Goal: Task Accomplishment & Management: Complete application form

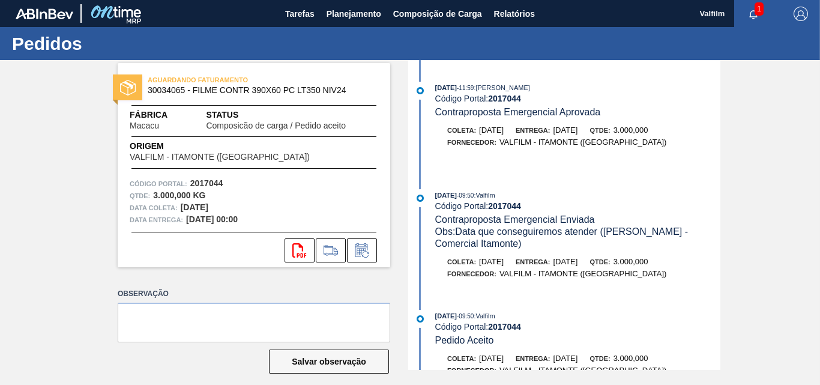
scroll to position [360, 0]
drag, startPoint x: 600, startPoint y: 230, endPoint x: 459, endPoint y: 231, distance: 141.1
click at [459, 231] on span "Obs: Data que conseguiremos atender (Ana Carolina - Comercial Itamonte)" at bounding box center [563, 237] width 256 height 22
copy span "Data que conseguiremos atender"
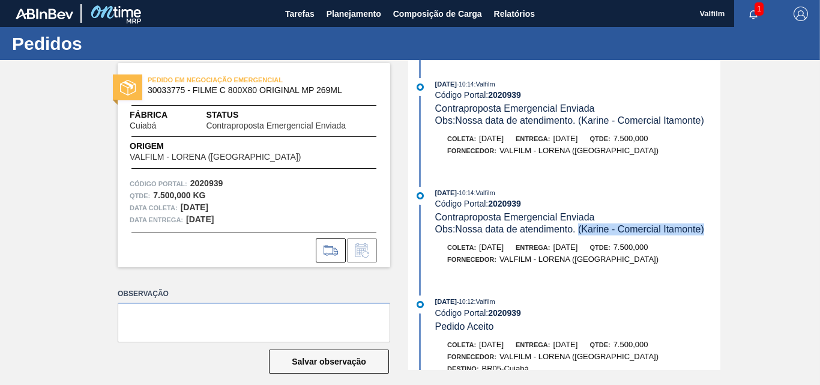
drag, startPoint x: 713, startPoint y: 231, endPoint x: 581, endPoint y: 230, distance: 131.5
click at [581, 230] on div "Obs: Nossa data de atendimento. (Karine - Comercial Itamonte)" at bounding box center [577, 229] width 285 height 12
copy span "(Karine - Comercial Itamonte)"
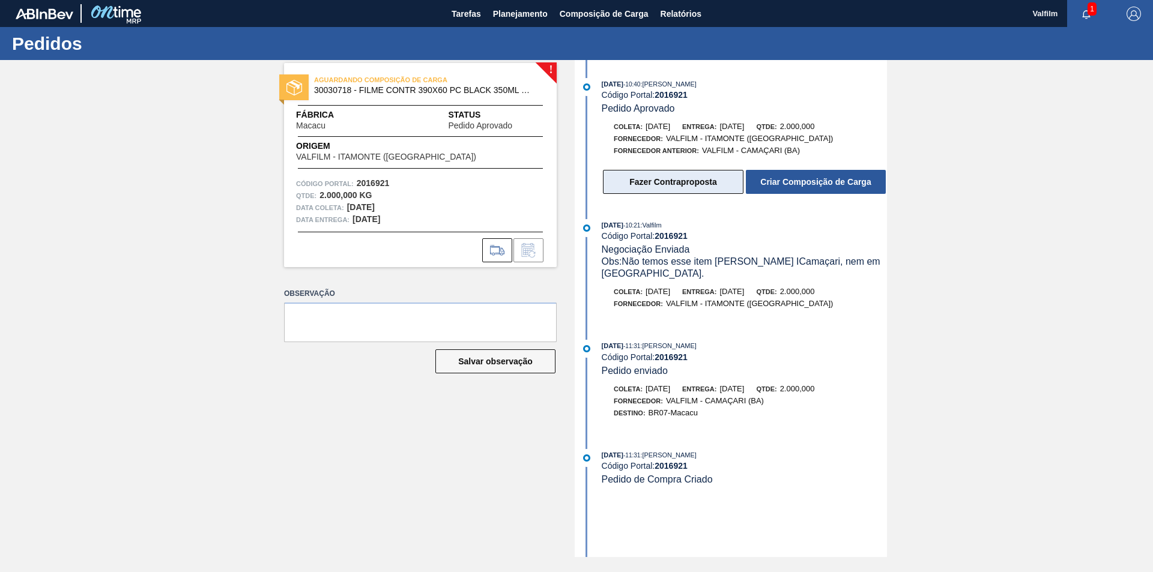
click at [661, 186] on button "Fazer Contraproposta" at bounding box center [673, 182] width 141 height 24
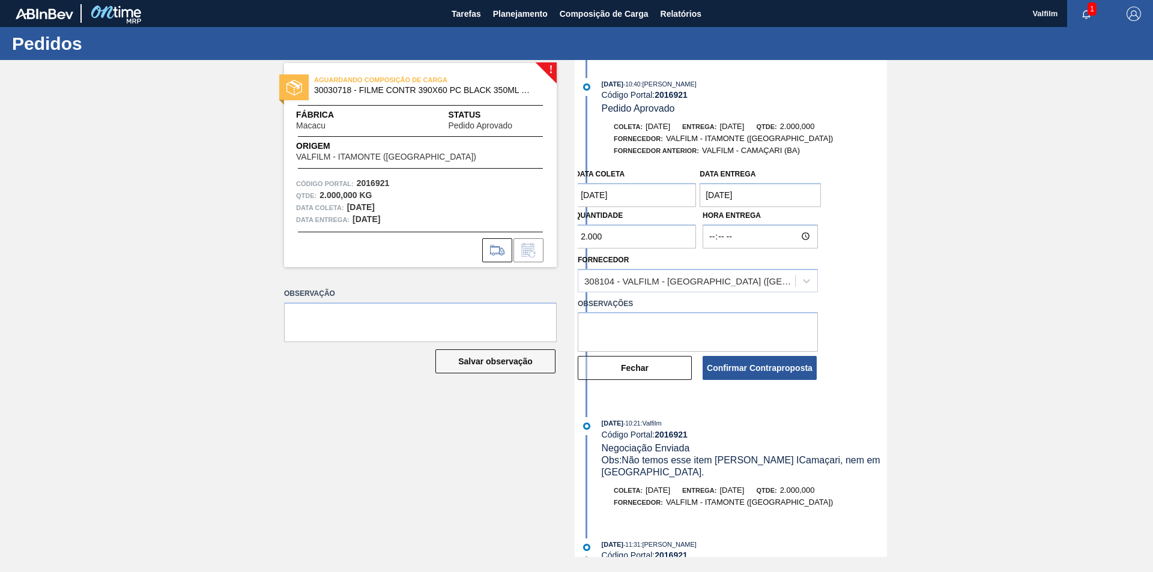
click at [637, 196] on coleta "18/10/2025" at bounding box center [635, 195] width 121 height 24
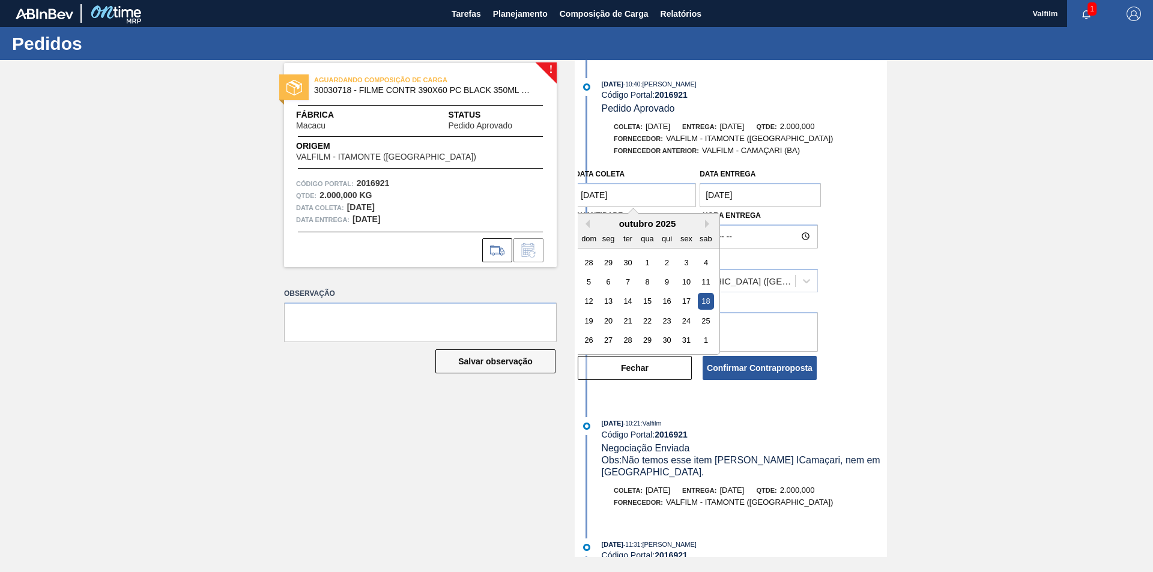
click at [644, 201] on coleta "18/10/2025" at bounding box center [635, 195] width 121 height 24
click at [485, 408] on div "! AGUARDANDO COMPOSIÇÃO DE CARGA 30030718 - FILME CONTR 390X60 PC BLACK 350ML N…" at bounding box center [411, 308] width 291 height 497
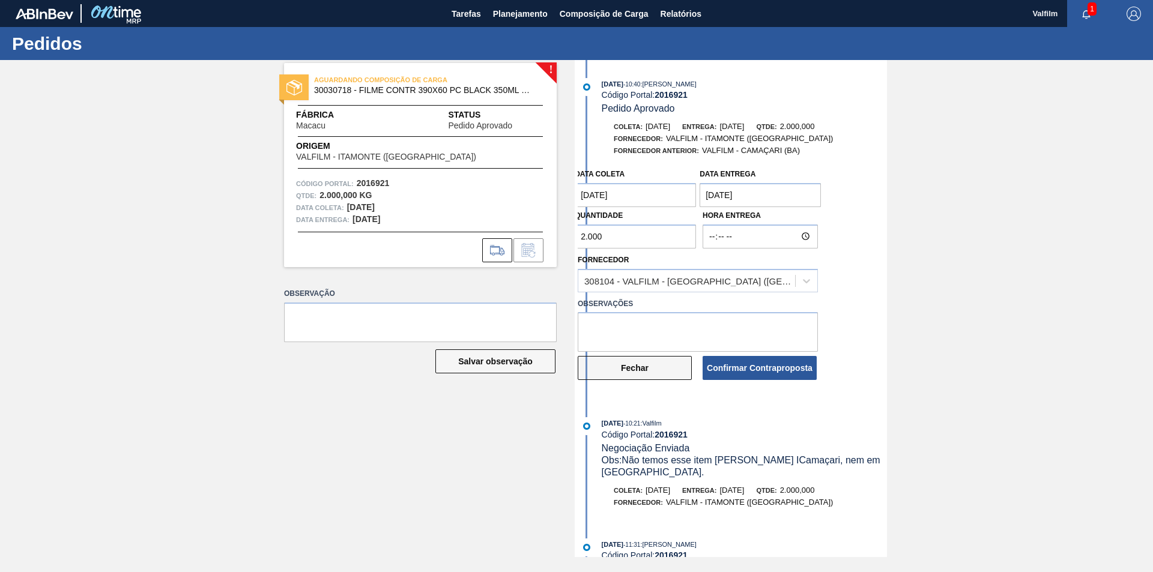
click at [655, 370] on button "Fechar" at bounding box center [635, 368] width 114 height 24
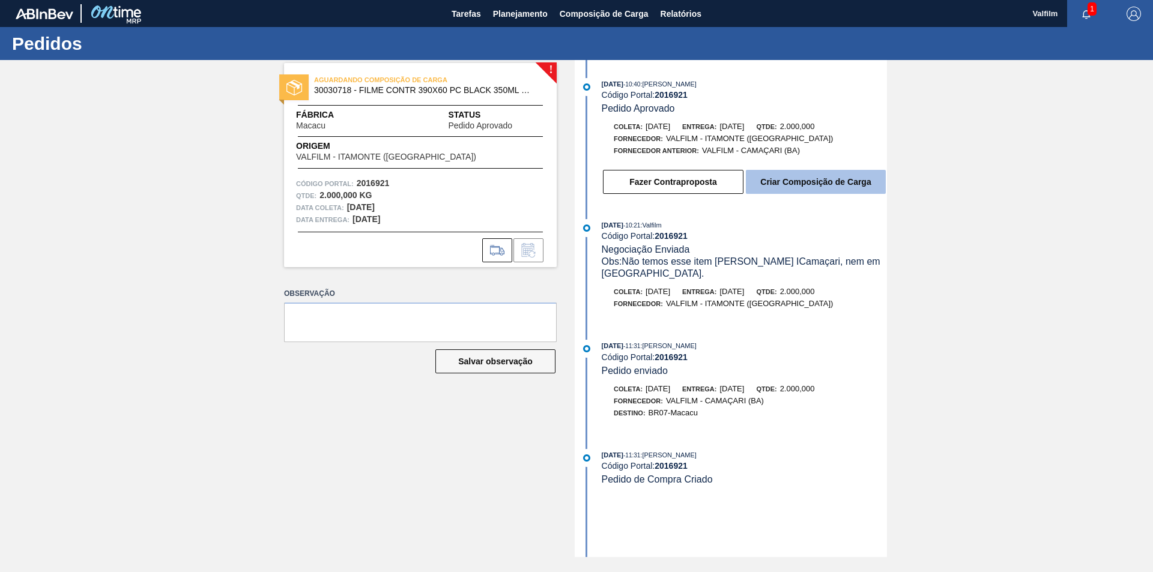
click at [788, 187] on button "Criar Composição de Carga" at bounding box center [816, 182] width 140 height 24
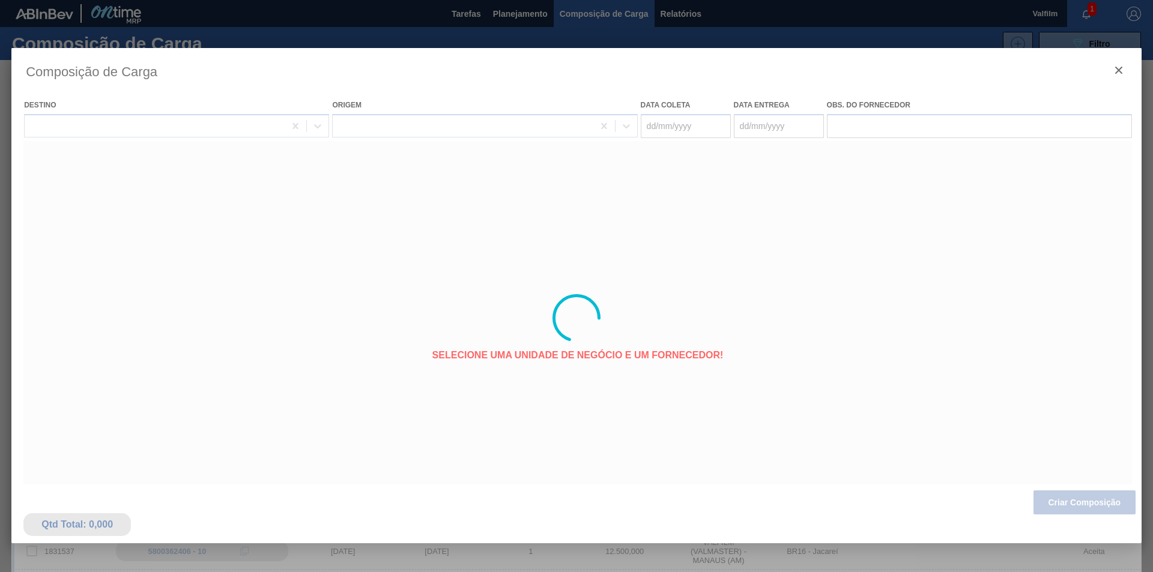
type coleta "18/10/2025"
type entrega "20/10/2025"
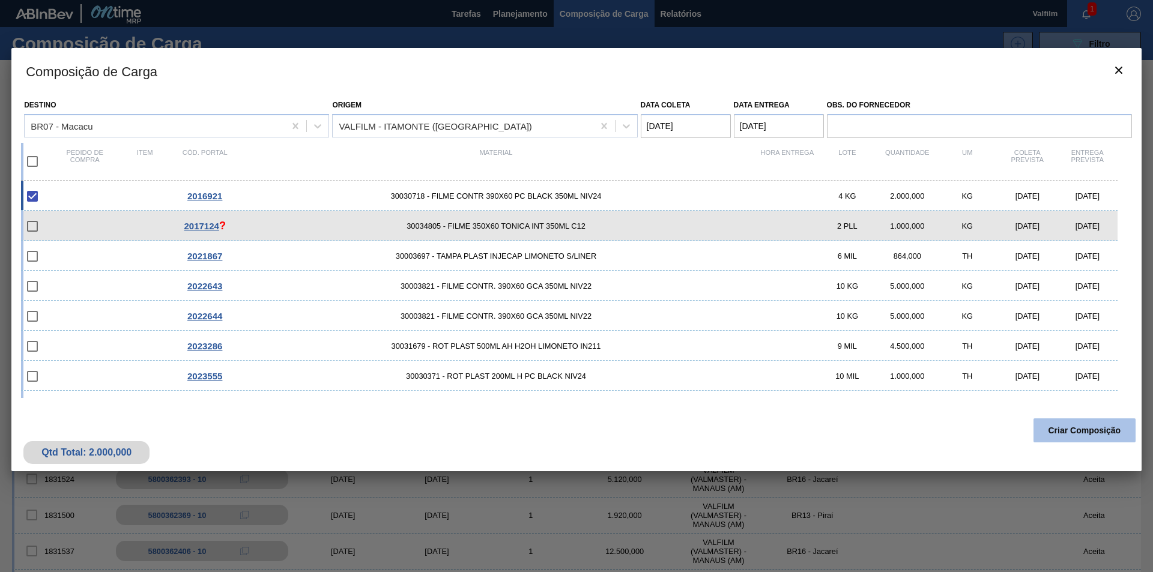
click at [1089, 426] on button "Criar Composição" at bounding box center [1084, 431] width 102 height 24
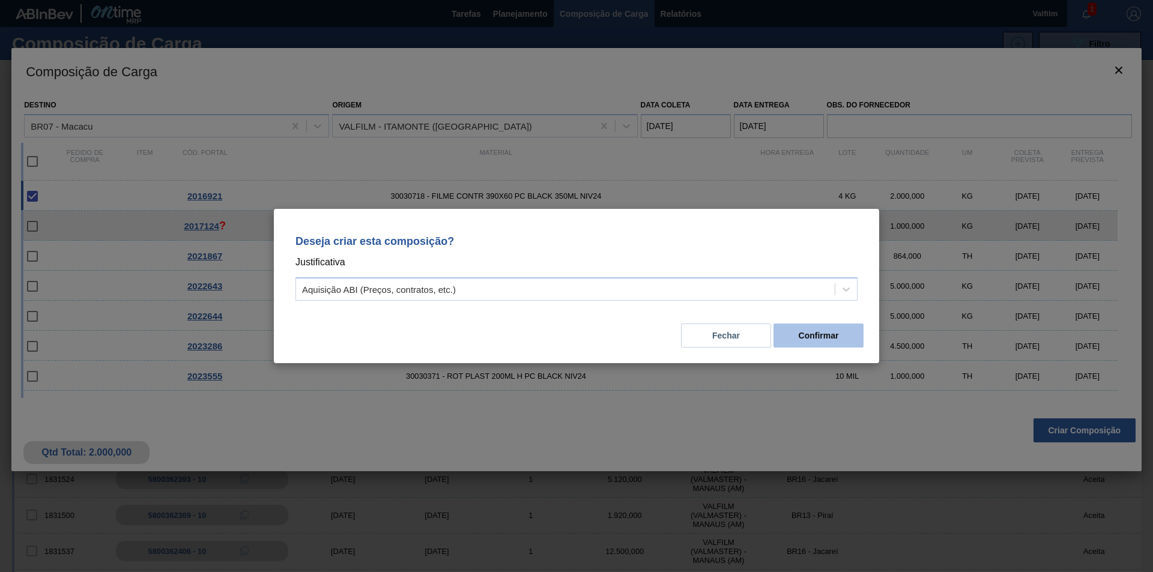
click at [828, 336] on button "Confirmar" at bounding box center [818, 336] width 90 height 24
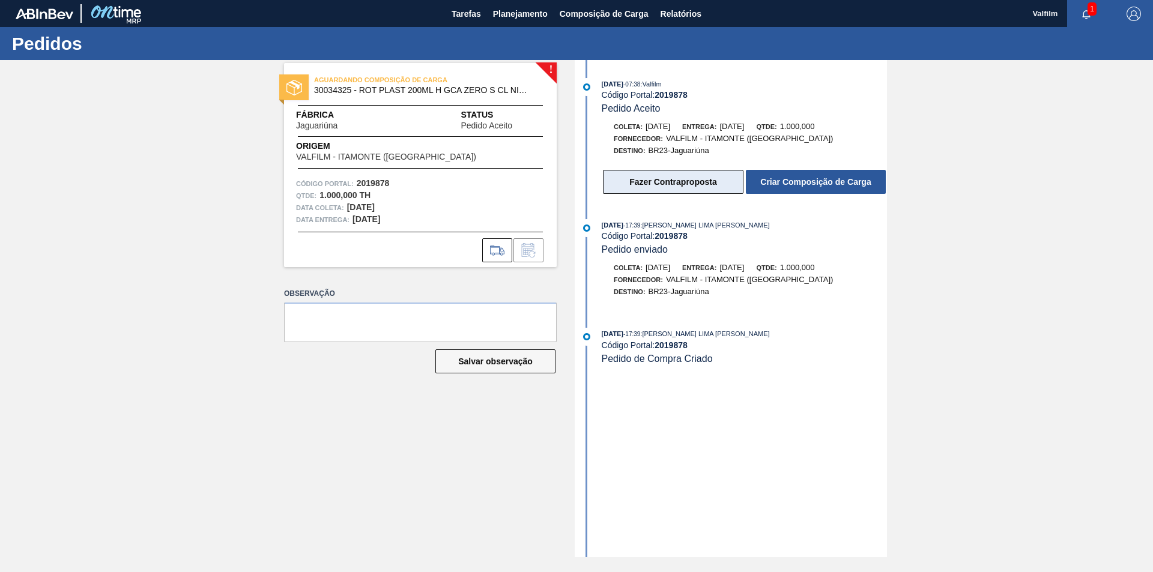
click at [680, 188] on button "Fazer Contraproposta" at bounding box center [673, 182] width 141 height 24
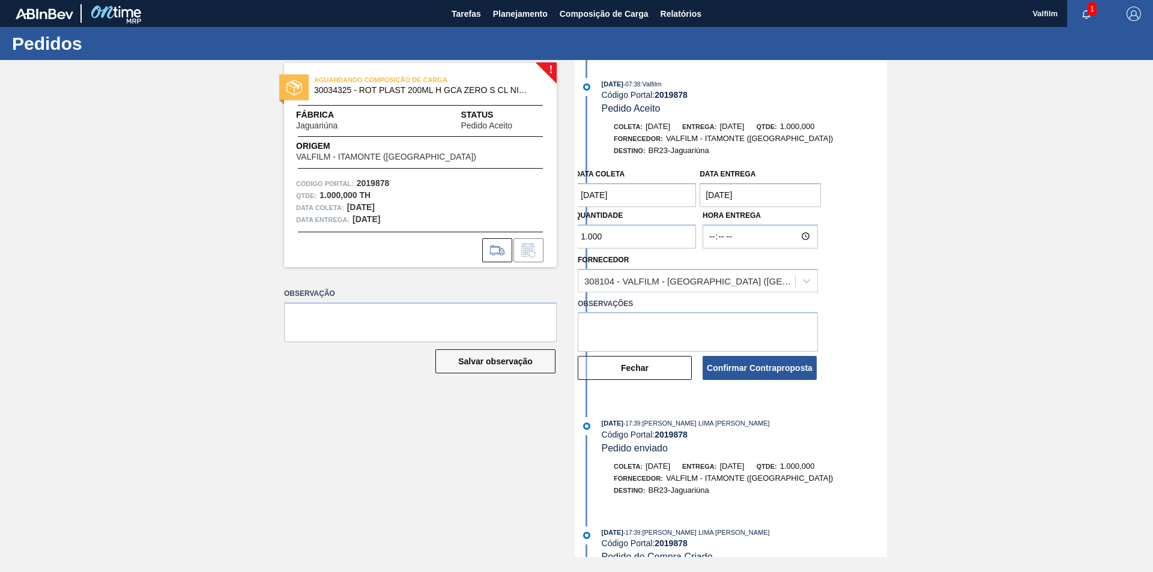
click at [665, 195] on coleta "[DATE]" at bounding box center [635, 195] width 121 height 24
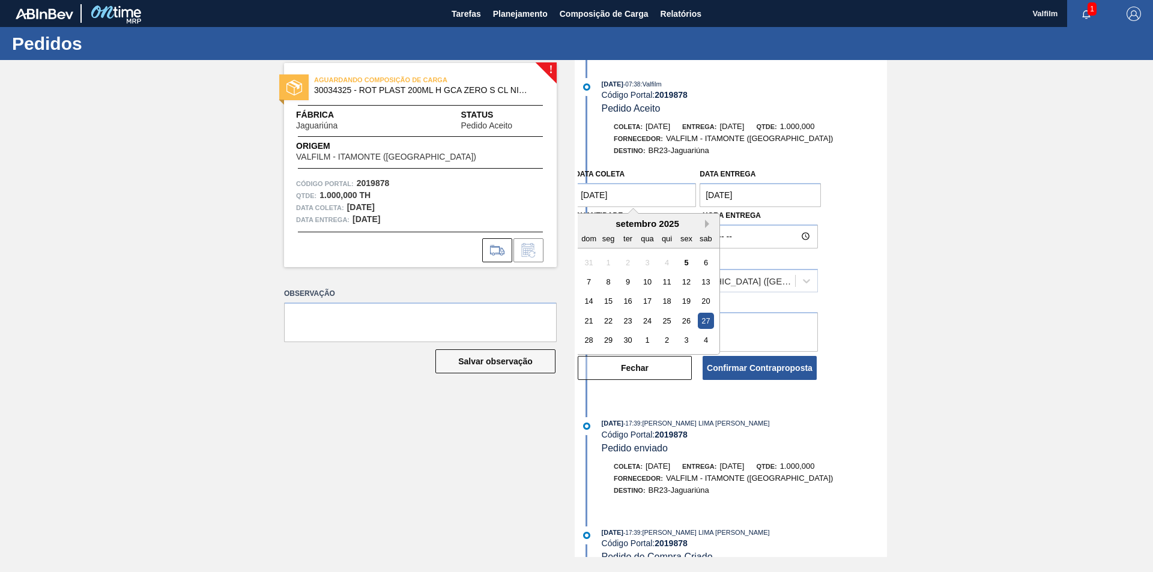
click at [706, 222] on button "Next Month" at bounding box center [709, 224] width 8 height 8
click at [586, 279] on div "5" at bounding box center [589, 282] width 16 height 16
type coleta "[DATE]"
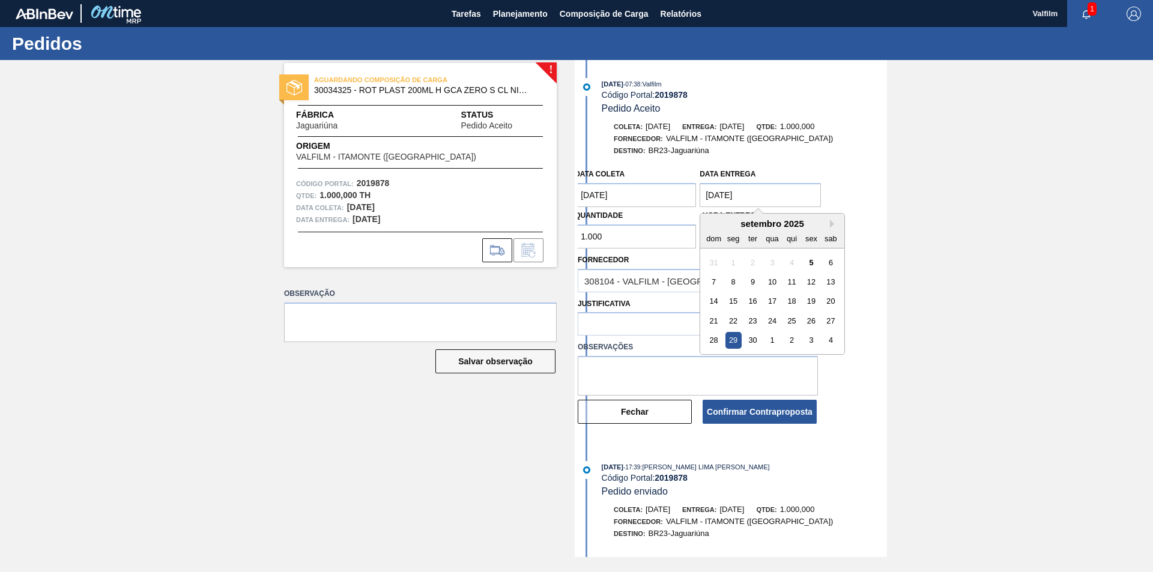
click at [746, 193] on entrega "29/09/2025" at bounding box center [760, 195] width 121 height 24
click at [829, 225] on div "setembro 2025" at bounding box center [772, 224] width 144 height 10
click at [830, 225] on button "Next Month" at bounding box center [834, 224] width 8 height 8
click at [713, 226] on button "Previous Month" at bounding box center [710, 224] width 8 height 8
click at [829, 226] on div "setembro 2025" at bounding box center [772, 224] width 144 height 10
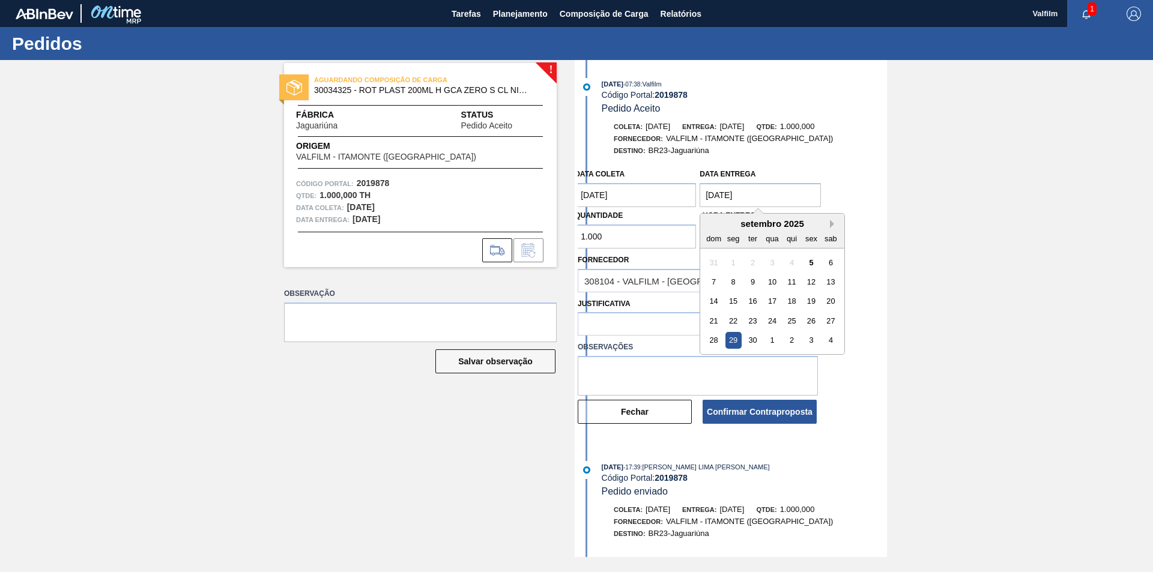
click at [832, 225] on button "Next Month" at bounding box center [834, 224] width 8 height 8
click at [733, 280] on div "6" at bounding box center [733, 282] width 16 height 16
type entrega "[DATE]"
click at [648, 321] on div at bounding box center [686, 324] width 217 height 17
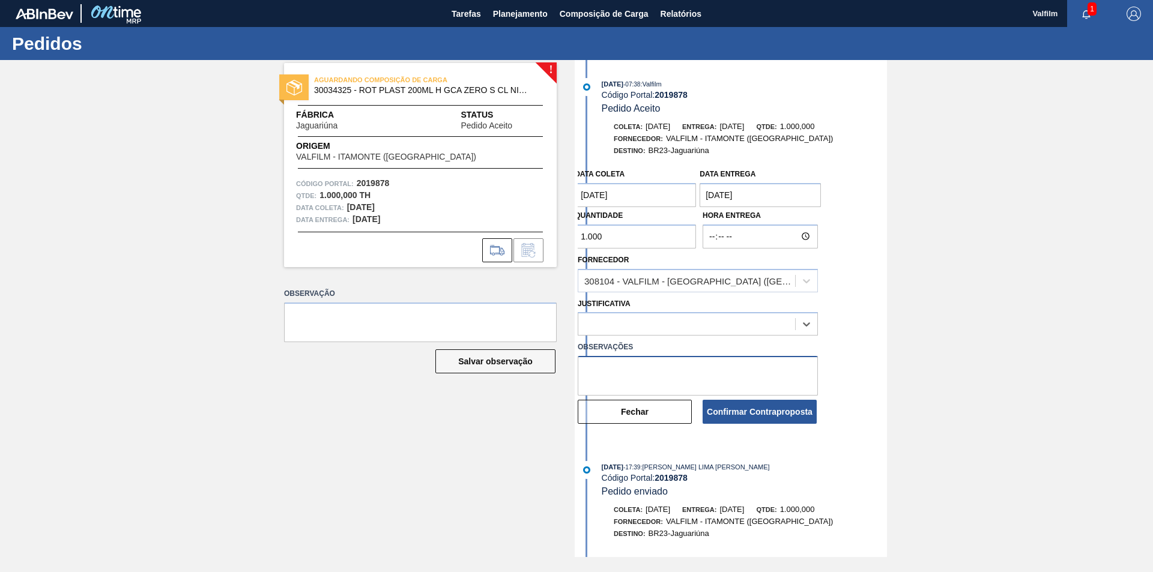
click at [644, 362] on textarea at bounding box center [698, 376] width 240 height 40
click at [604, 369] on textarea at bounding box center [698, 376] width 240 height 40
paste textarea "Data que conseguiremos atender"
click at [725, 368] on textarea "Data que conseguiremos atender" at bounding box center [698, 376] width 240 height 40
paste textarea "(Karine - Comercial Itamonte)"
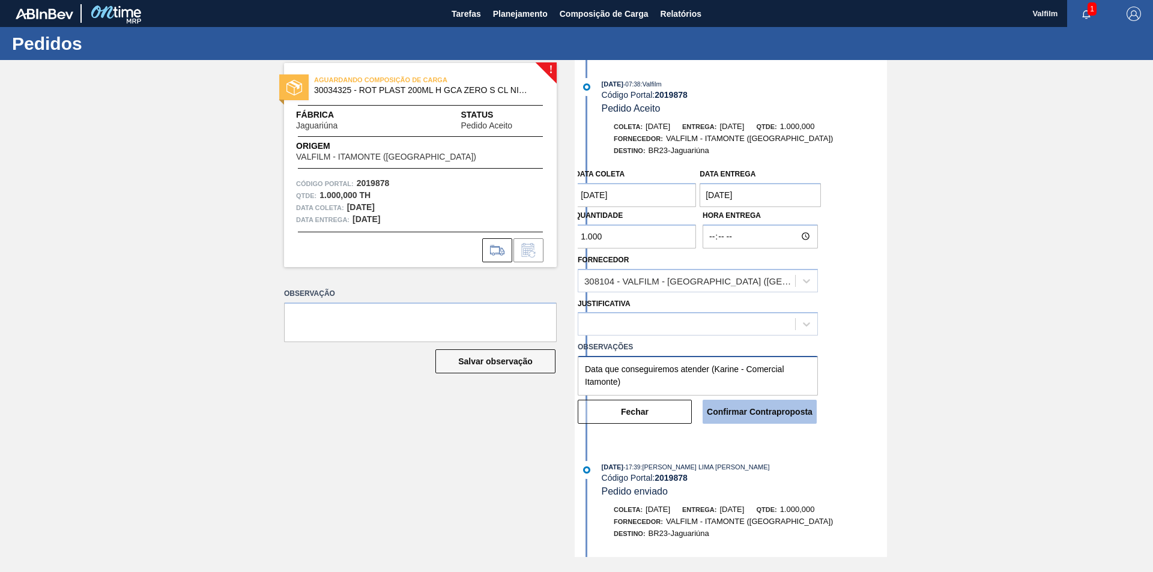
type textarea "Data que conseguiremos atender (Karine - Comercial Itamonte)"
click at [765, 417] on button "Confirmar Contraproposta" at bounding box center [760, 412] width 114 height 24
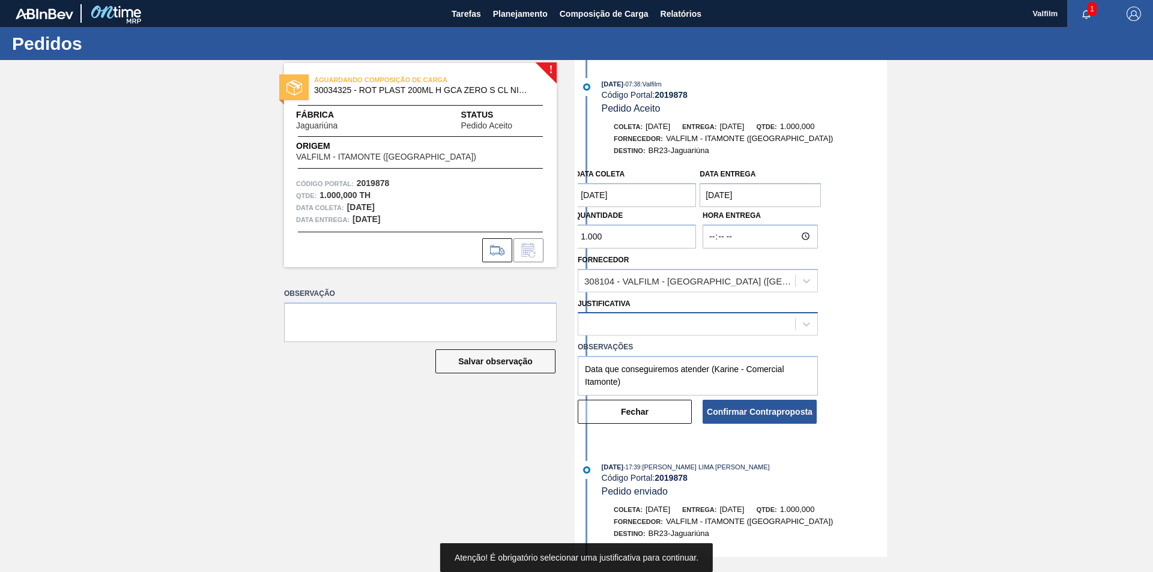
click at [716, 327] on div at bounding box center [686, 324] width 217 height 17
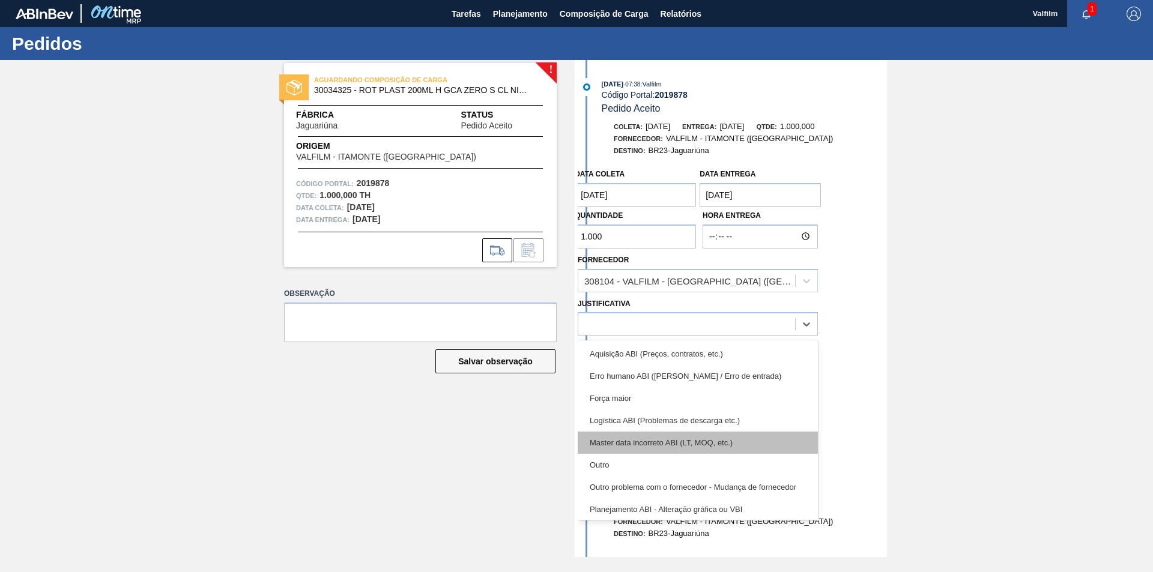
scroll to position [60, 0]
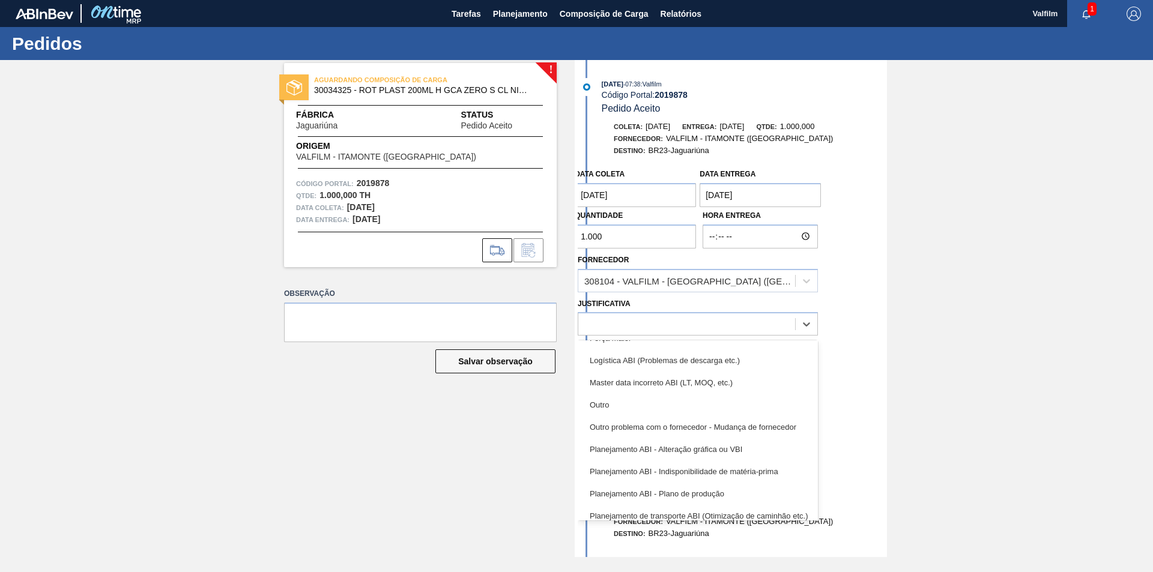
click at [659, 402] on div "Outro" at bounding box center [698, 405] width 240 height 22
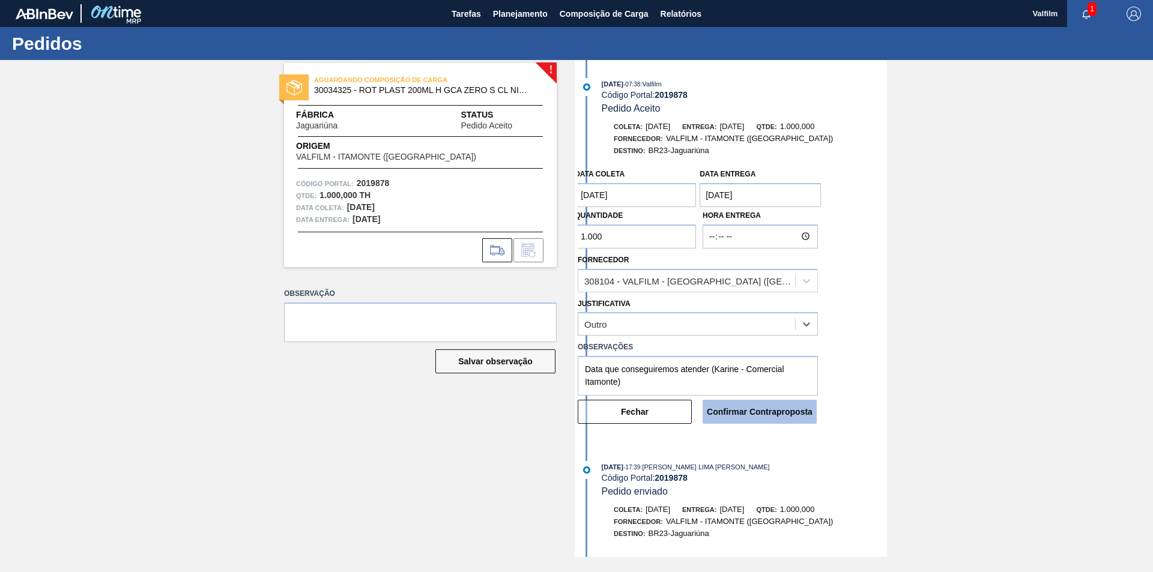
click at [750, 417] on button "Confirmar Contraproposta" at bounding box center [760, 412] width 114 height 24
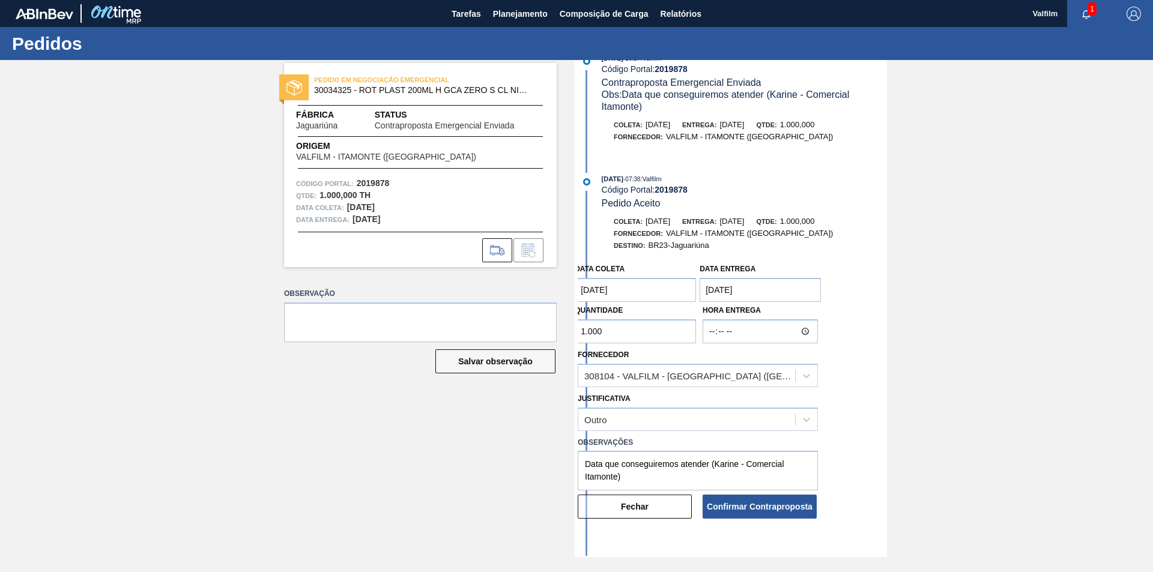
scroll to position [0, 0]
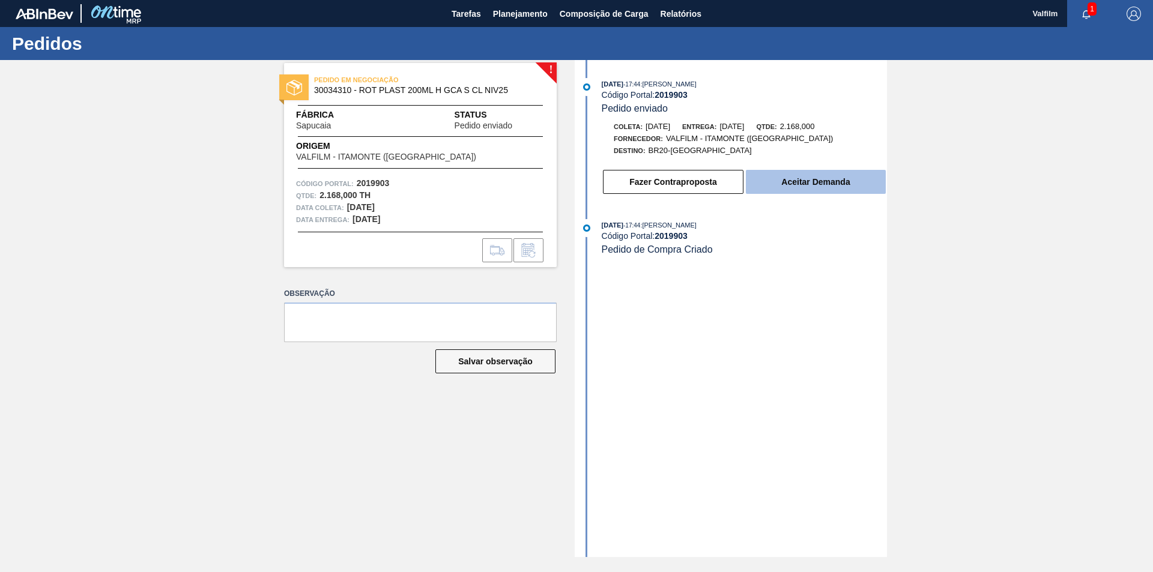
click at [794, 187] on button "Aceitar Demanda" at bounding box center [816, 182] width 140 height 24
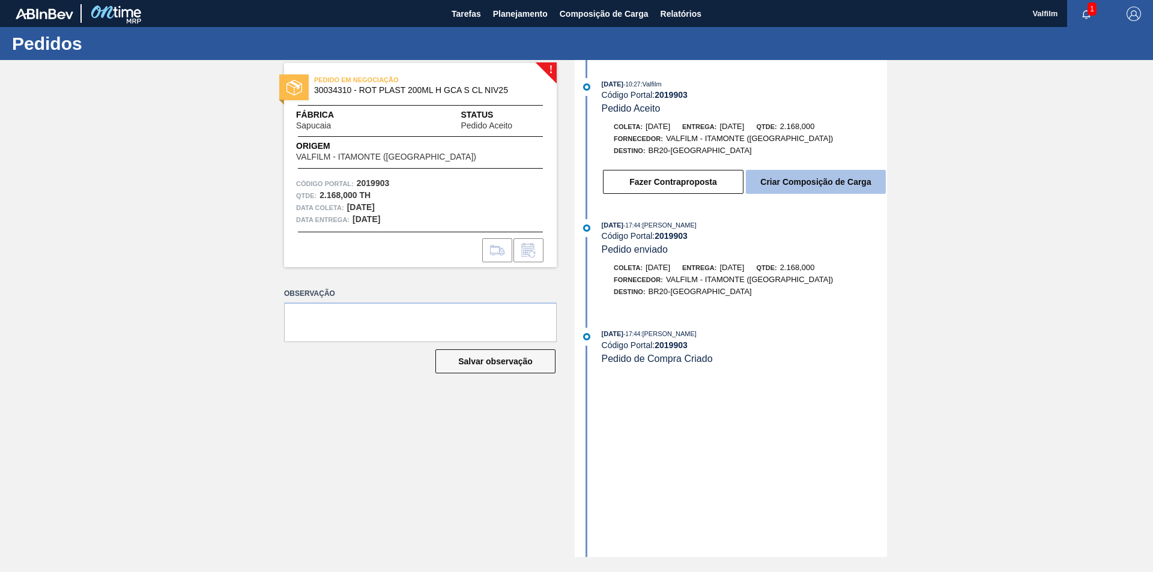
click at [802, 190] on button "Criar Composição de Carga" at bounding box center [816, 182] width 140 height 24
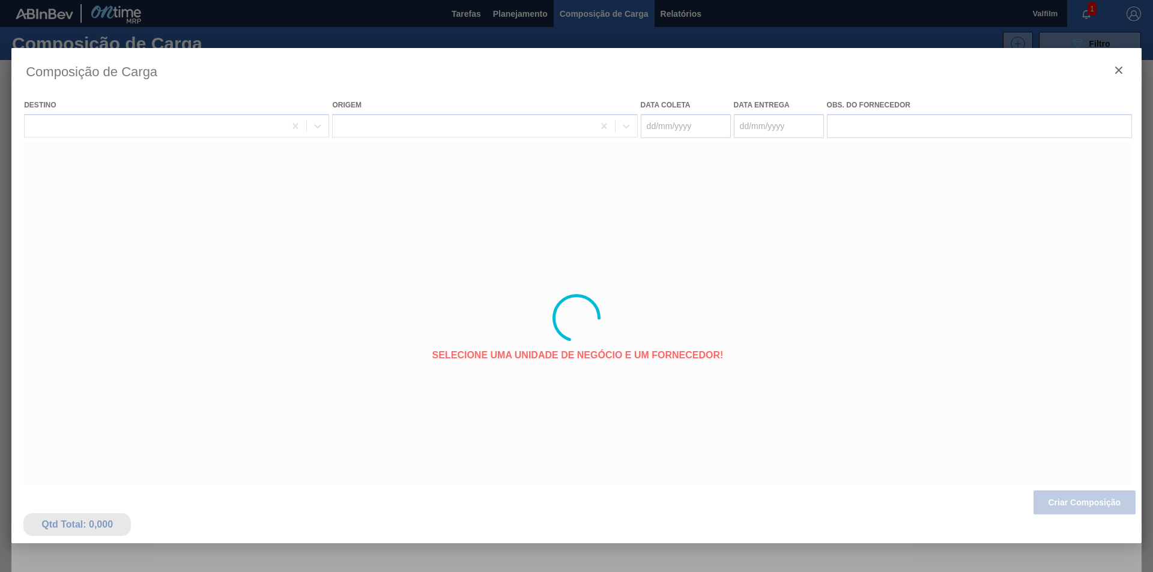
type coleta "[DATE]"
type entrega "[DATE]"
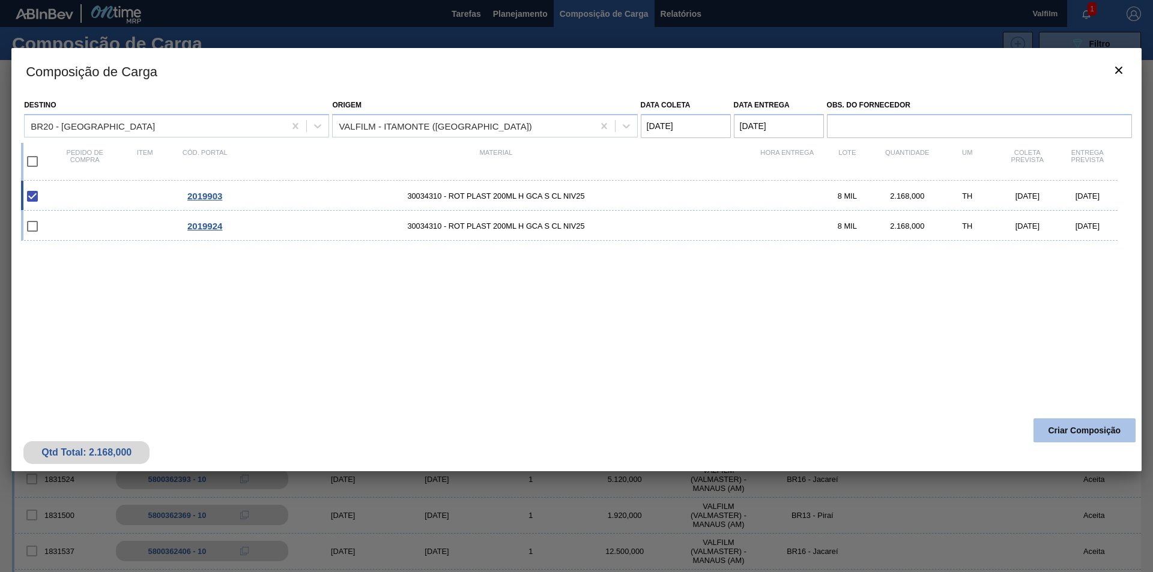
click at [1086, 435] on button "Criar Composição" at bounding box center [1084, 431] width 102 height 24
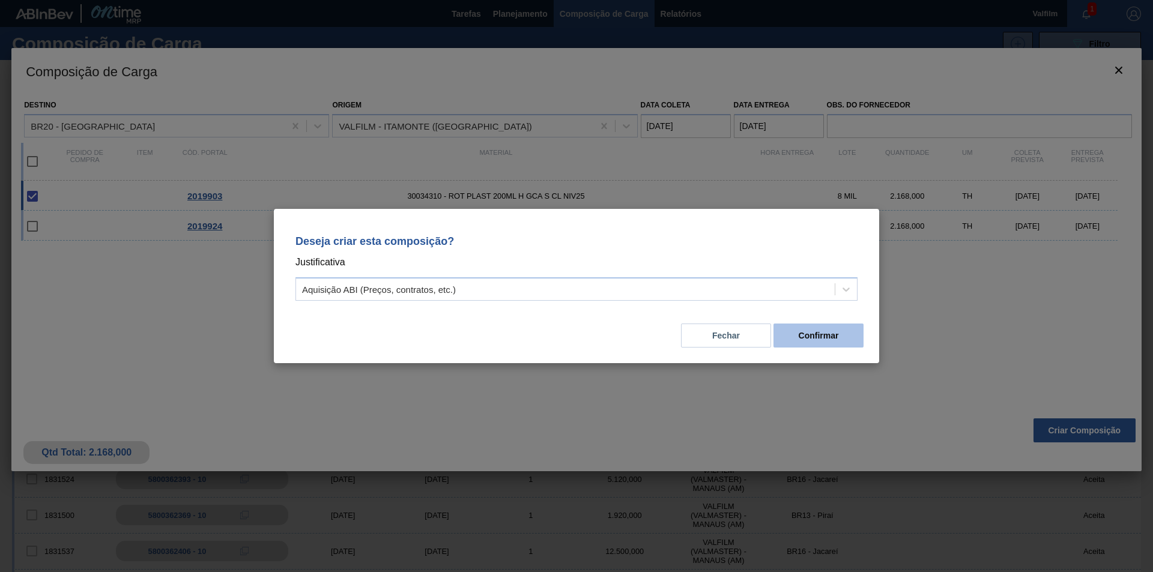
click at [826, 342] on button "Confirmar" at bounding box center [818, 336] width 90 height 24
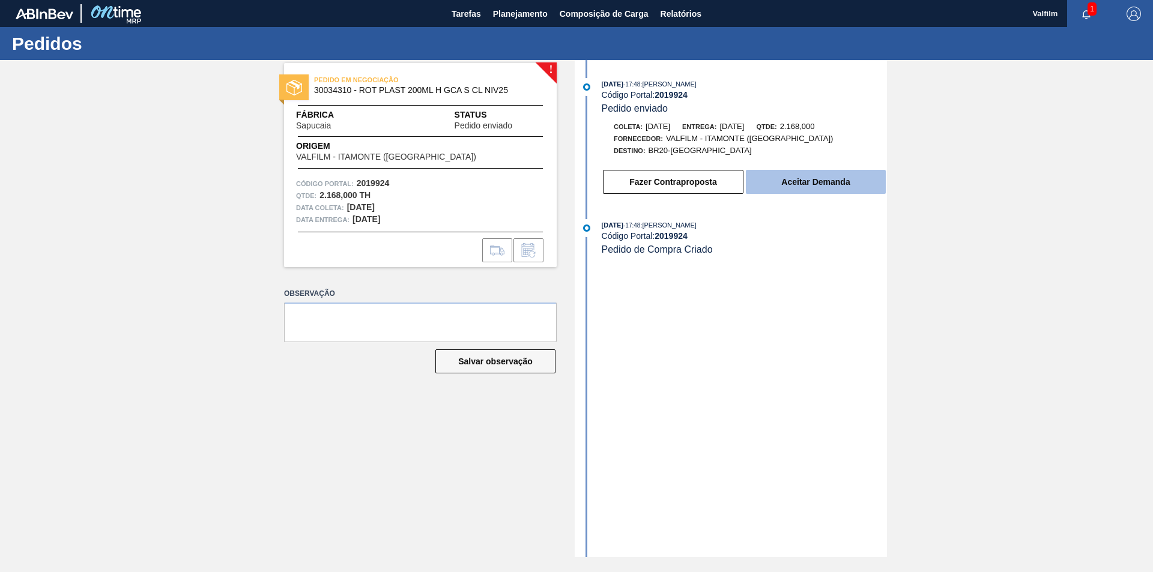
click at [837, 184] on button "Aceitar Demanda" at bounding box center [816, 182] width 140 height 24
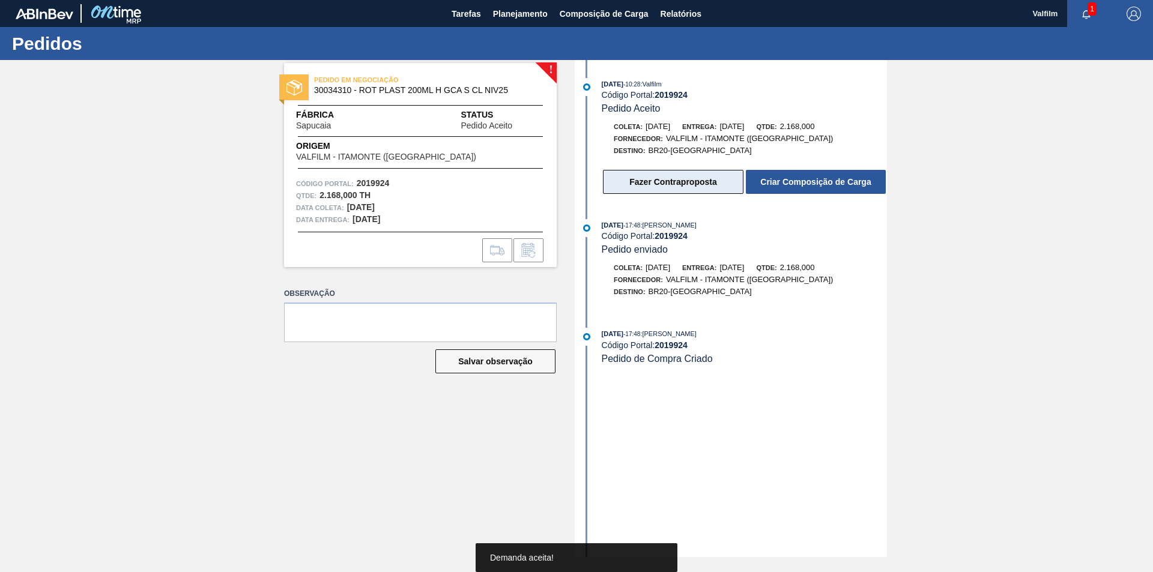
click at [669, 187] on button "Fazer Contraproposta" at bounding box center [673, 182] width 141 height 24
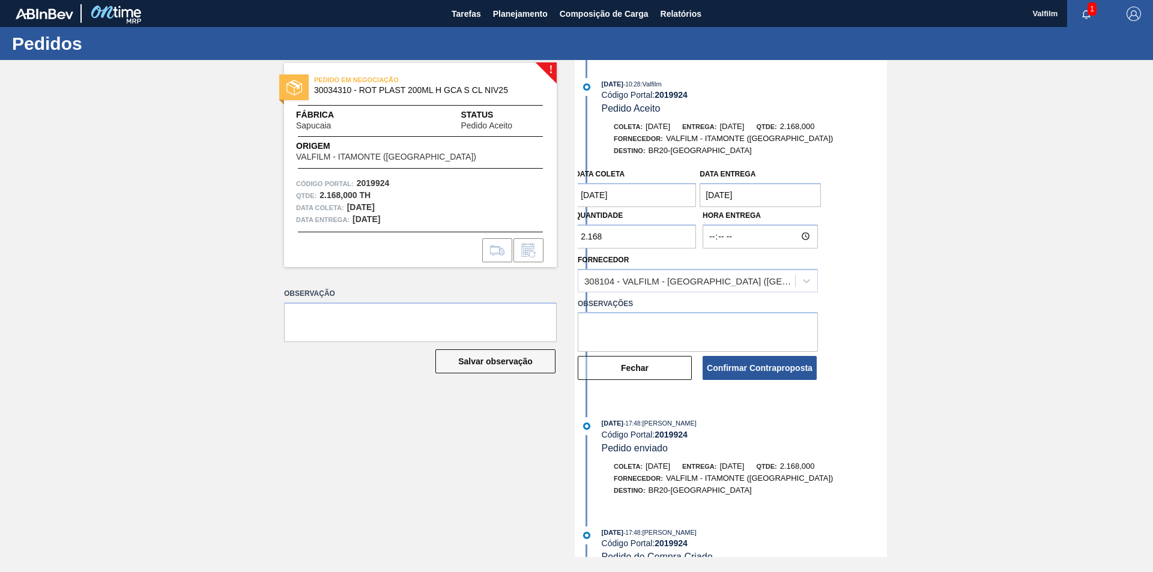
click at [785, 197] on entrega "[DATE]" at bounding box center [760, 195] width 121 height 24
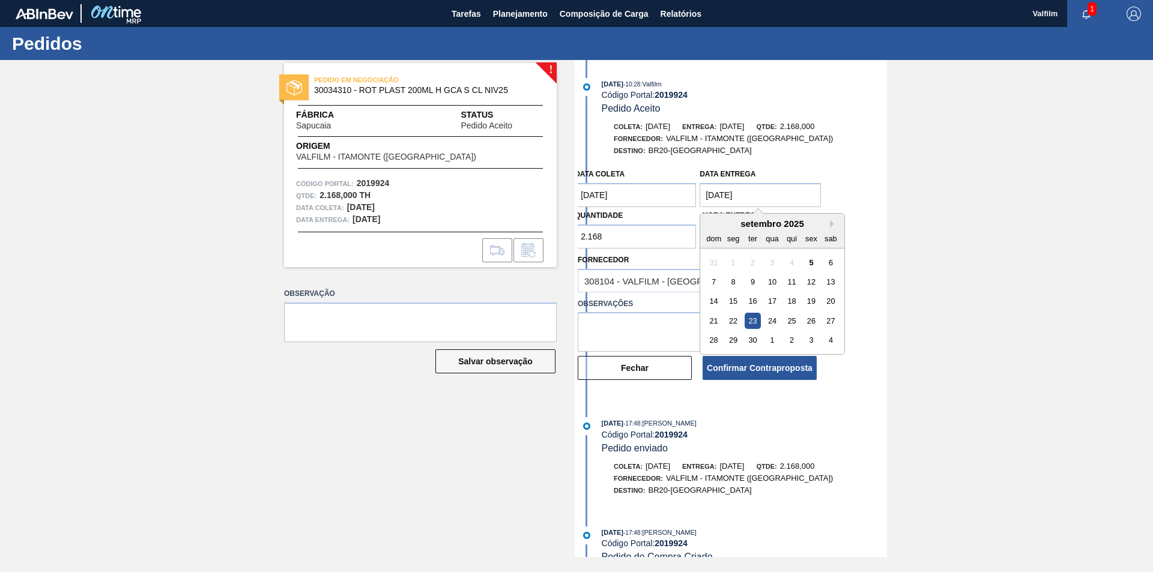
click at [678, 193] on coleta "[DATE]" at bounding box center [635, 195] width 121 height 24
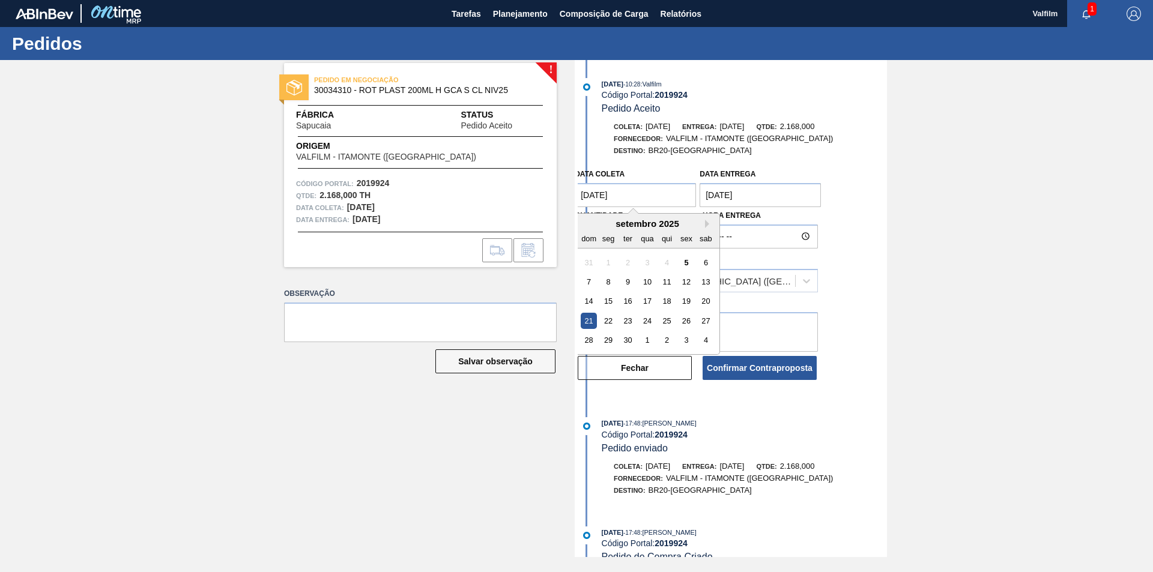
click at [704, 227] on div "setembro 2025" at bounding box center [647, 224] width 144 height 10
click at [706, 225] on button "Next Month" at bounding box center [709, 224] width 8 height 8
click at [587, 276] on div "5" at bounding box center [589, 282] width 16 height 16
type coleta "[DATE]"
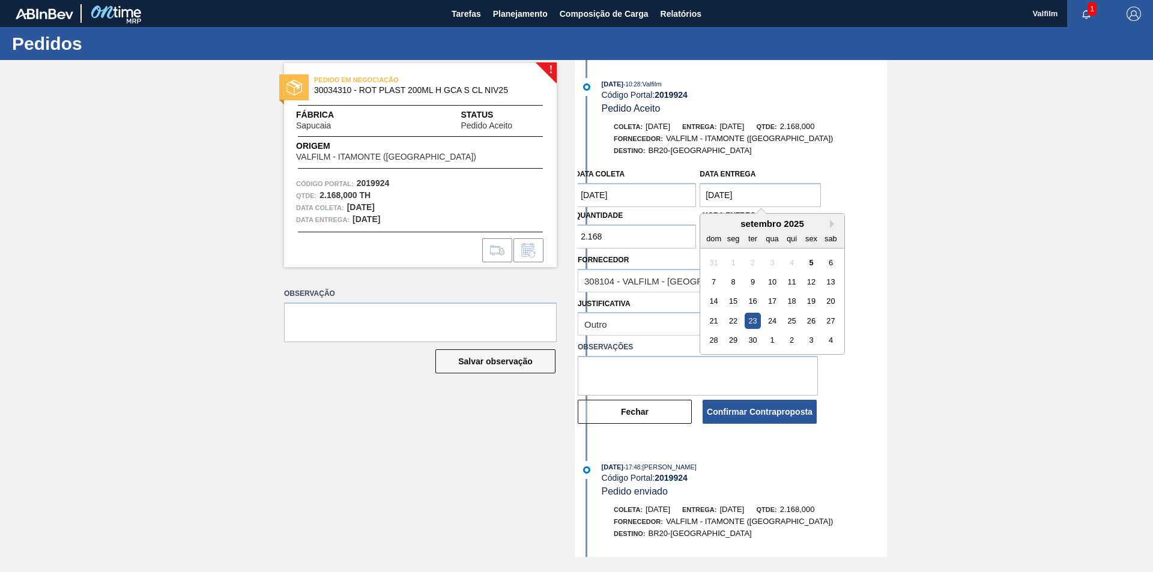
click at [791, 205] on entrega "23/09/2025" at bounding box center [760, 195] width 121 height 24
click at [834, 223] on button "Next Month" at bounding box center [834, 224] width 8 height 8
click at [732, 279] on div "6" at bounding box center [733, 282] width 16 height 16
type entrega "[DATE]"
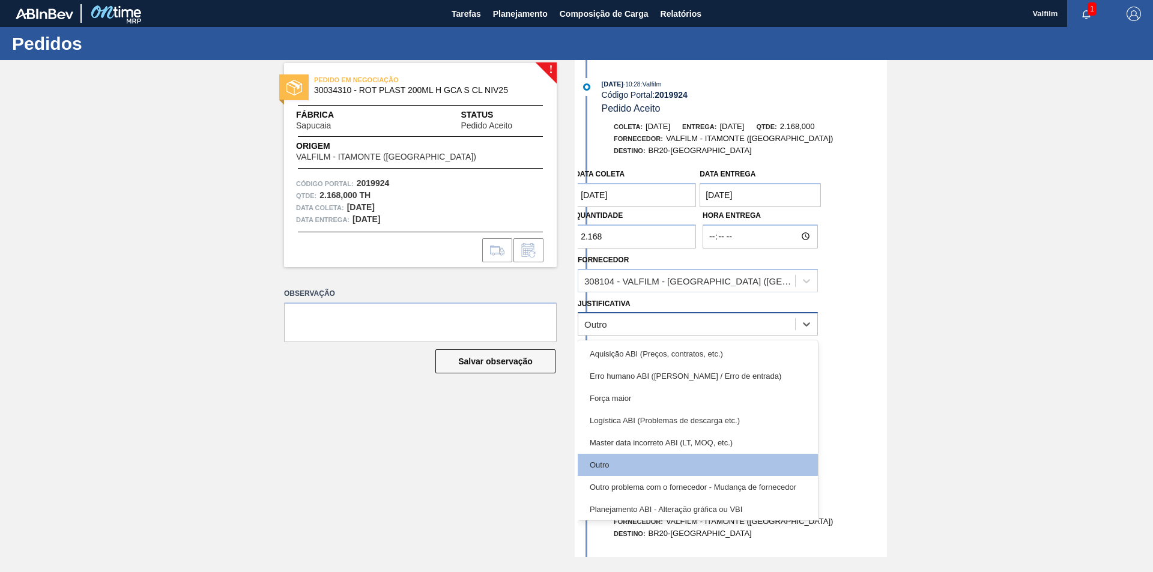
click at [665, 324] on div "Outro" at bounding box center [686, 324] width 217 height 17
drag, startPoint x: 629, startPoint y: 461, endPoint x: 639, endPoint y: 437, distance: 26.1
click at [629, 461] on div "Outro" at bounding box center [698, 465] width 240 height 22
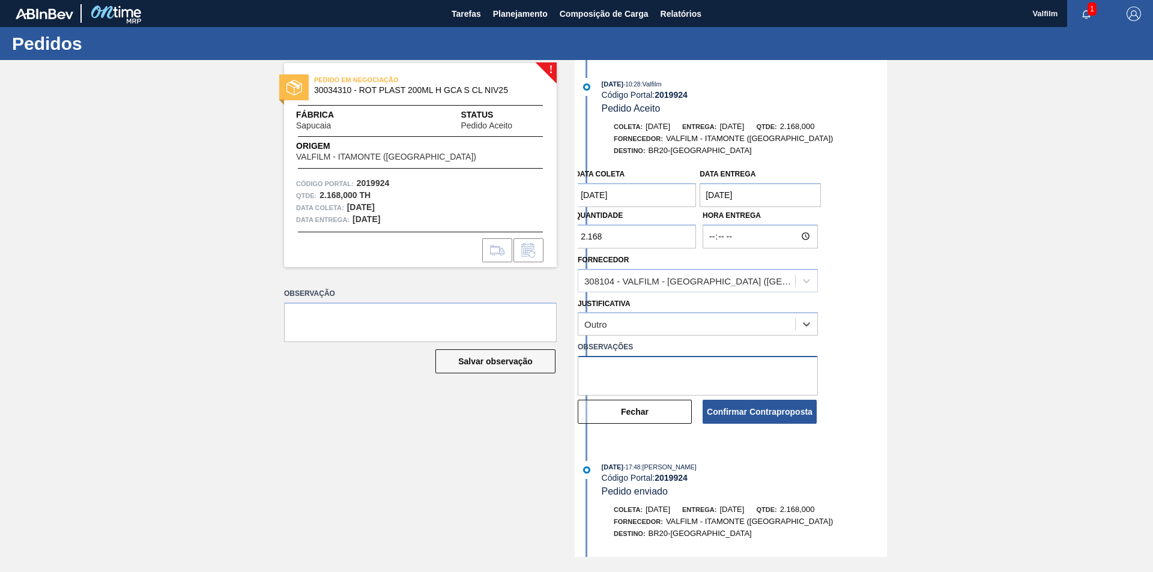
click at [650, 372] on textarea at bounding box center [698, 376] width 240 height 40
paste textarea "Data que conseguiremos atender (Karine - Comercial Itamonte)"
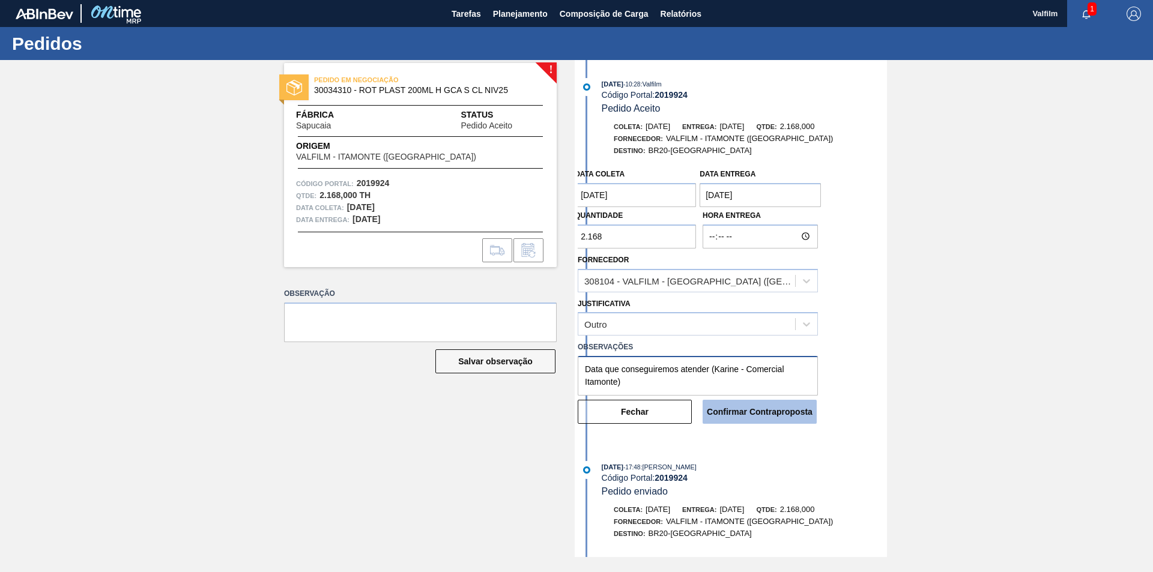
type textarea "Data que conseguiremos atender (Karine - Comercial Itamonte)"
click at [741, 411] on button "Confirmar Contraproposta" at bounding box center [760, 412] width 114 height 24
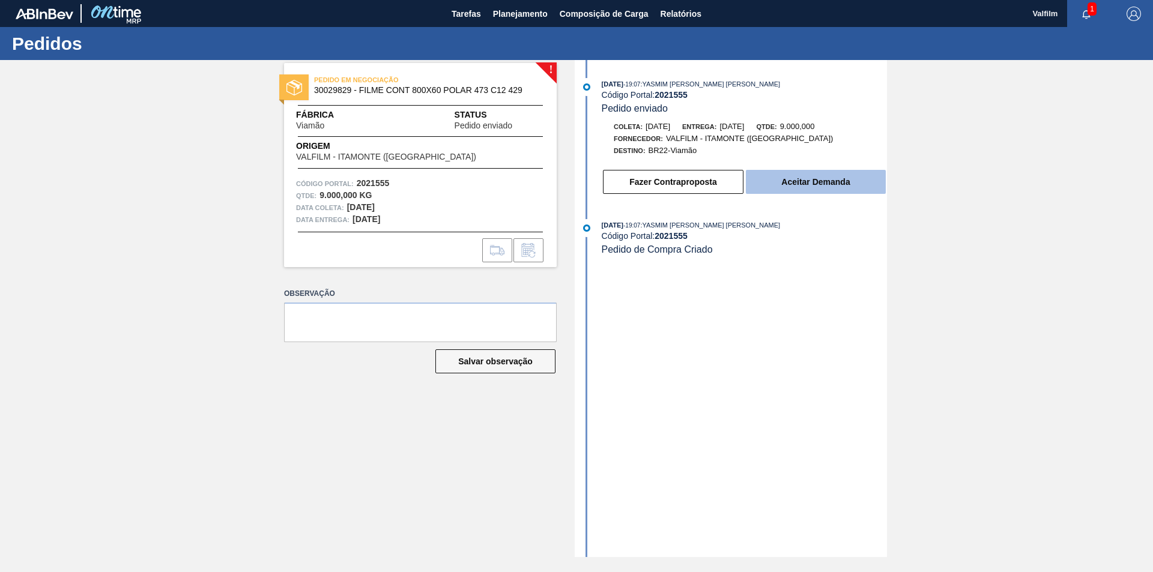
click at [797, 180] on button "Aceitar Demanda" at bounding box center [816, 182] width 140 height 24
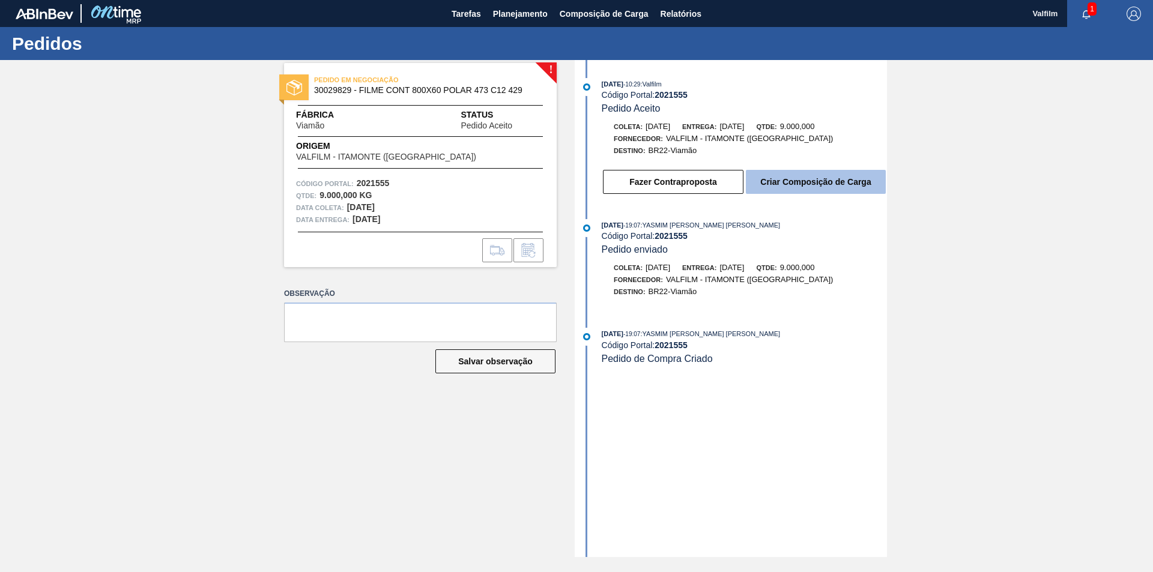
click at [791, 180] on button "Criar Composição de Carga" at bounding box center [816, 182] width 140 height 24
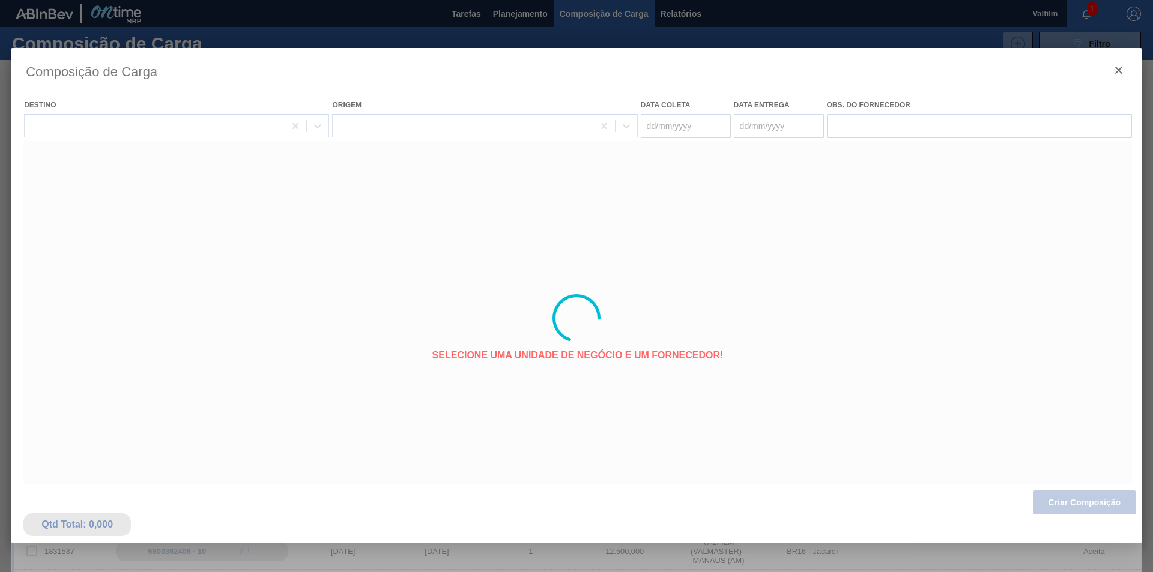
type coleta "[DATE]"
type entrega "[DATE]"
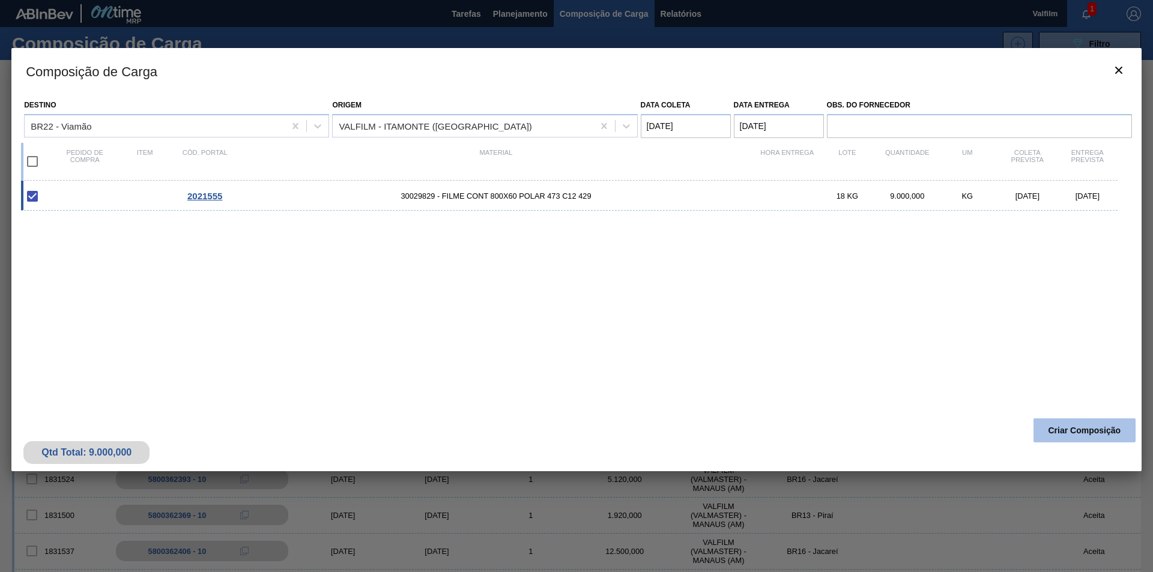
click at [1072, 435] on button "Criar Composição" at bounding box center [1084, 431] width 102 height 24
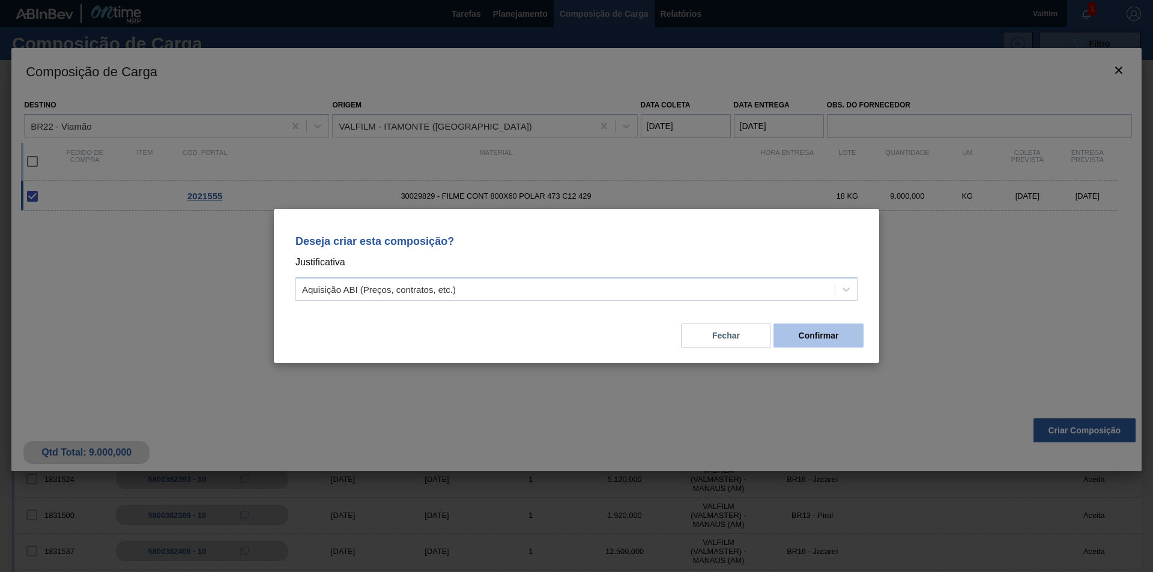
click at [835, 337] on button "Confirmar" at bounding box center [818, 336] width 90 height 24
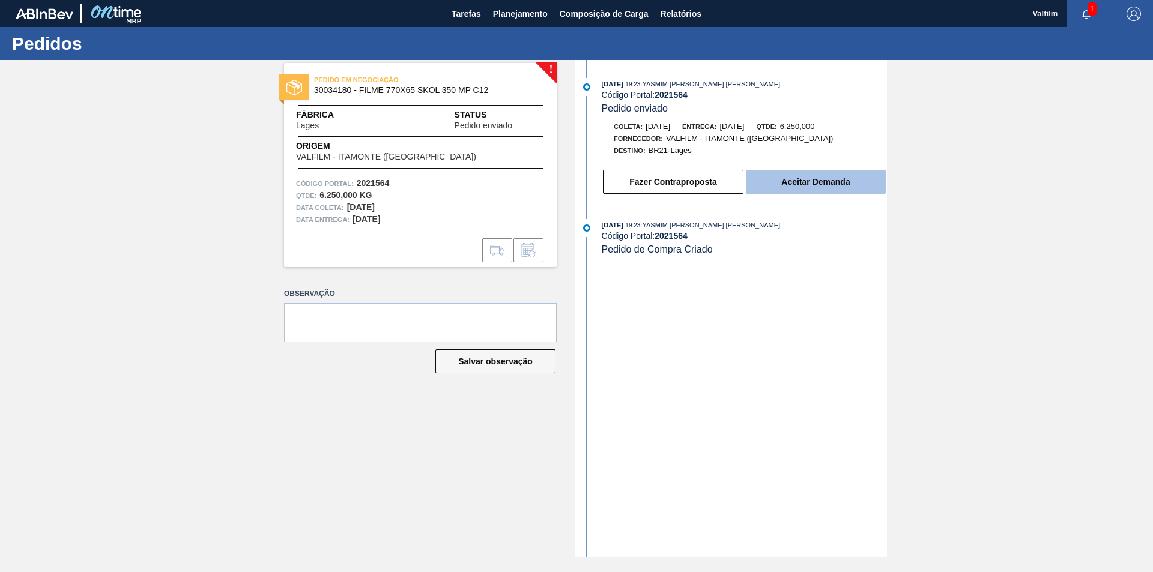
click at [810, 183] on button "Aceitar Demanda" at bounding box center [816, 182] width 140 height 24
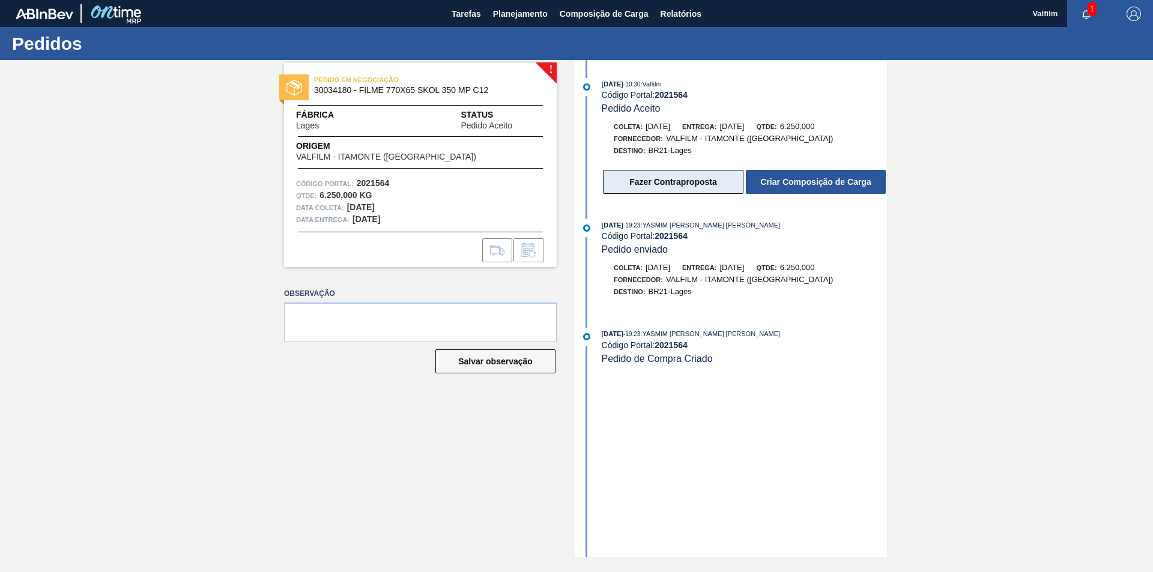
click at [689, 183] on button "Fazer Contraproposta" at bounding box center [673, 182] width 141 height 24
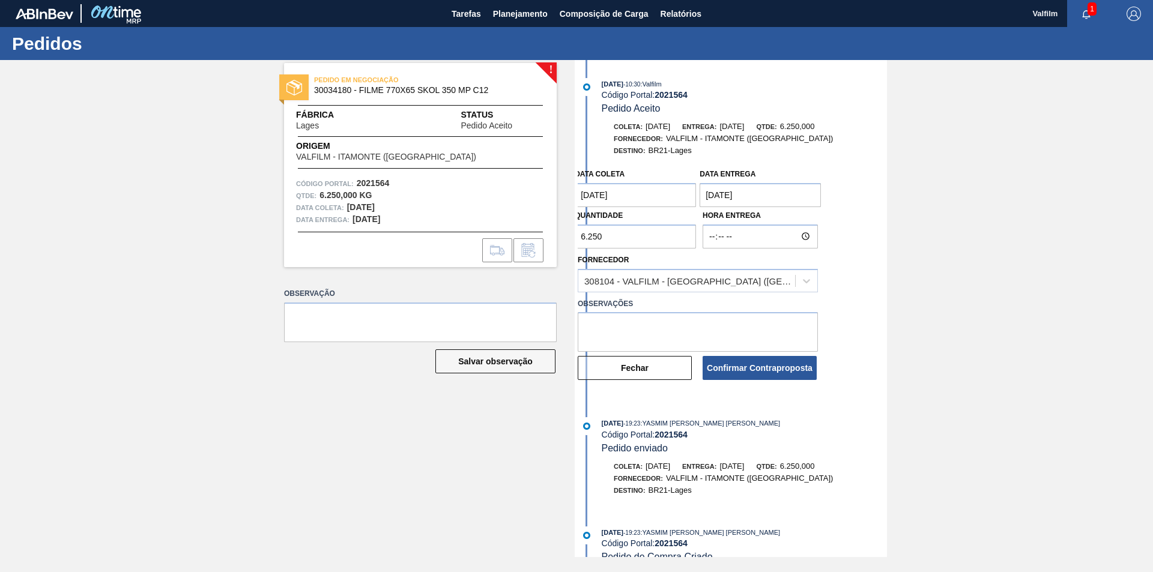
click at [650, 196] on coleta "[DATE]" at bounding box center [635, 195] width 121 height 24
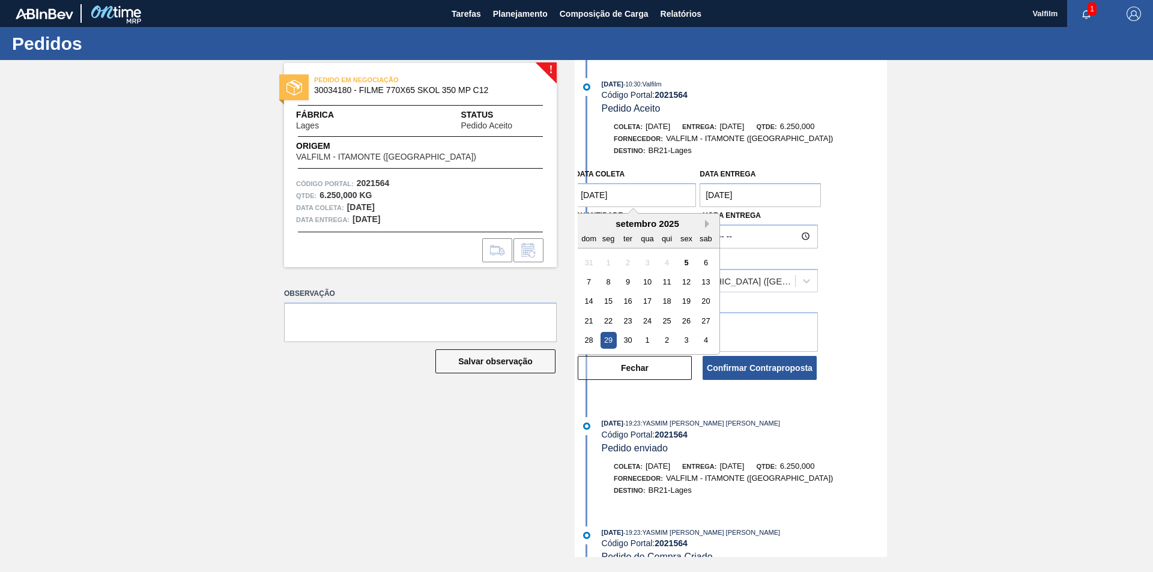
click at [707, 225] on button "Next Month" at bounding box center [709, 224] width 8 height 8
click at [665, 279] on div "9" at bounding box center [667, 282] width 16 height 16
type coleta "09/10/2025"
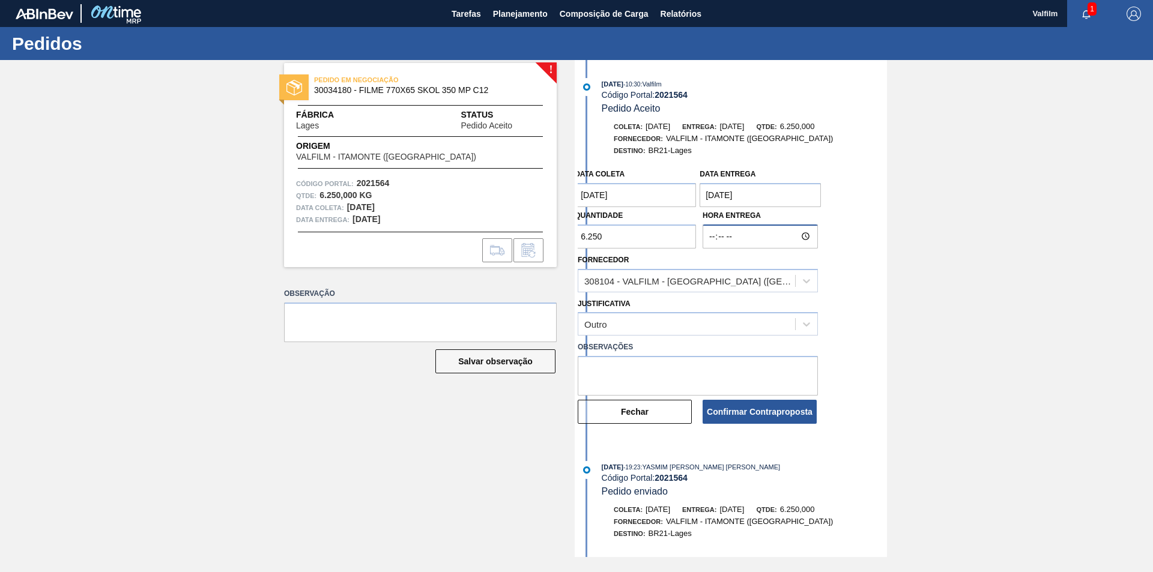
click at [777, 243] on input "Hora Entrega" at bounding box center [760, 237] width 115 height 24
click at [784, 191] on entrega "[DATE]" at bounding box center [760, 195] width 121 height 24
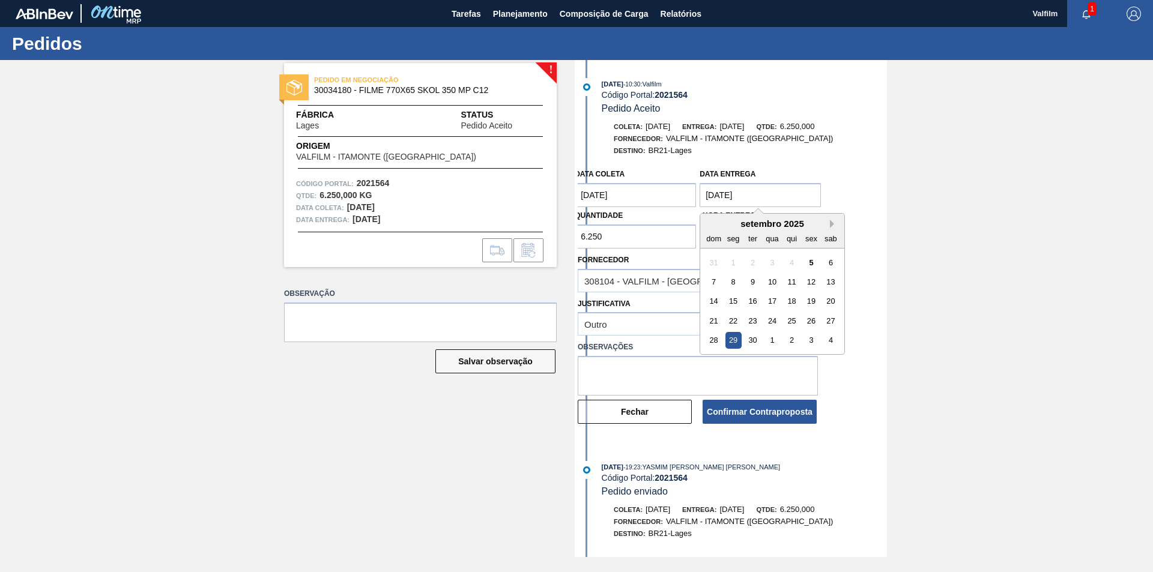
click at [834, 224] on button "Next Month" at bounding box center [834, 224] width 8 height 8
click at [811, 282] on div "10" at bounding box center [811, 282] width 16 height 16
type entrega "10/10/2025"
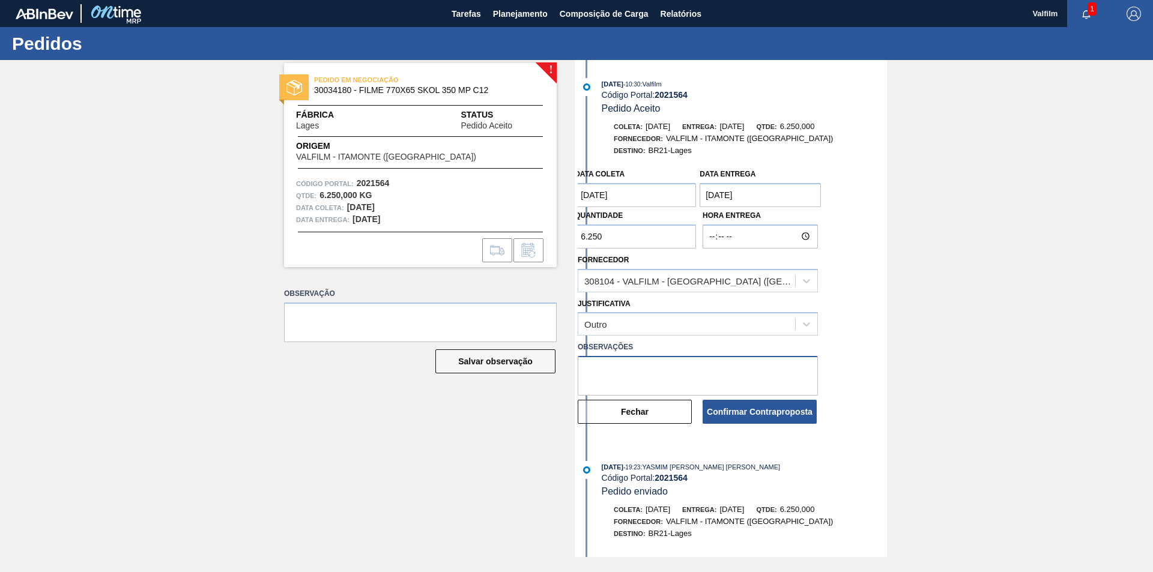
click at [647, 366] on textarea at bounding box center [698, 376] width 240 height 40
paste textarea "Data que conseguiremos atender (Karine - Comercial Itamonte)"
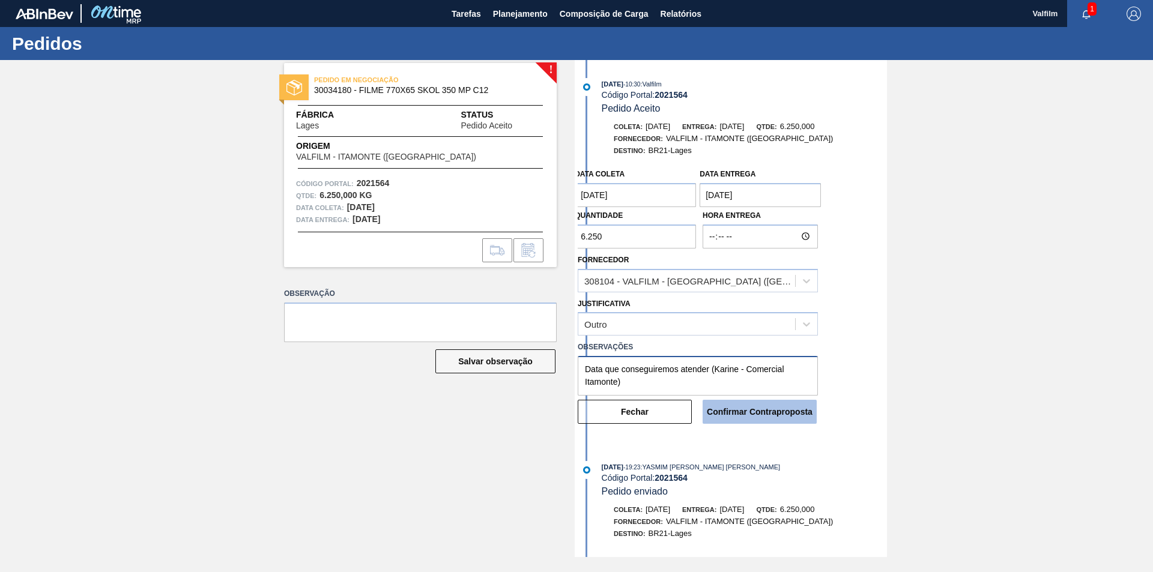
type textarea "Data que conseguiremos atender (Karine - Comercial Itamonte)"
click at [751, 413] on button "Confirmar Contraproposta" at bounding box center [760, 412] width 114 height 24
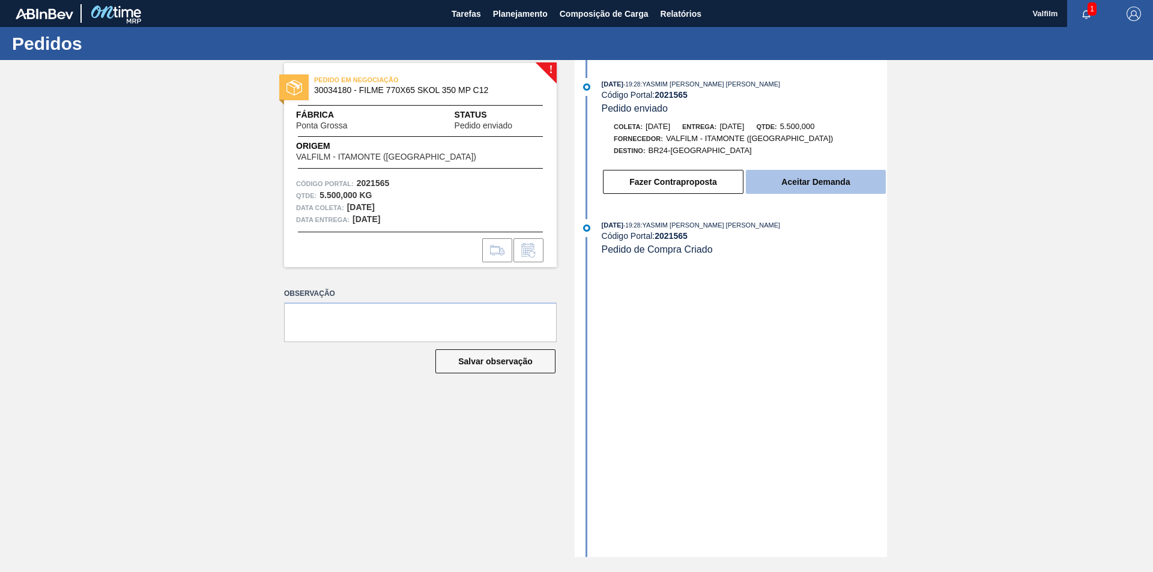
click at [821, 186] on button "Aceitar Demanda" at bounding box center [816, 182] width 140 height 24
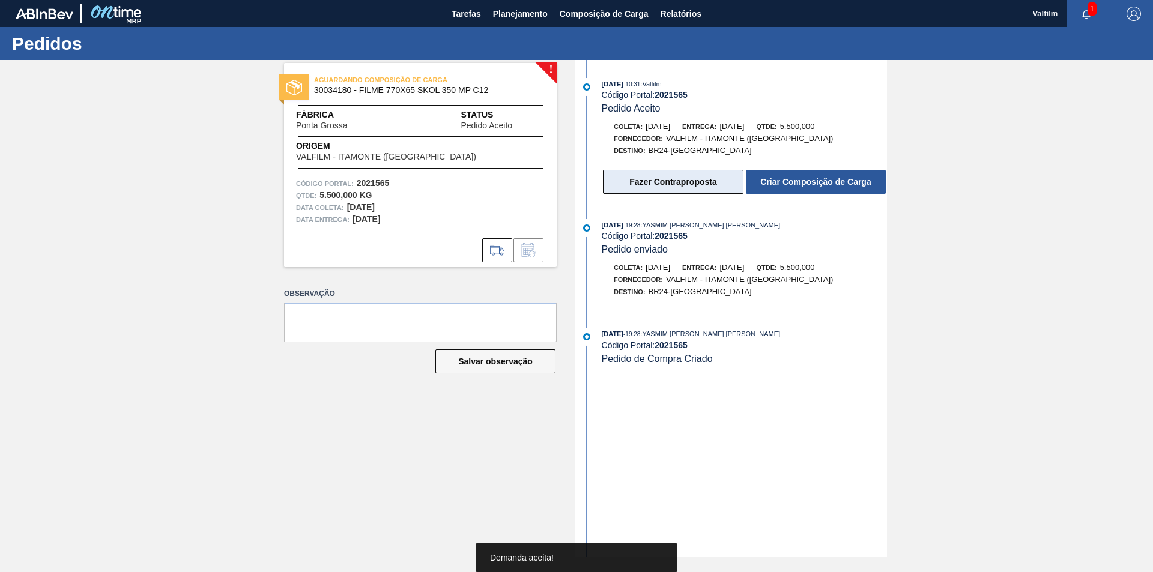
click at [664, 184] on button "Fazer Contraproposta" at bounding box center [673, 182] width 141 height 24
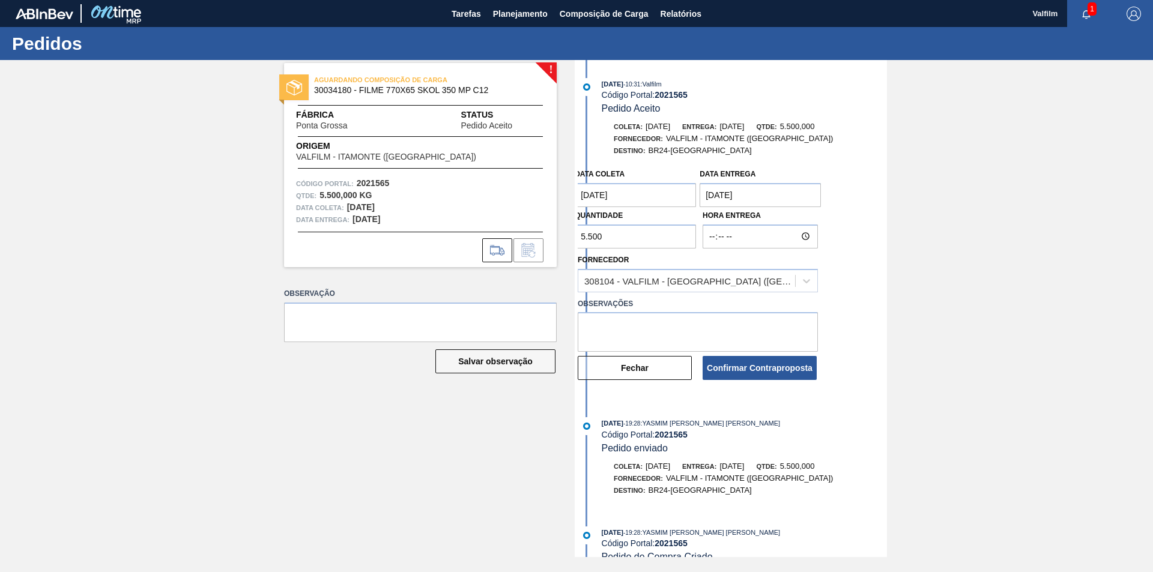
click at [661, 199] on coleta "[DATE]" at bounding box center [635, 195] width 121 height 24
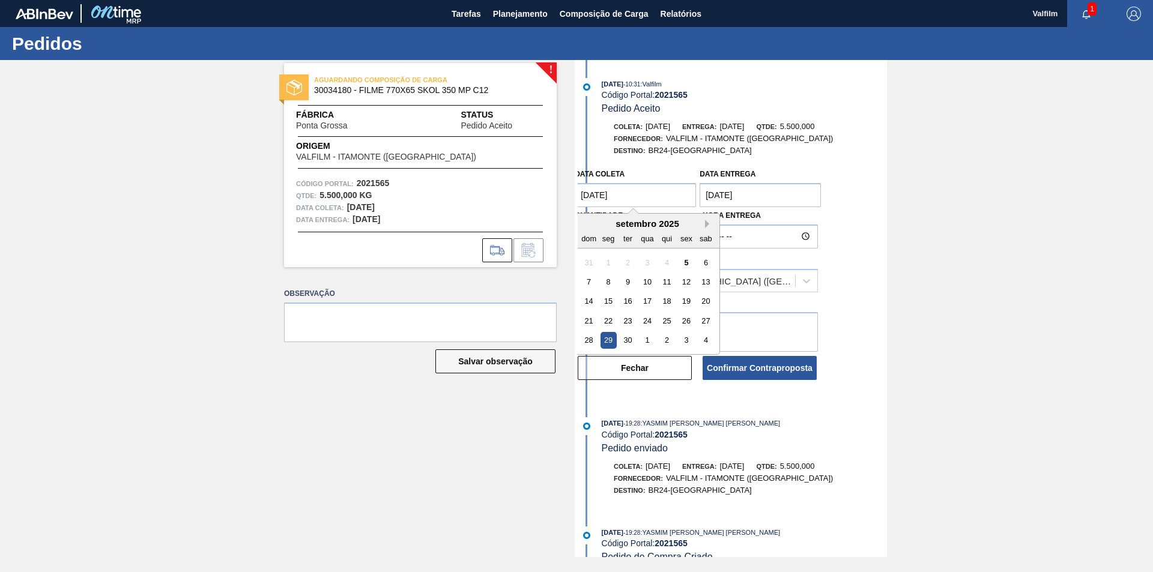
click at [710, 225] on button "Next Month" at bounding box center [709, 224] width 8 height 8
click at [599, 304] on div "12 13 14 15 16 17 18" at bounding box center [647, 301] width 136 height 19
click at [593, 303] on div "12" at bounding box center [589, 302] width 16 height 16
type coleta "[DATE]"
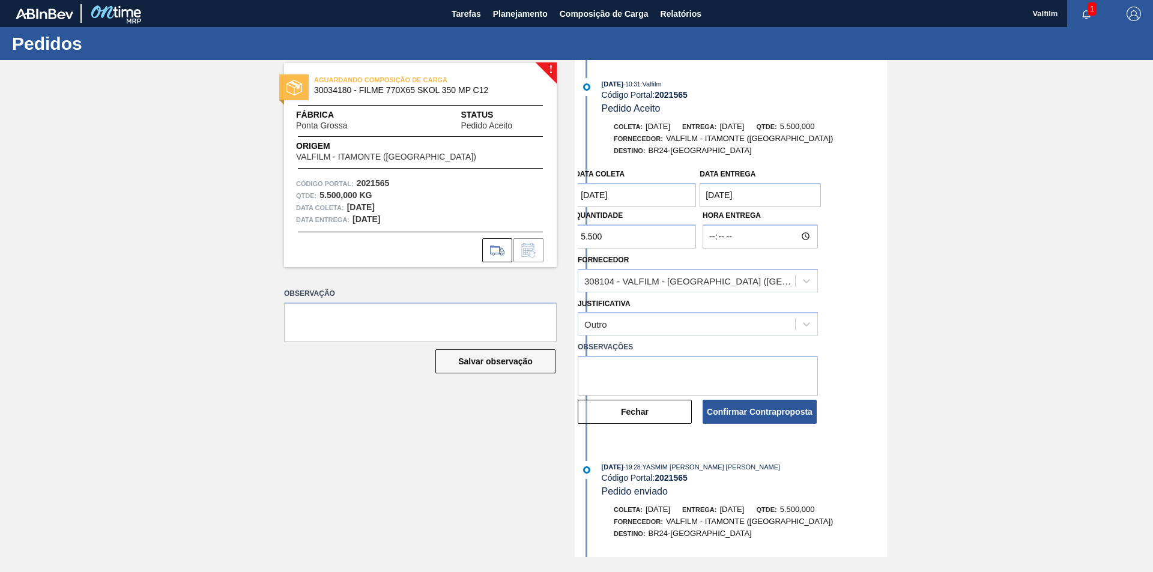
click at [790, 193] on entrega "[DATE]" at bounding box center [760, 195] width 121 height 24
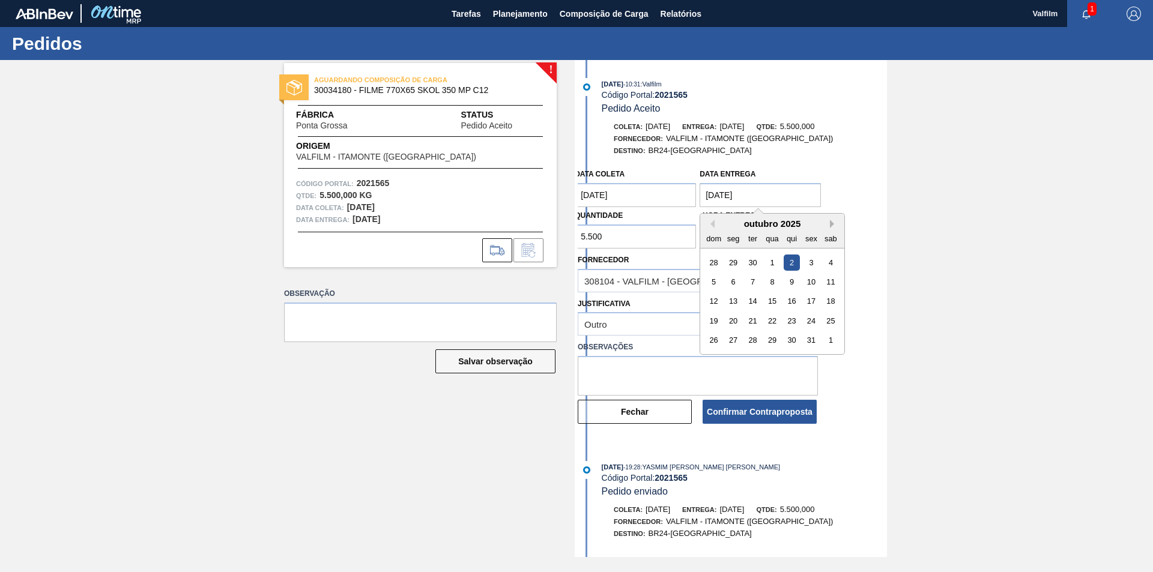
click at [831, 222] on button "Next Month" at bounding box center [834, 224] width 8 height 8
click at [712, 223] on button "Previous Month" at bounding box center [710, 224] width 8 height 8
click at [740, 301] on div "13" at bounding box center [733, 302] width 16 height 16
type entrega "[DATE]"
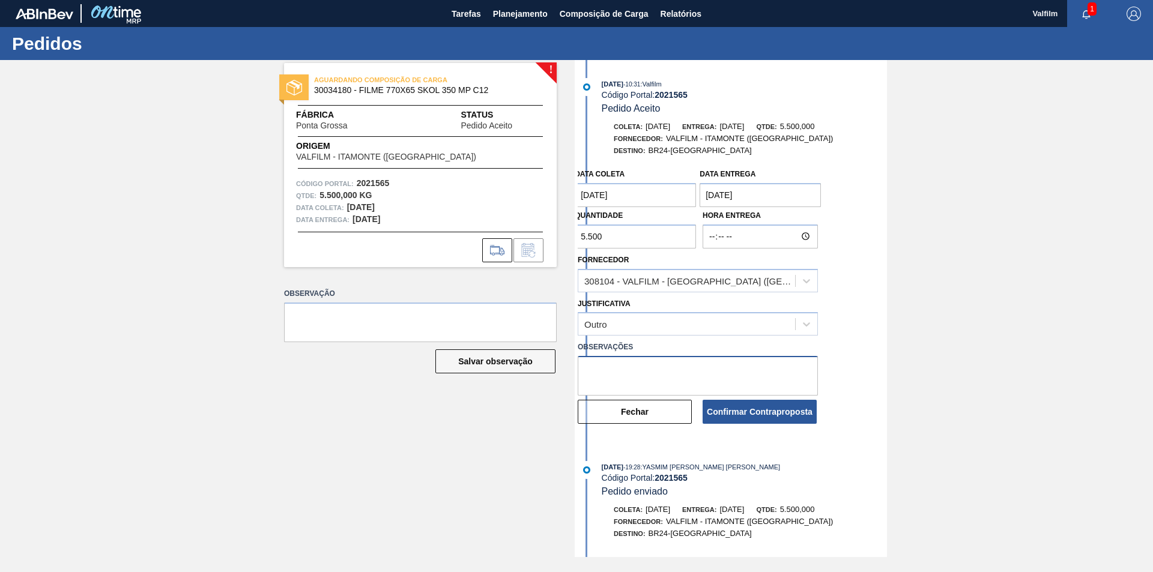
click at [634, 372] on textarea at bounding box center [698, 376] width 240 height 40
paste textarea "Data que conseguiremos atender (Karine - Comercial Itamonte)"
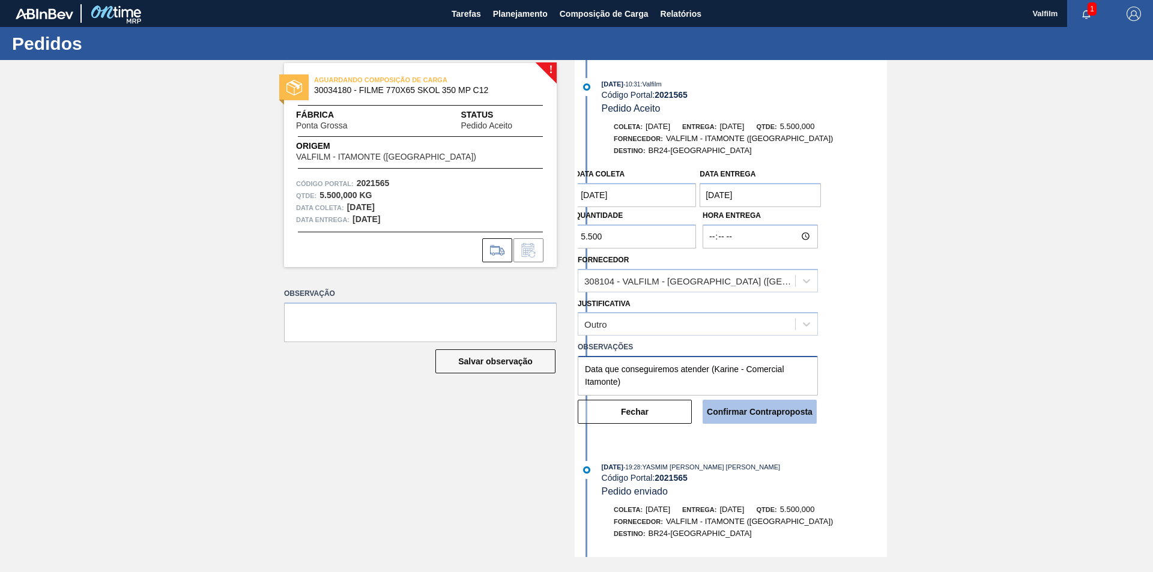
type textarea "Data que conseguiremos atender (Karine - Comercial Itamonte)"
click at [764, 416] on button "Confirmar Contraproposta" at bounding box center [760, 412] width 114 height 24
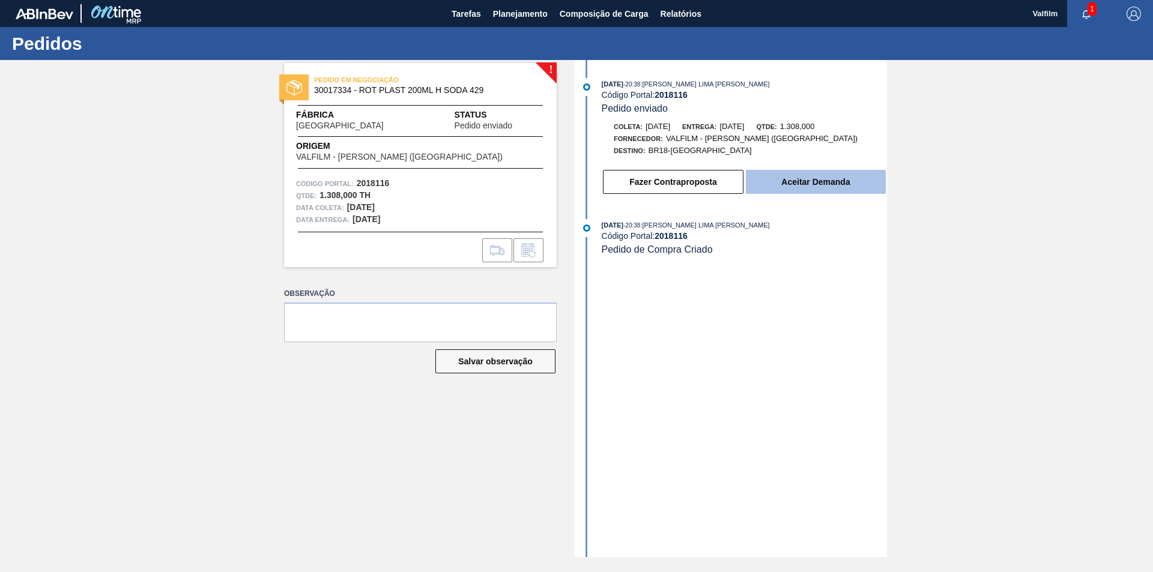
click at [830, 184] on button "Aceitar Demanda" at bounding box center [816, 182] width 140 height 24
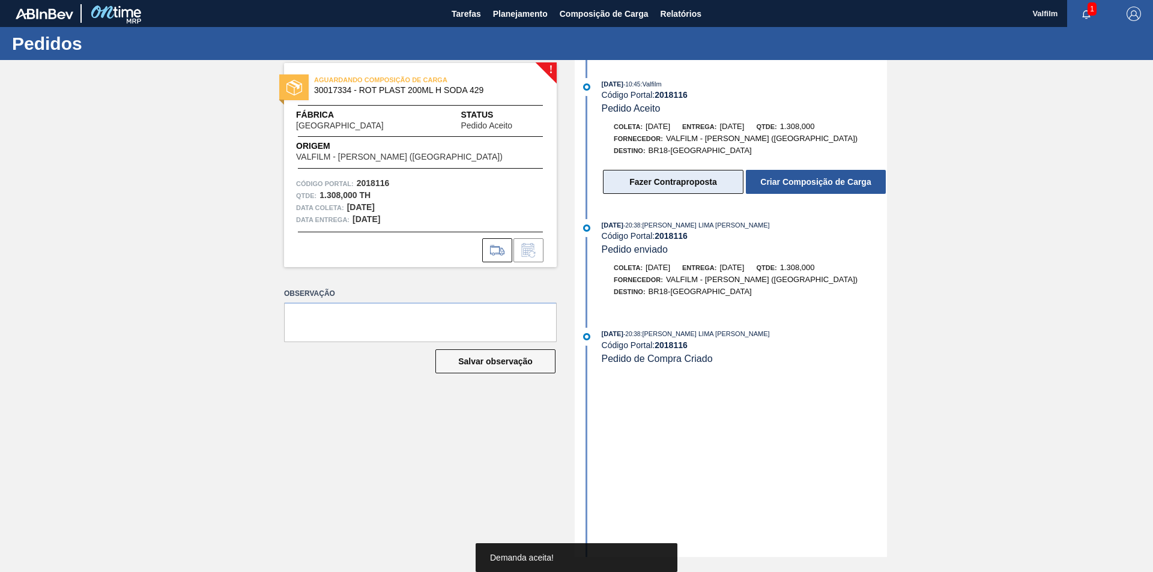
click at [704, 188] on button "Fazer Contraproposta" at bounding box center [673, 182] width 141 height 24
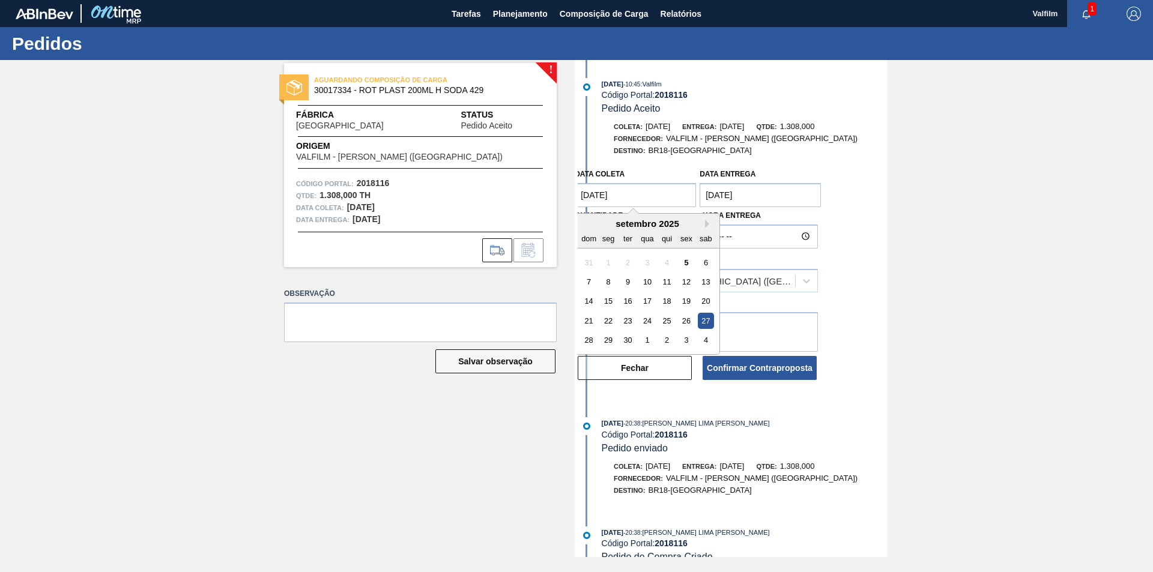
drag, startPoint x: 654, startPoint y: 192, endPoint x: 662, endPoint y: 192, distance: 8.4
click at [655, 192] on coleta "[DATE]" at bounding box center [635, 195] width 121 height 24
click at [708, 225] on button "Next Month" at bounding box center [709, 224] width 8 height 8
click at [706, 223] on button "Next Month" at bounding box center [709, 224] width 8 height 8
click at [611, 303] on div "10" at bounding box center [609, 302] width 16 height 16
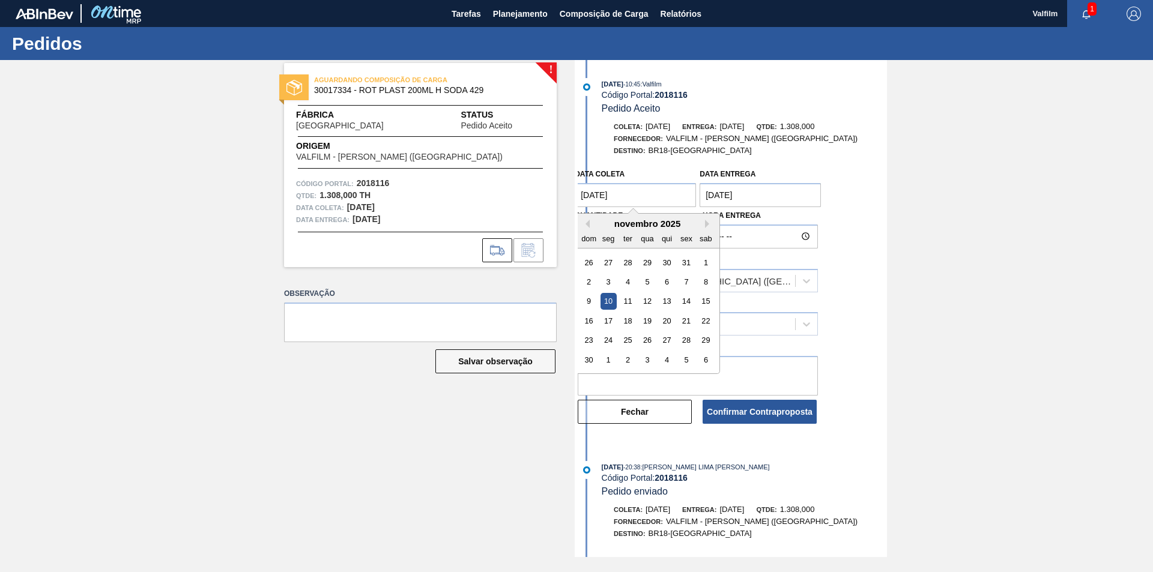
click at [640, 198] on coleta "10/11/2025" at bounding box center [635, 195] width 121 height 24
click at [591, 304] on div "9" at bounding box center [589, 302] width 16 height 16
type coleta "09/11/2025"
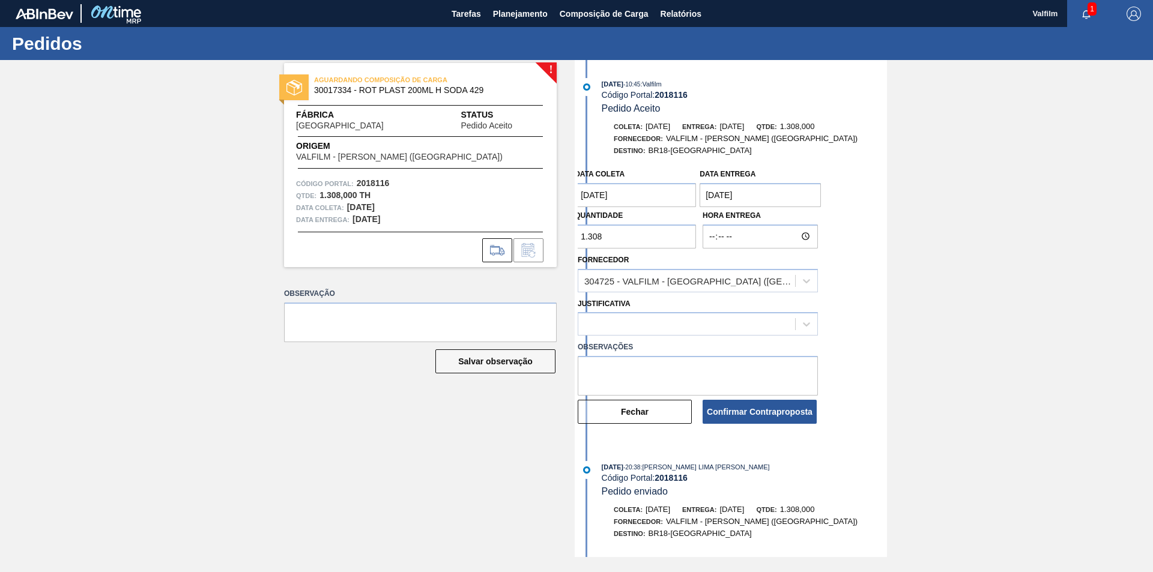
click at [750, 203] on entrega "29/09/2025" at bounding box center [760, 195] width 121 height 24
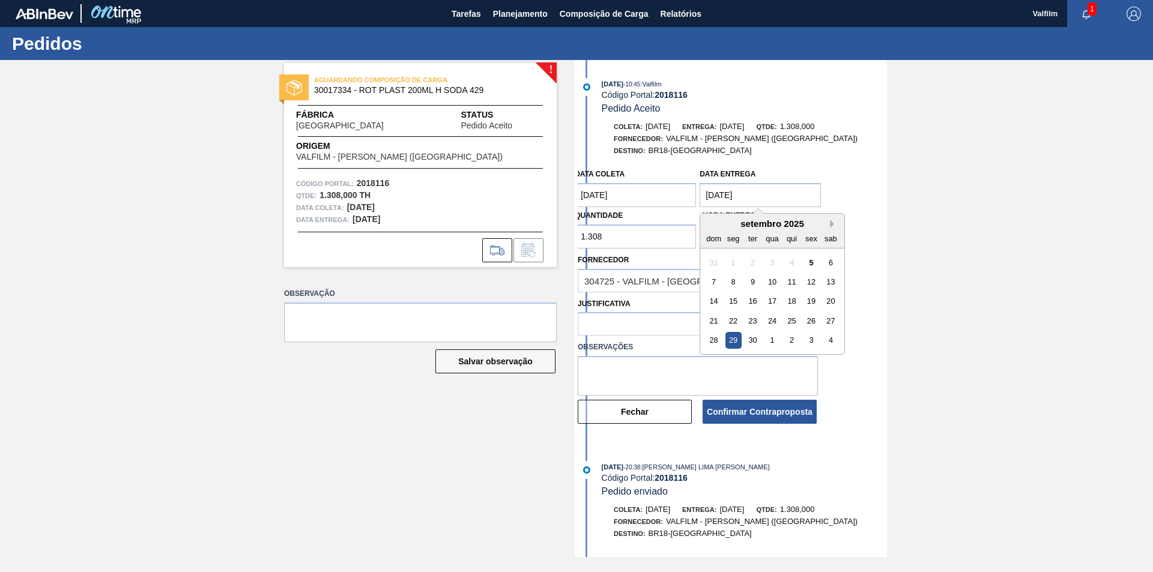
click at [831, 222] on button "Next Month" at bounding box center [834, 224] width 8 height 8
click at [810, 283] on div "10" at bounding box center [811, 282] width 16 height 16
type entrega "10/10/2025"
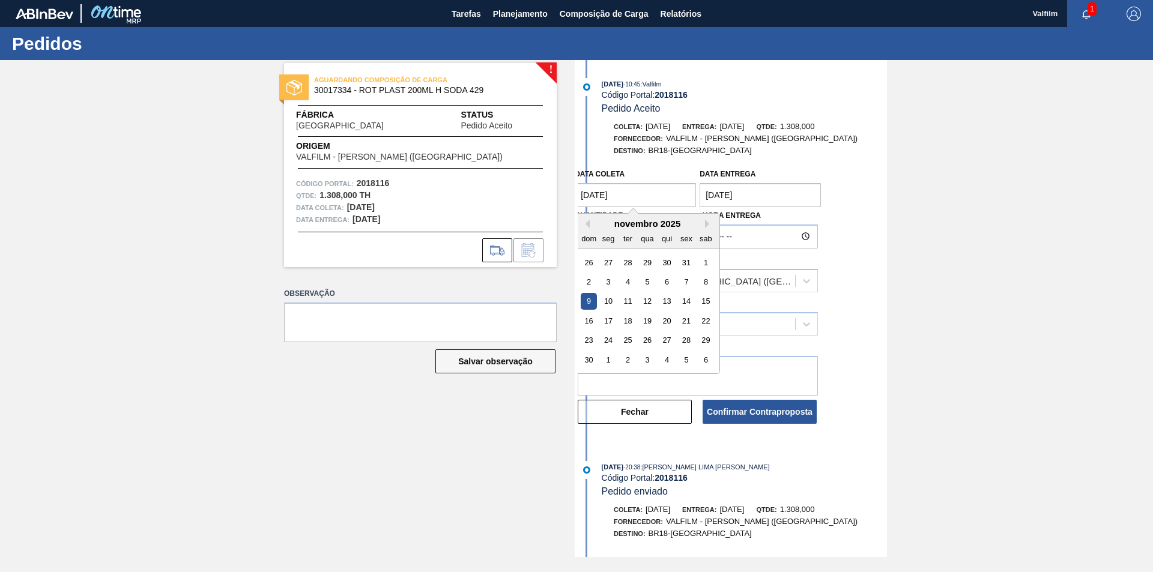
click at [650, 193] on coleta "09/11/2025" at bounding box center [635, 195] width 121 height 24
click at [588, 225] on button "Previous Month" at bounding box center [585, 224] width 8 height 8
click at [687, 286] on div "10" at bounding box center [687, 282] width 16 height 16
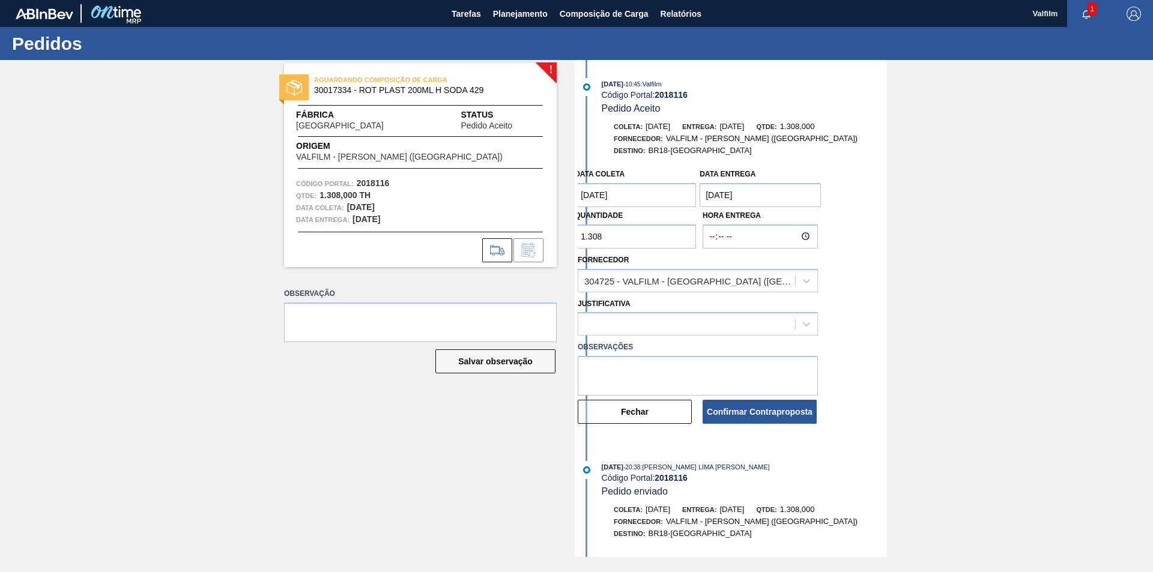
drag, startPoint x: 630, startPoint y: 202, endPoint x: 648, endPoint y: 203, distance: 18.1
click at [630, 202] on coleta "10/10/2025" at bounding box center [635, 195] width 121 height 24
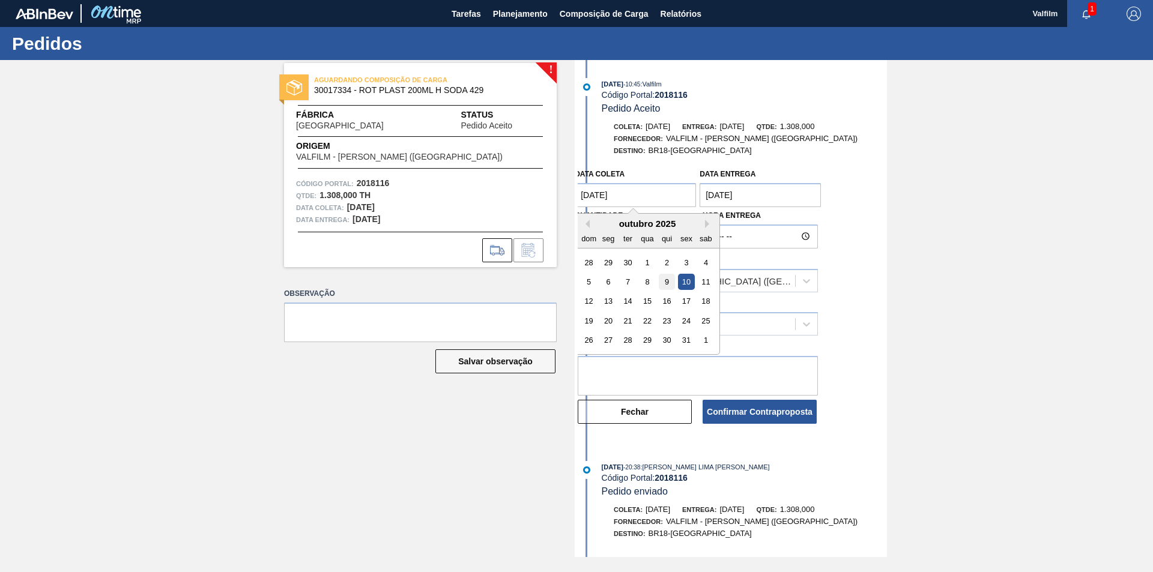
click at [671, 274] on div "9" at bounding box center [667, 282] width 16 height 16
type coleta "09/10/2025"
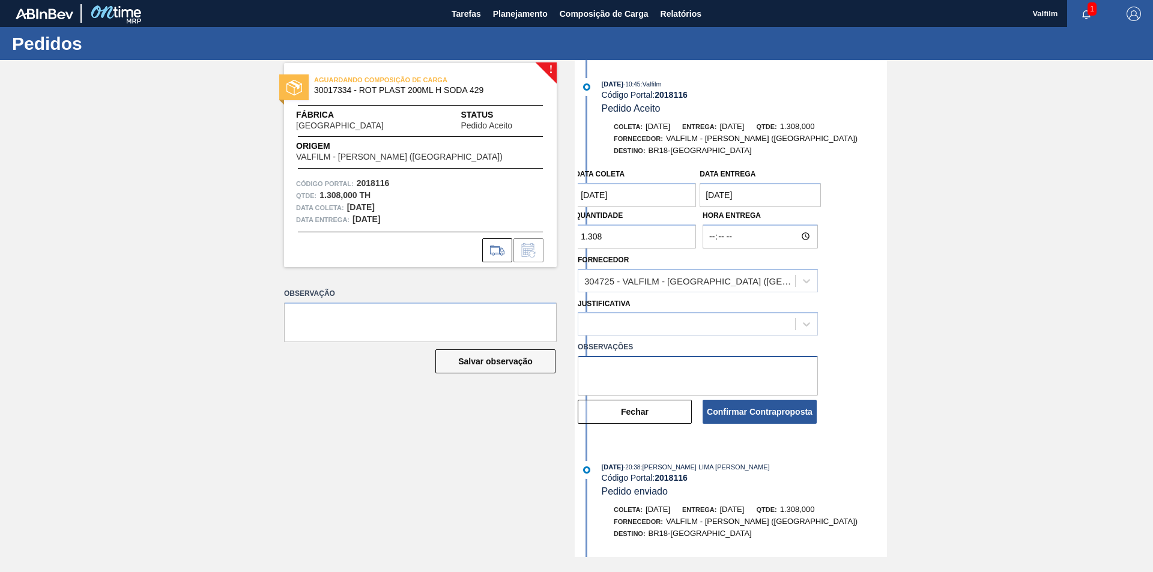
click at [651, 366] on textarea at bounding box center [698, 376] width 240 height 40
paste textarea "Data que conseguiremos atender (Karine - Comercial Itamonte)"
type textarea "Data que conseguiremos atender (Karine - Comercial Itamonte)"
click at [640, 320] on div at bounding box center [686, 324] width 217 height 17
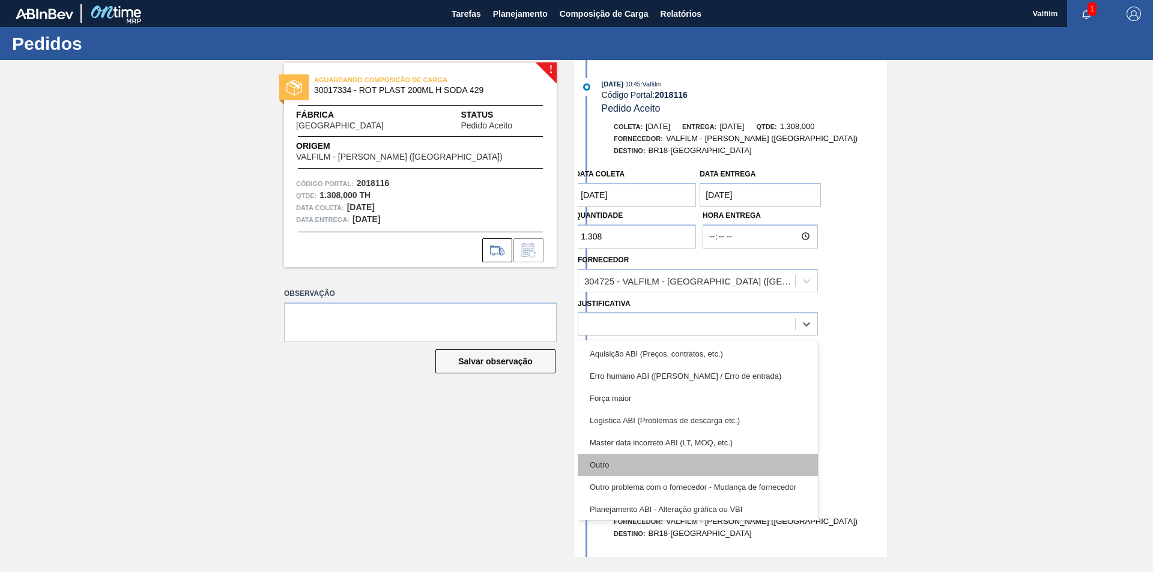
click at [620, 459] on div "Outro" at bounding box center [698, 465] width 240 height 22
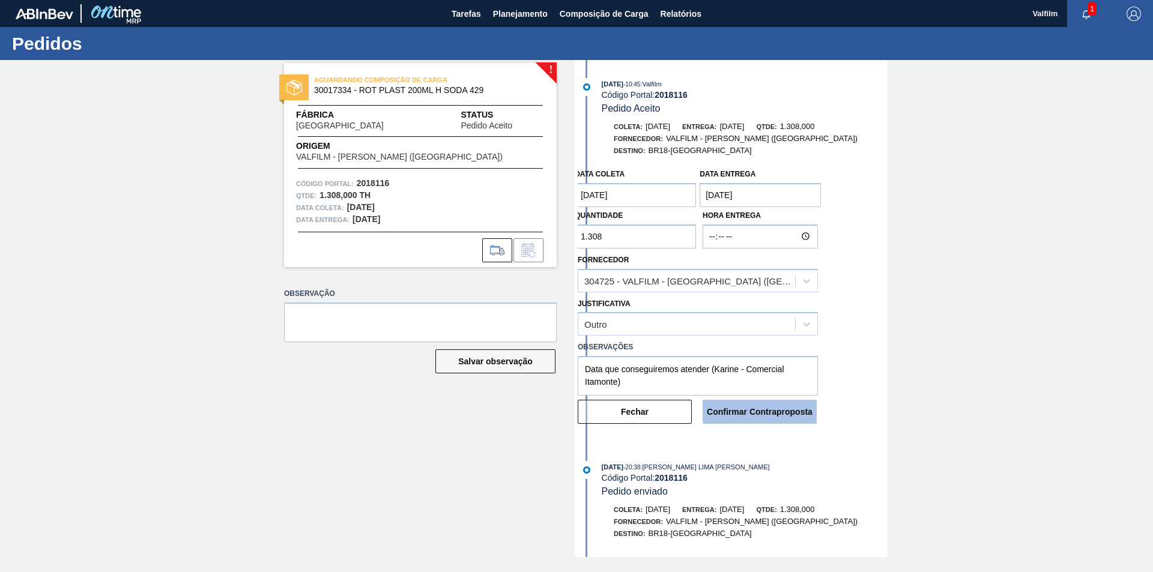
click at [790, 411] on button "Confirmar Contraproposta" at bounding box center [760, 412] width 114 height 24
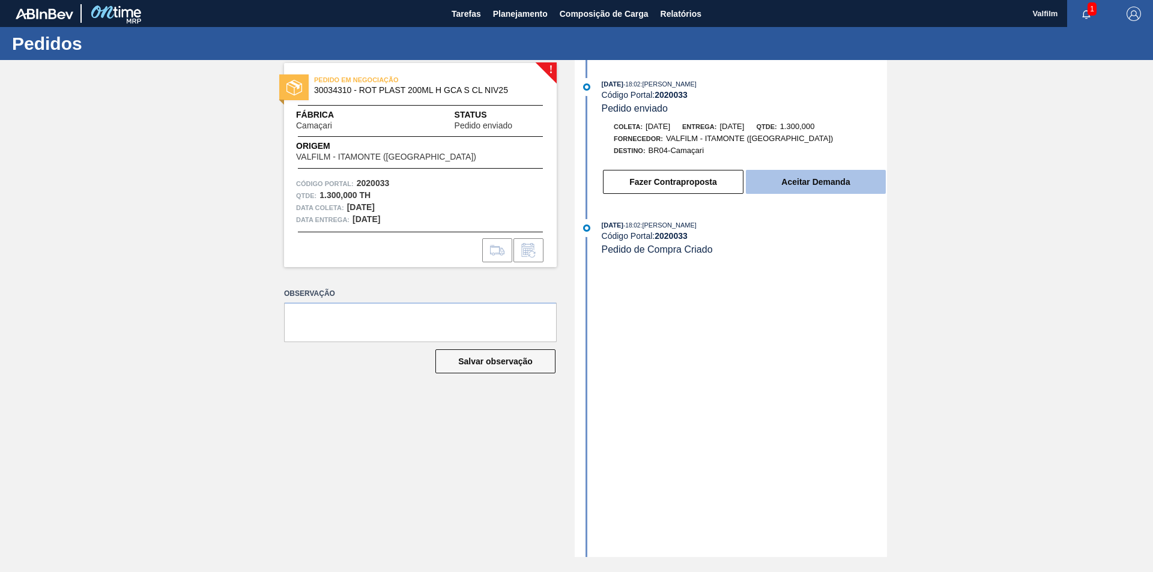
click at [803, 181] on button "Aceitar Demanda" at bounding box center [816, 182] width 140 height 24
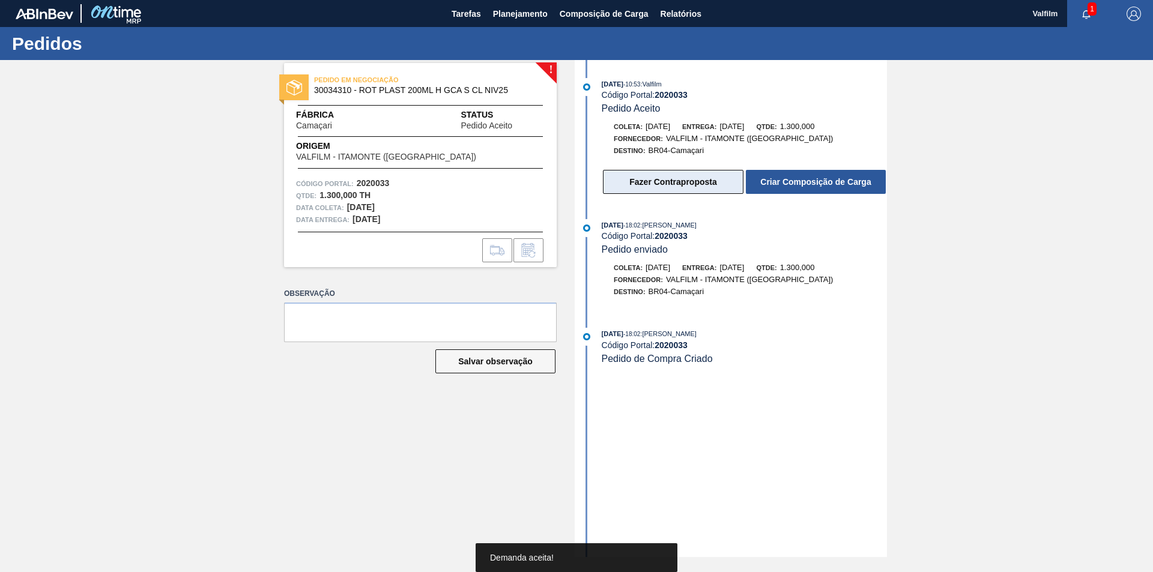
click at [667, 183] on button "Fazer Contraproposta" at bounding box center [673, 182] width 141 height 24
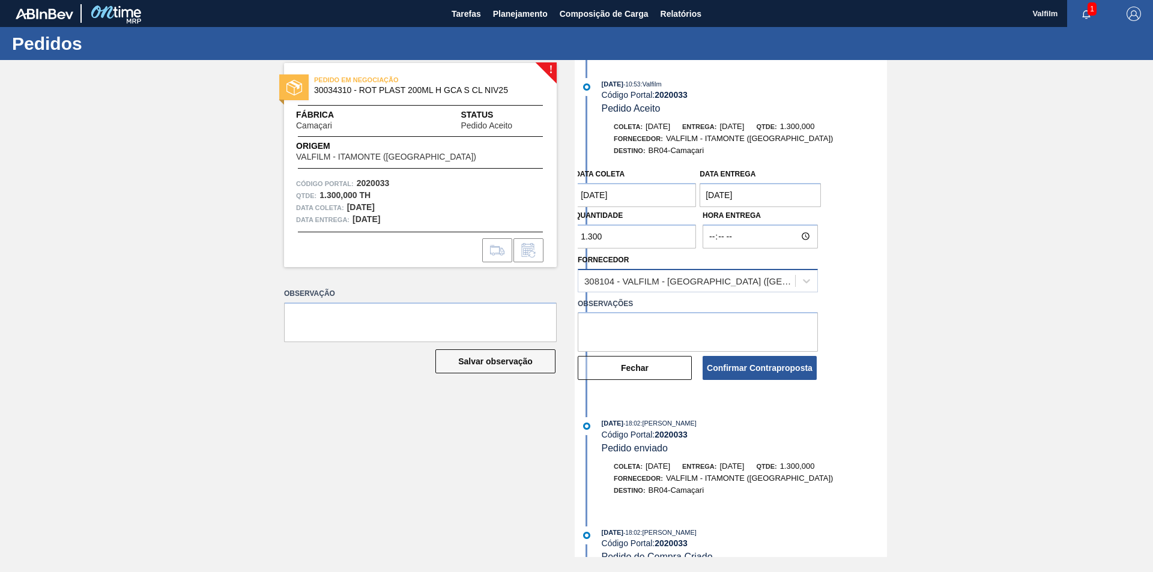
click at [742, 275] on div "308104 - VALFILM - [GEOGRAPHIC_DATA] ([GEOGRAPHIC_DATA])" at bounding box center [686, 280] width 217 height 17
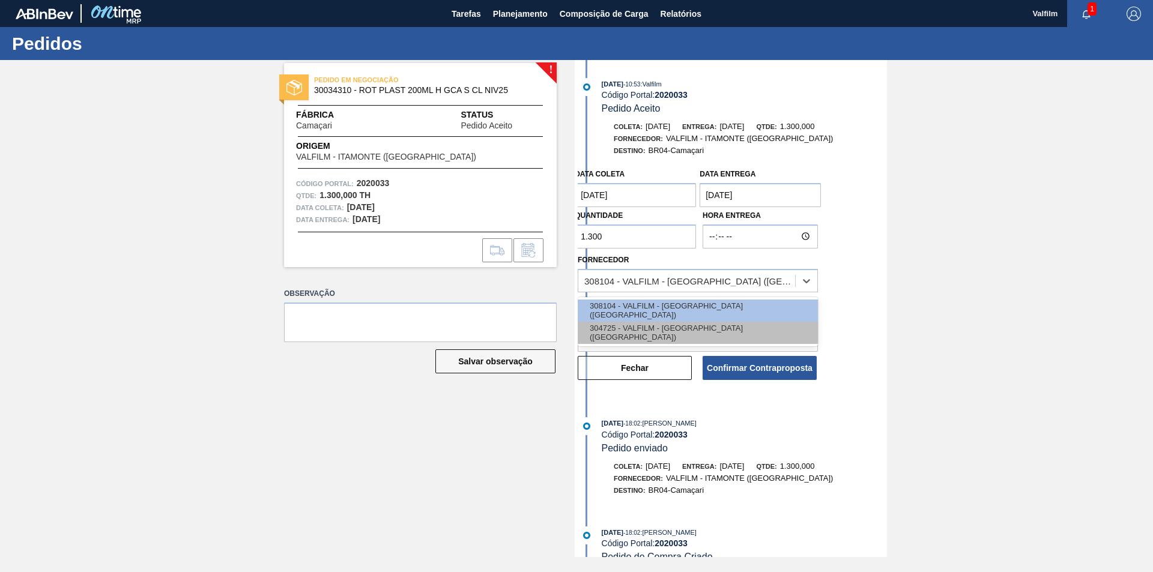
click at [737, 327] on div "304725 - VALFILM - [GEOGRAPHIC_DATA] ([GEOGRAPHIC_DATA])" at bounding box center [698, 333] width 240 height 22
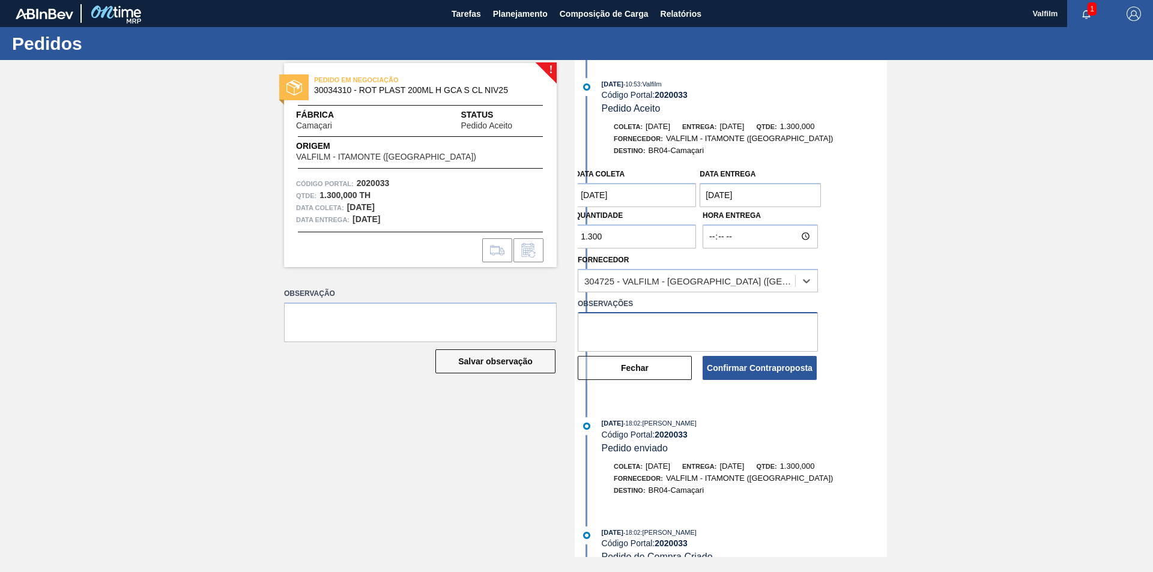
click at [705, 324] on textarea at bounding box center [698, 332] width 240 height 40
click at [645, 199] on coleta "12/09/2025" at bounding box center [635, 195] width 121 height 24
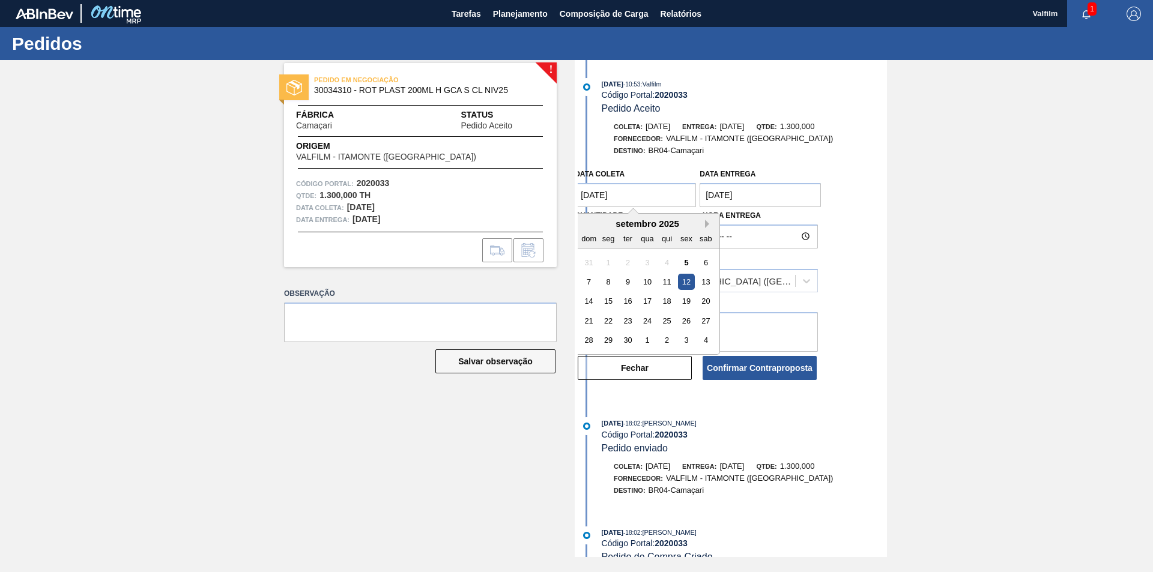
click at [710, 223] on button "Next Month" at bounding box center [709, 224] width 8 height 8
click at [631, 282] on div "7" at bounding box center [628, 282] width 16 height 16
type coleta "07/10/2025"
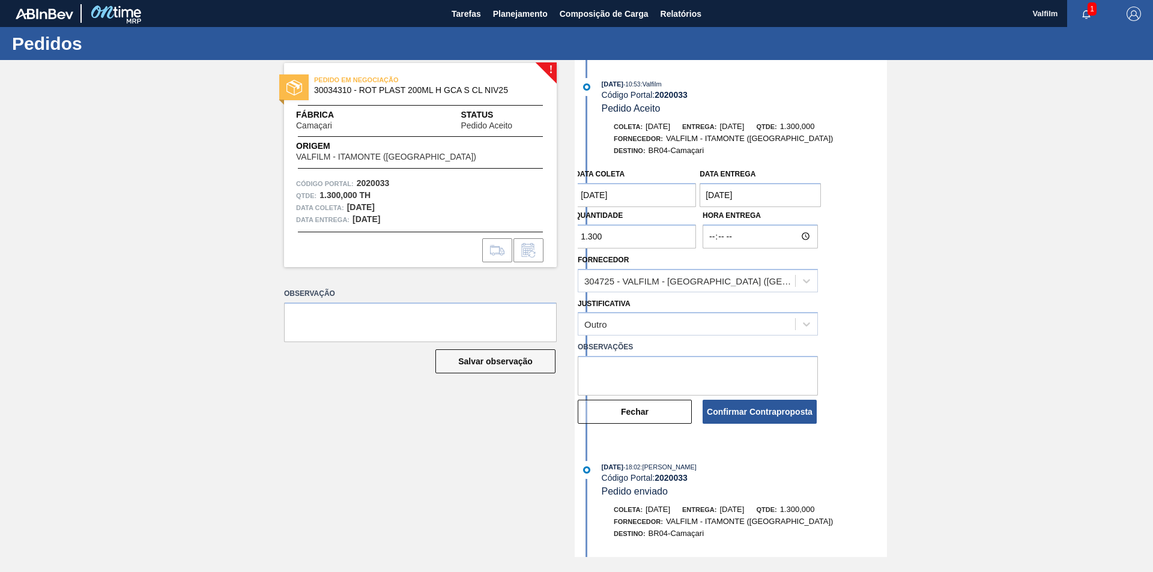
click at [800, 198] on entrega "14/09/2025" at bounding box center [760, 195] width 121 height 24
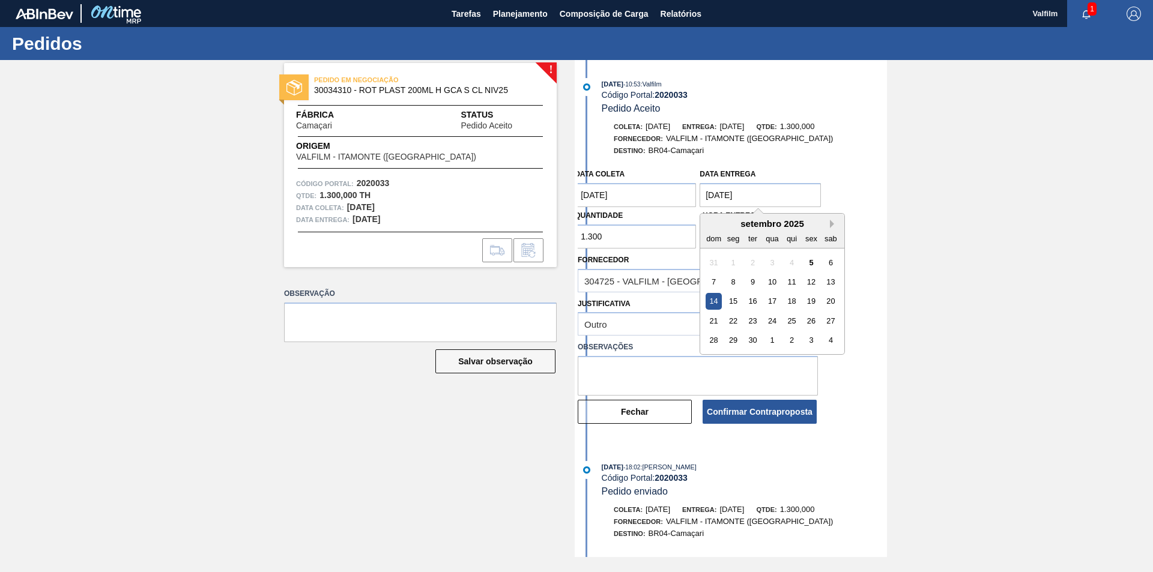
click at [833, 225] on button "Next Month" at bounding box center [834, 224] width 8 height 8
click at [753, 284] on div "7" at bounding box center [753, 282] width 16 height 16
type entrega "07/10/2025"
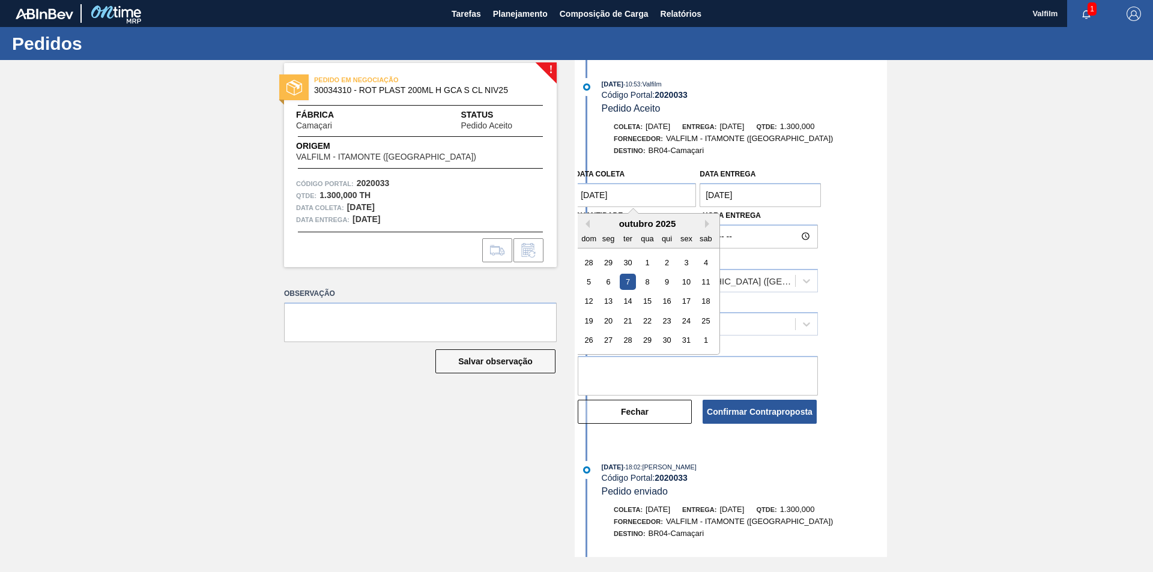
click at [661, 196] on coleta "07/10/2025" at bounding box center [635, 195] width 121 height 24
drag, startPoint x: 604, startPoint y: 276, endPoint x: 634, endPoint y: 268, distance: 30.3
click at [605, 276] on div "6" at bounding box center [609, 282] width 16 height 16
type coleta "[DATE]"
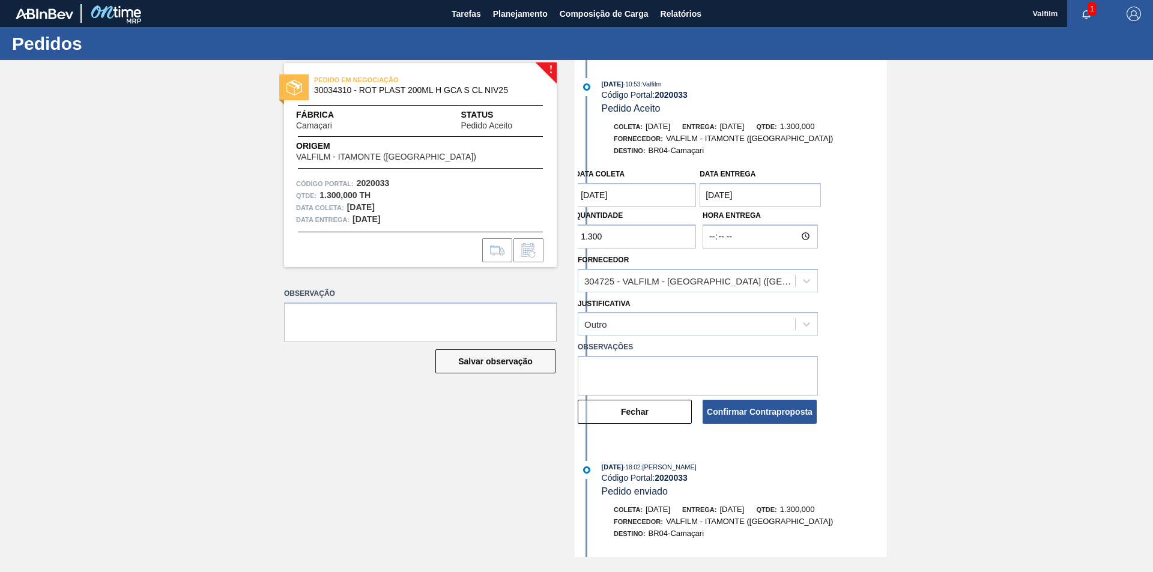
click at [861, 229] on div "Data coleta 06/10/2025 Data entrega 07/10/2025 Quantidade 1.300 Hora Entrega Fo…" at bounding box center [732, 294] width 309 height 262
click at [623, 365] on textarea at bounding box center [698, 376] width 240 height 40
paste textarea "Data que conseguiremos atender (Karine - Comercial Itamonte)"
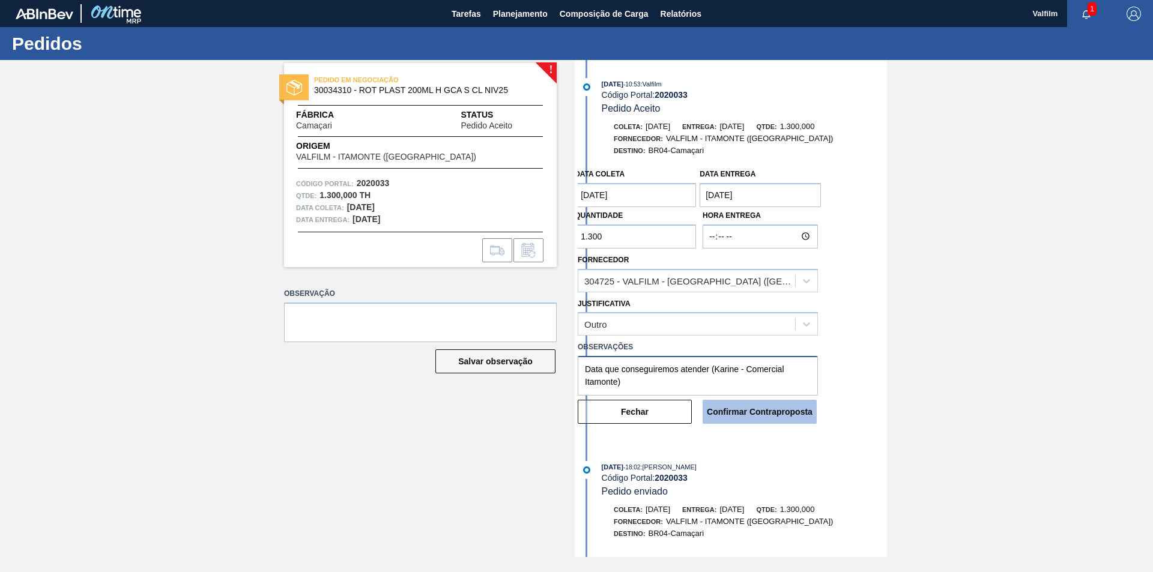
type textarea "Data que conseguiremos atender (Karine - Comercial Itamonte)"
click at [771, 414] on button "Confirmar Contraproposta" at bounding box center [760, 412] width 114 height 24
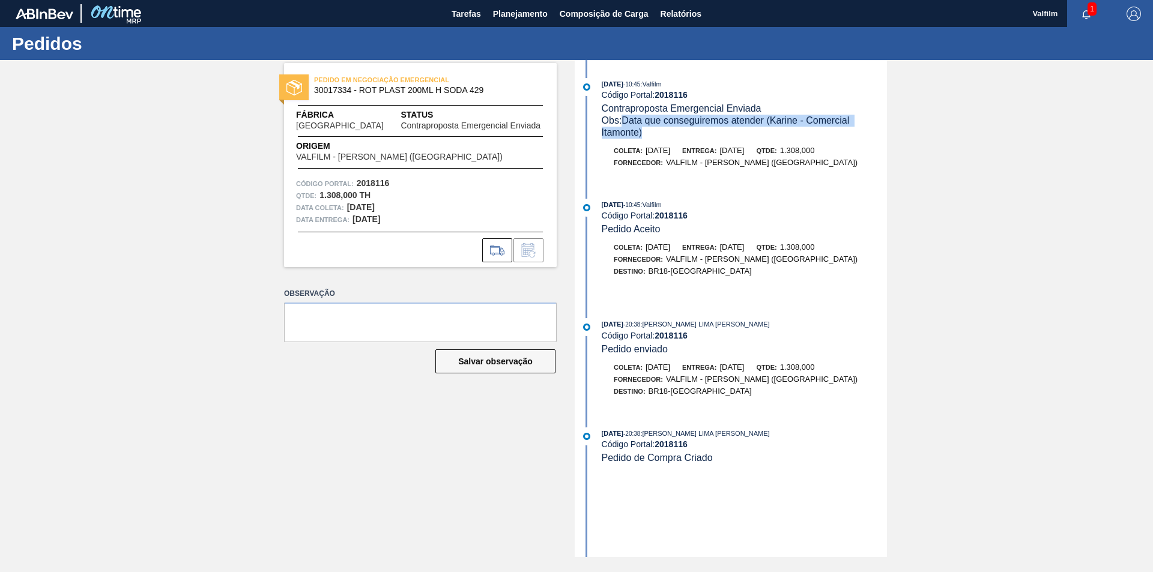
drag, startPoint x: 653, startPoint y: 130, endPoint x: 625, endPoint y: 124, distance: 28.9
click at [625, 124] on div "Obs: Data que conseguiremos atender (Karine - Comercial Itamonte)" at bounding box center [744, 127] width 285 height 24
copy span "Data que conseguiremos atender (Karine - Comercial Itamonte)"
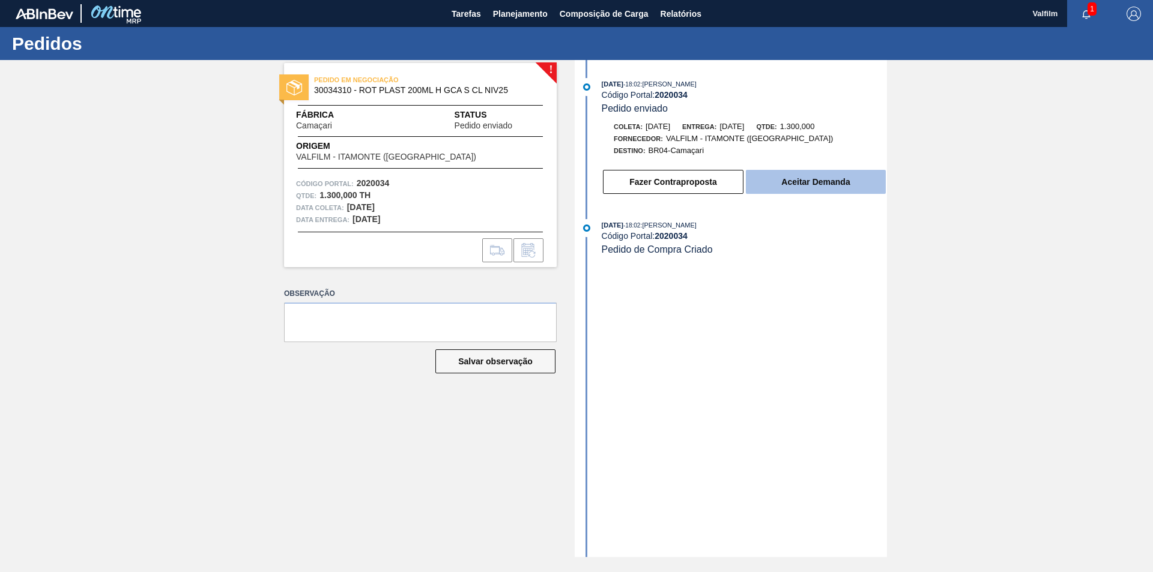
click at [831, 185] on button "Aceitar Demanda" at bounding box center [816, 182] width 140 height 24
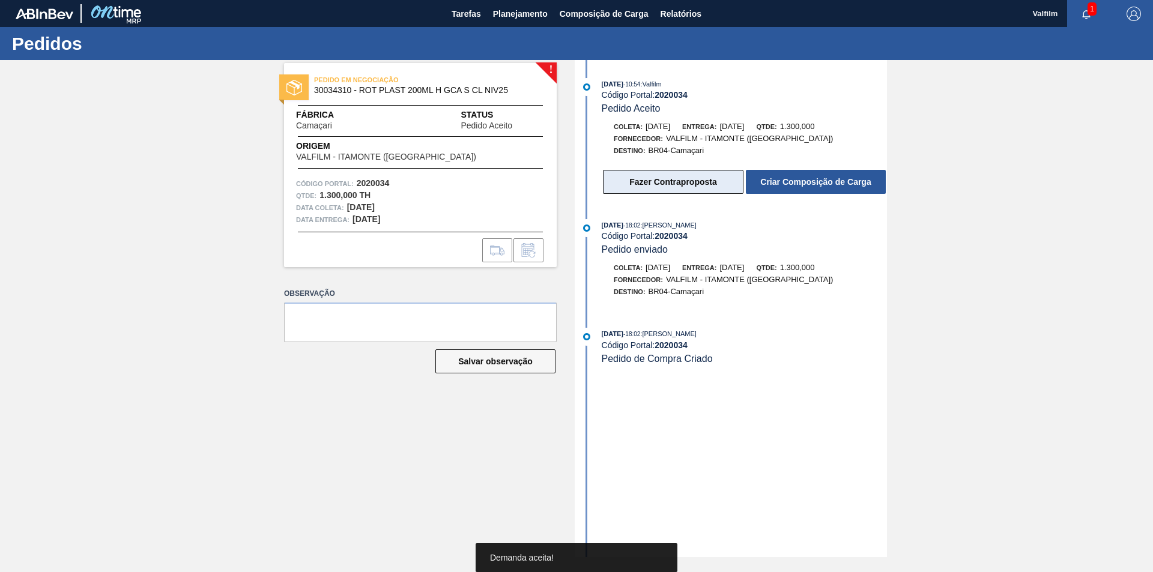
click at [668, 185] on button "Fazer Contraproposta" at bounding box center [673, 182] width 141 height 24
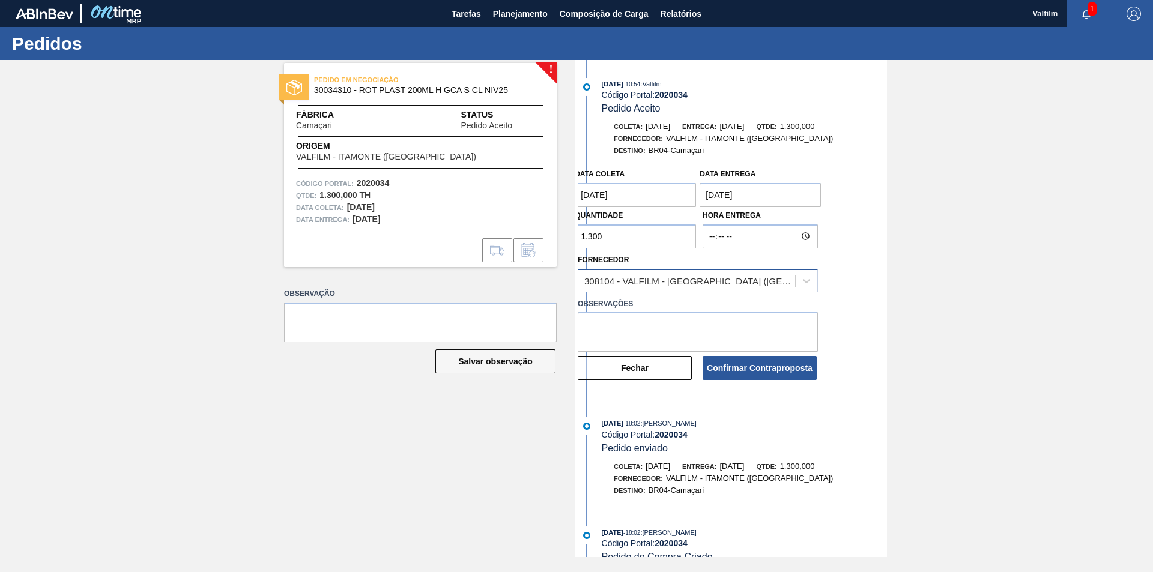
click at [724, 282] on div "308104 - VALFILM - [GEOGRAPHIC_DATA] ([GEOGRAPHIC_DATA])" at bounding box center [690, 281] width 212 height 10
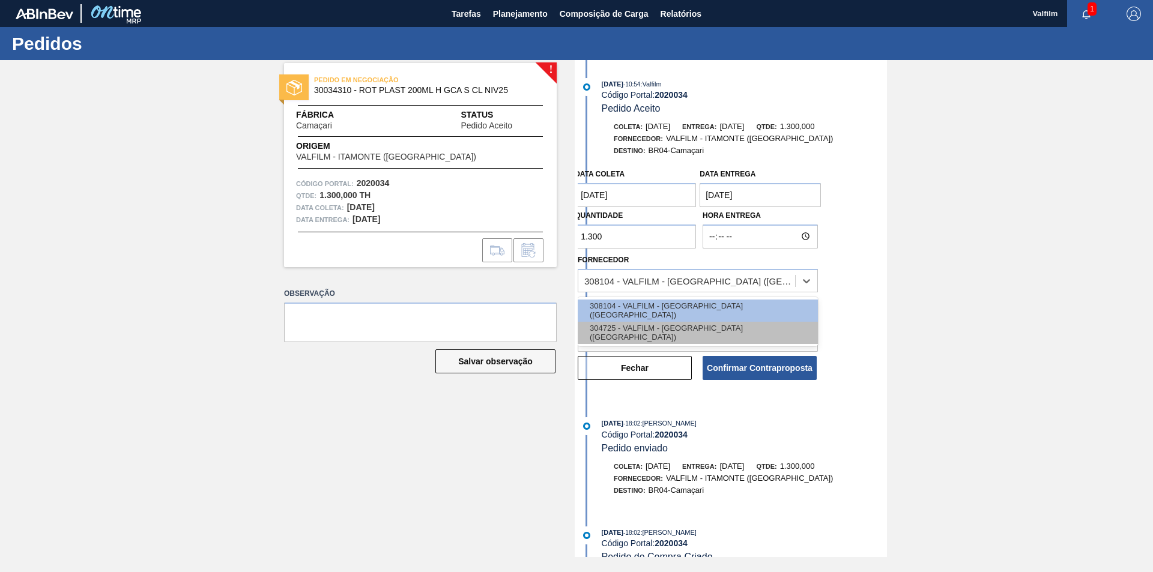
click at [695, 333] on div "304725 - VALFILM - [GEOGRAPHIC_DATA] ([GEOGRAPHIC_DATA])" at bounding box center [698, 333] width 240 height 22
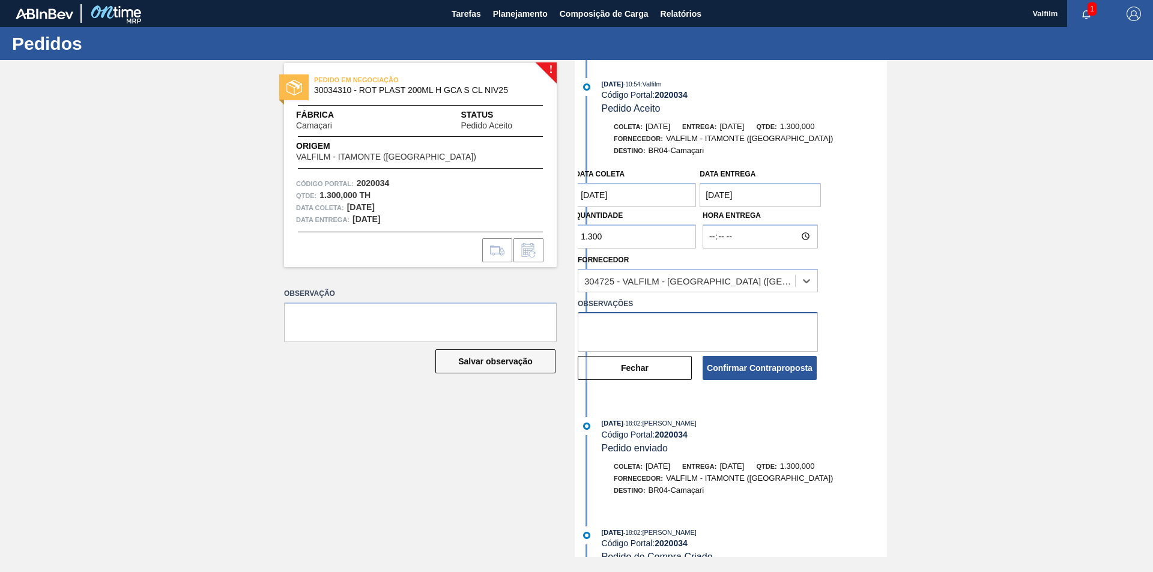
click at [659, 318] on textarea at bounding box center [698, 332] width 240 height 40
paste textarea "Data que conseguiremos atender (Karine - Comercial Itamonte)"
type textarea "Data que conseguiremos atender (Karine - Comercial Itamonte)"
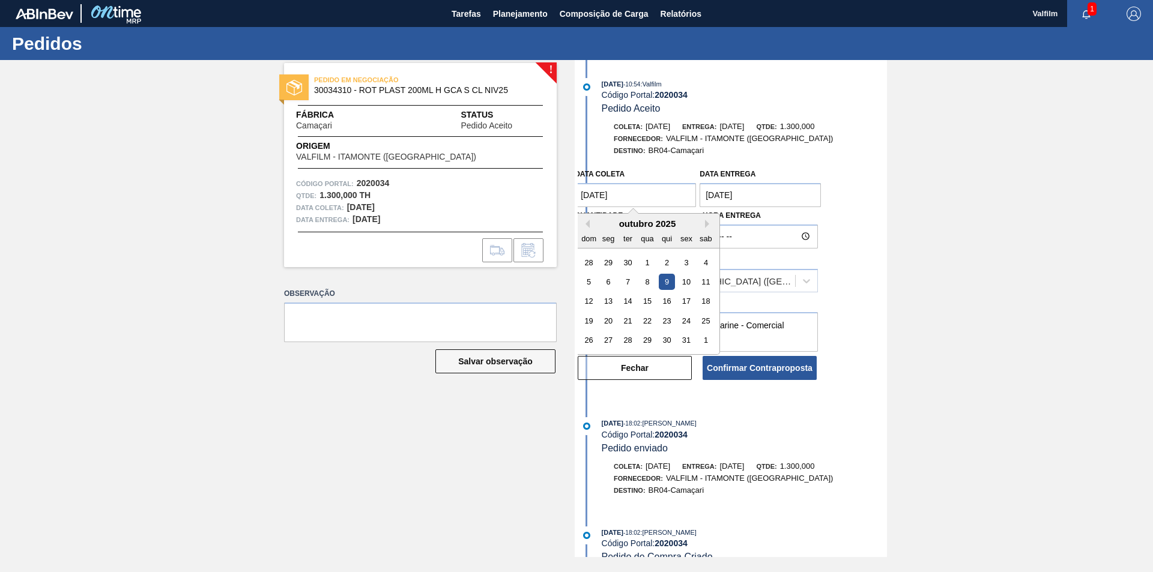
click at [633, 195] on coleta "[DATE]" at bounding box center [635, 195] width 121 height 24
click at [585, 223] on button "Previous Month" at bounding box center [585, 224] width 8 height 8
click at [1045, 212] on div "! PEDIDO EM NEGOCIAÇÃO 30034310 - ROT PLAST 200ML H GCA S CL NIV25 Fábrica Cama…" at bounding box center [576, 308] width 1153 height 497
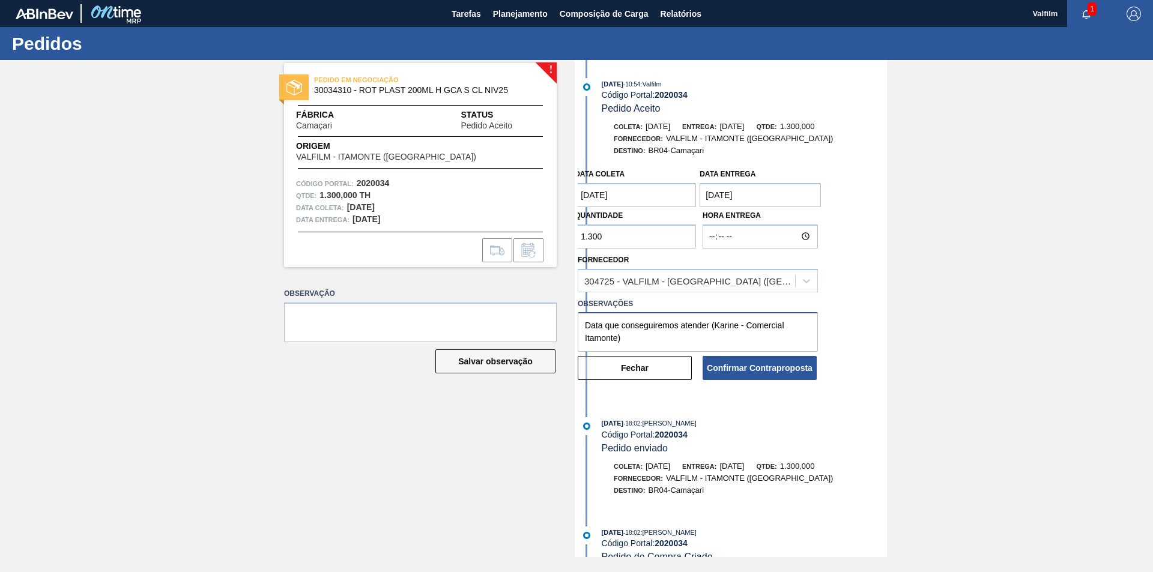
drag, startPoint x: 629, startPoint y: 343, endPoint x: 582, endPoint y: 322, distance: 51.6
click at [582, 322] on textarea "Data que conseguiremos atender (Karine - Comercial Itamonte)" at bounding box center [698, 332] width 240 height 40
paste textarea "Data que conseguiremos atender (Karine - Comercial Itamonte)"
drag, startPoint x: 710, startPoint y: 325, endPoint x: 584, endPoint y: 325, distance: 126.1
click at [584, 325] on textarea "Data que conseguiremos atender (Karine - Comercial Itamonte)" at bounding box center [698, 332] width 240 height 40
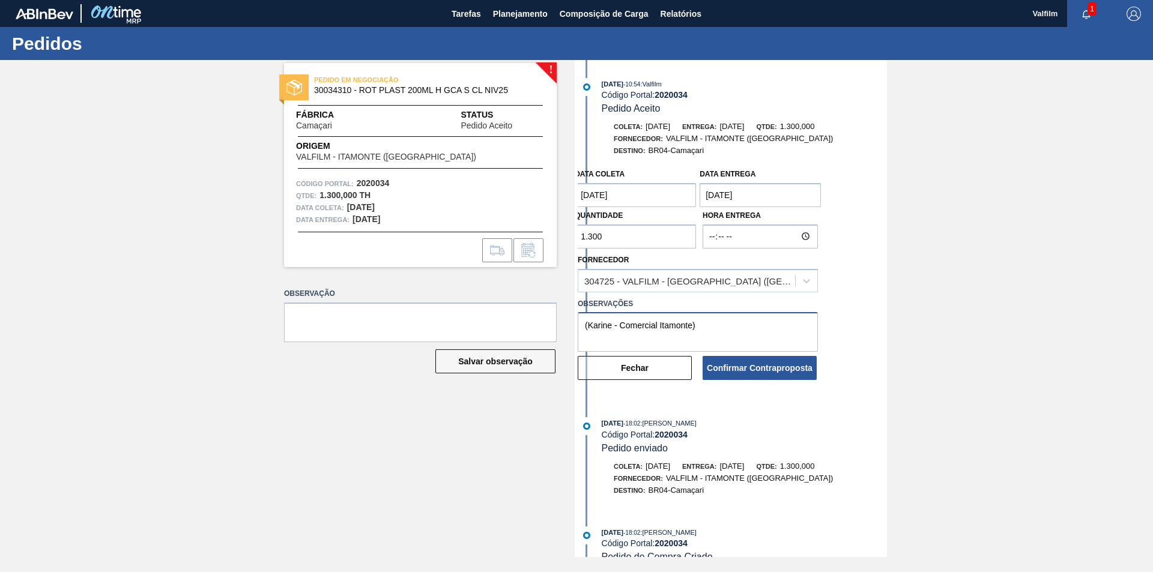
click at [583, 327] on textarea "(Karine - Comercial Itamonte)" at bounding box center [698, 332] width 240 height 40
type textarea "Fornecedor ajustado (Karine - Comercial Itamonte)"
click at [799, 372] on button "Confirmar Contraproposta" at bounding box center [760, 368] width 114 height 24
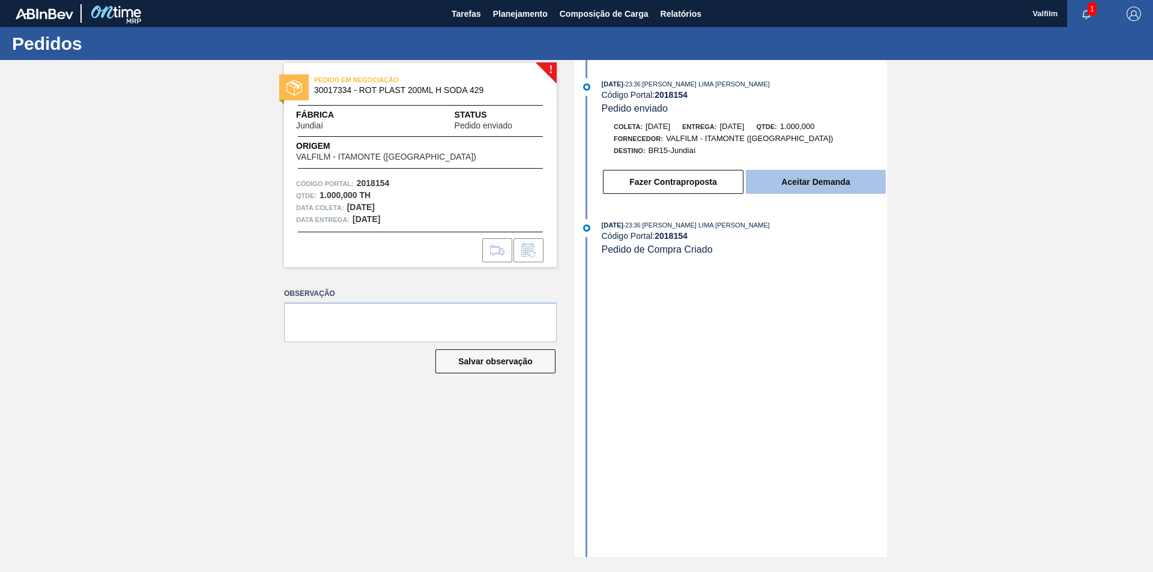
click at [853, 172] on button "Aceitar Demanda" at bounding box center [816, 182] width 140 height 24
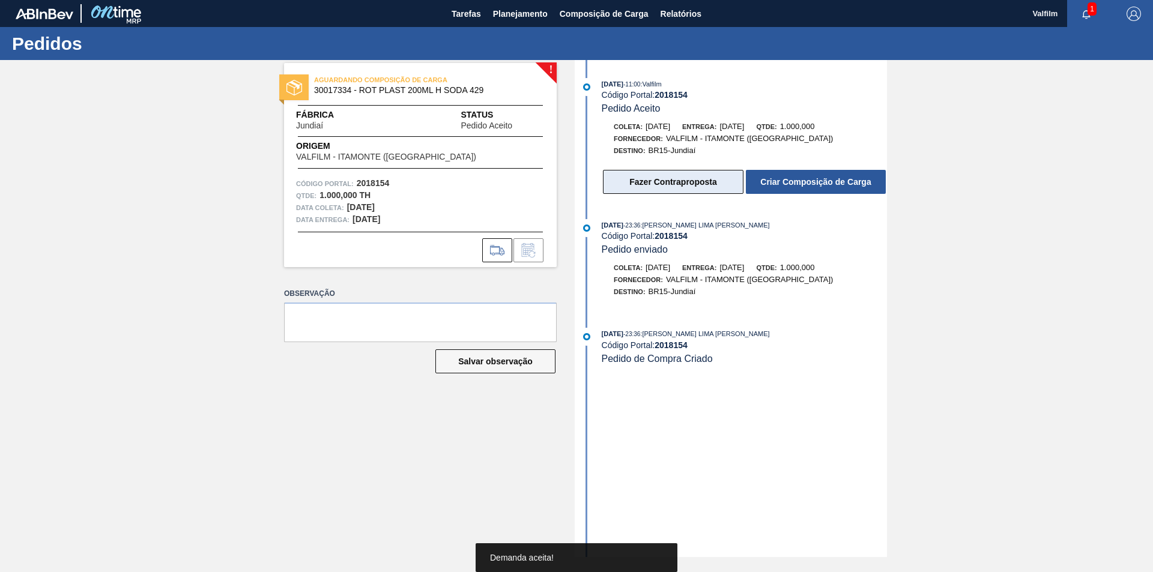
click at [676, 183] on button "Fazer Contraproposta" at bounding box center [673, 182] width 141 height 24
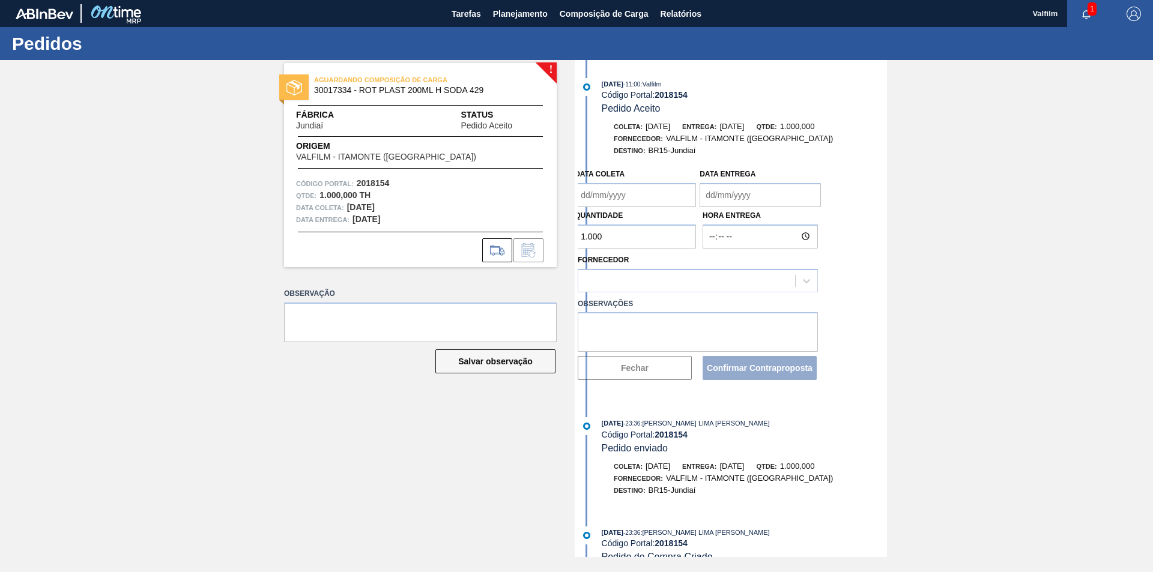
type coleta "[DATE]"
type entrega "[DATE]"
click at [678, 197] on coleta "[DATE]" at bounding box center [635, 195] width 121 height 24
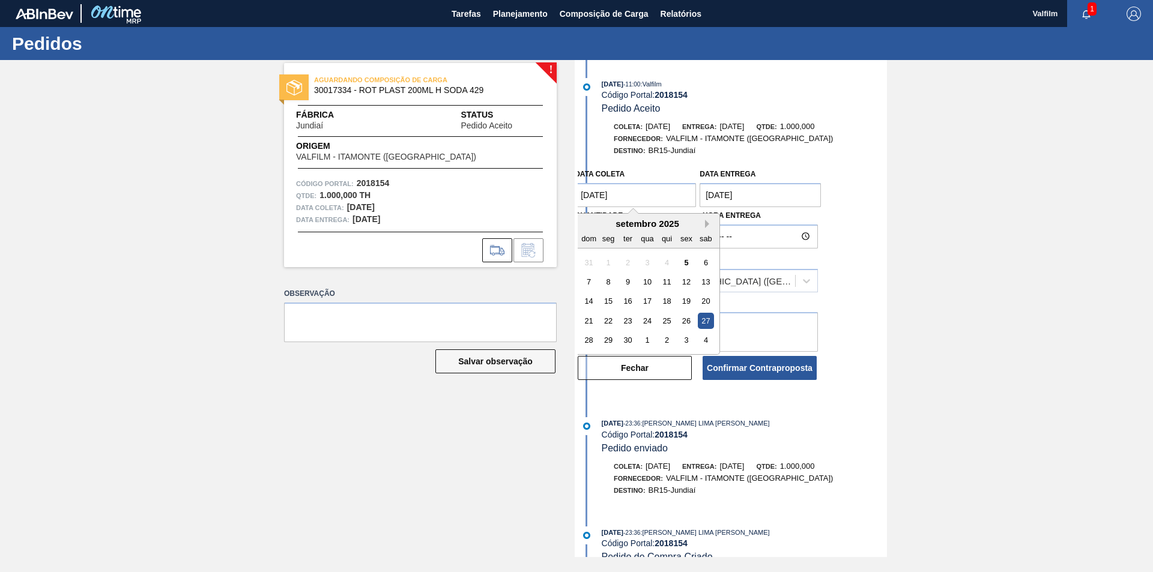
click at [707, 224] on button "Next Month" at bounding box center [709, 224] width 8 height 8
click at [587, 284] on div "5" at bounding box center [589, 282] width 16 height 16
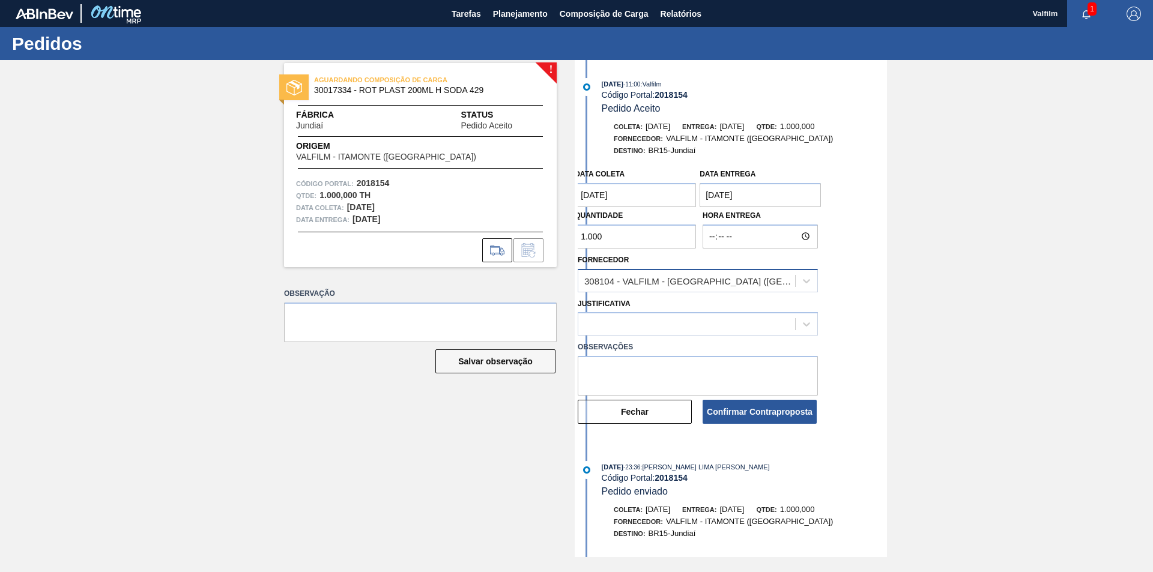
type coleta "[DATE]"
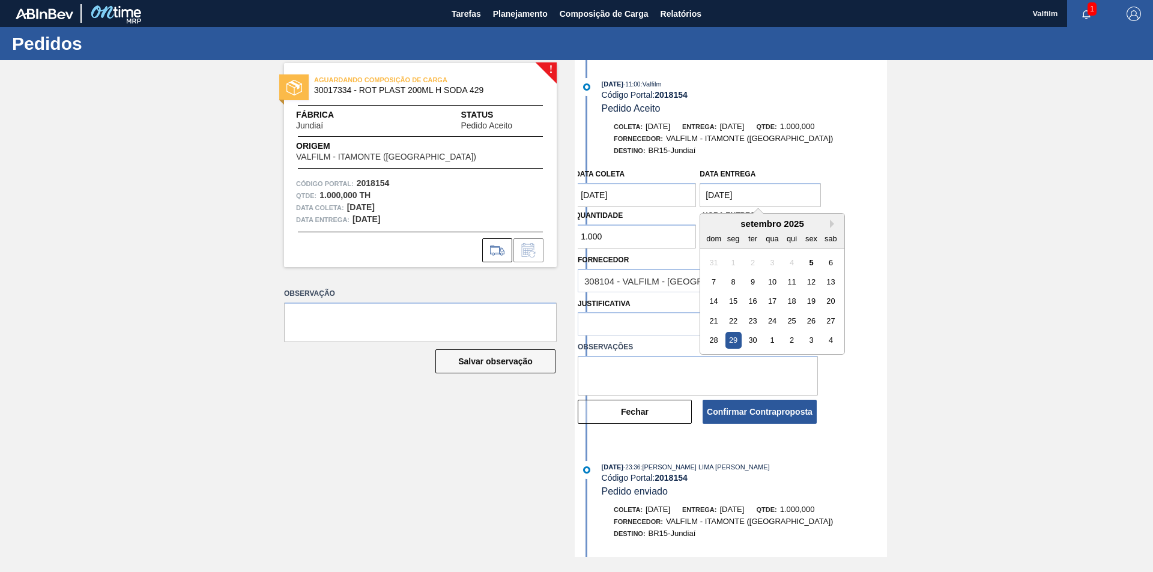
click at [784, 193] on entrega "[DATE]" at bounding box center [760, 195] width 121 height 24
click at [834, 223] on button "Next Month" at bounding box center [834, 224] width 8 height 8
click at [736, 285] on div "6" at bounding box center [733, 282] width 16 height 16
type entrega "[DATE]"
click at [698, 324] on div at bounding box center [686, 324] width 217 height 17
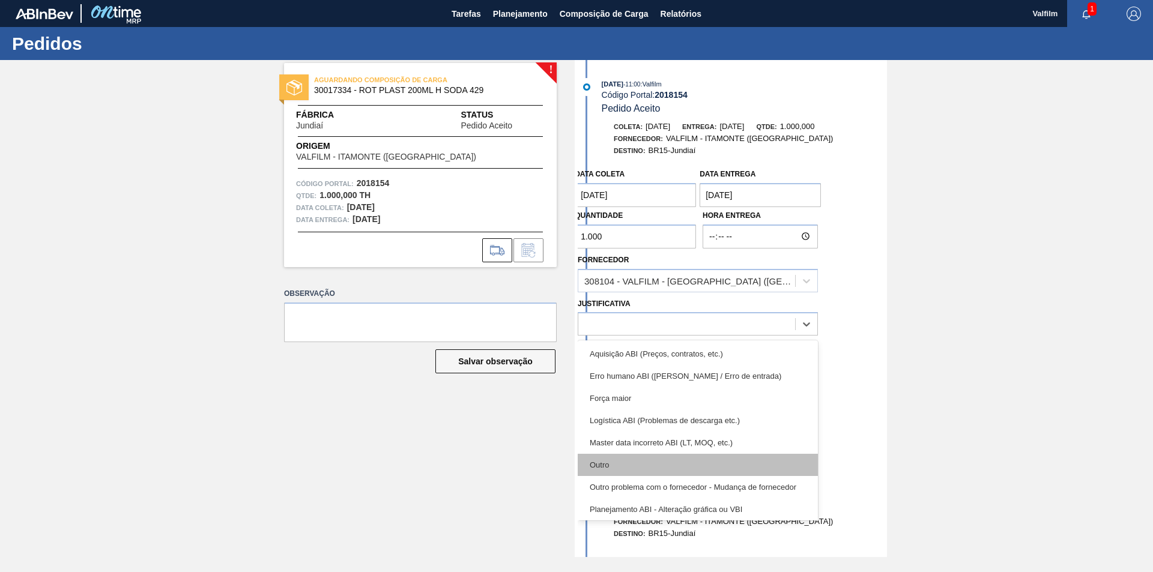
click at [616, 460] on div "Outro" at bounding box center [698, 465] width 240 height 22
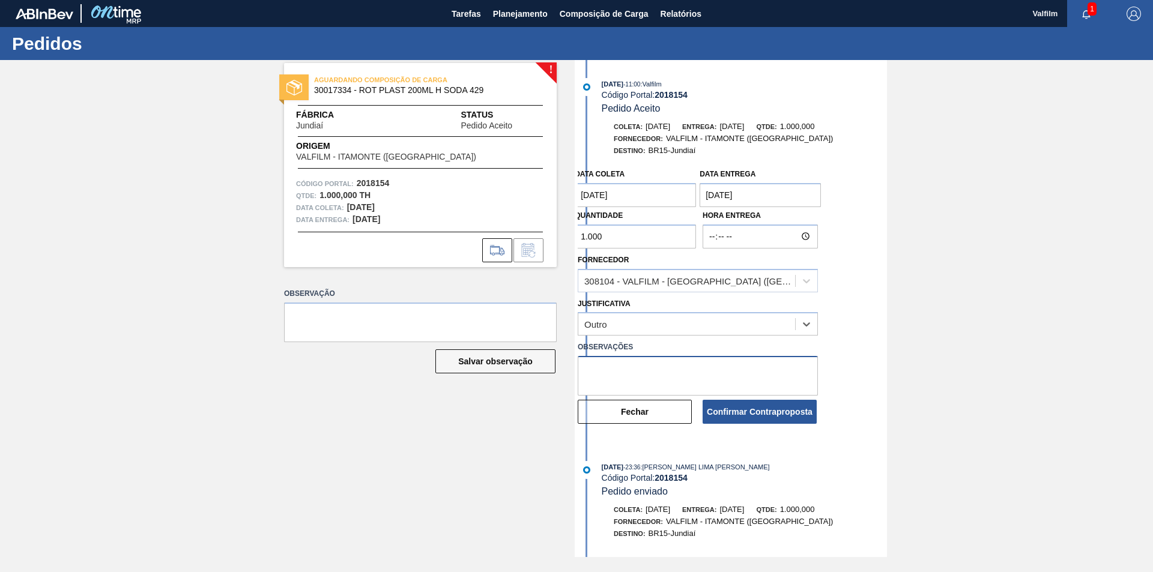
click at [609, 366] on textarea at bounding box center [698, 376] width 240 height 40
paste textarea "Data que conseguiremos atender (Karine - Comercial Itamonte)"
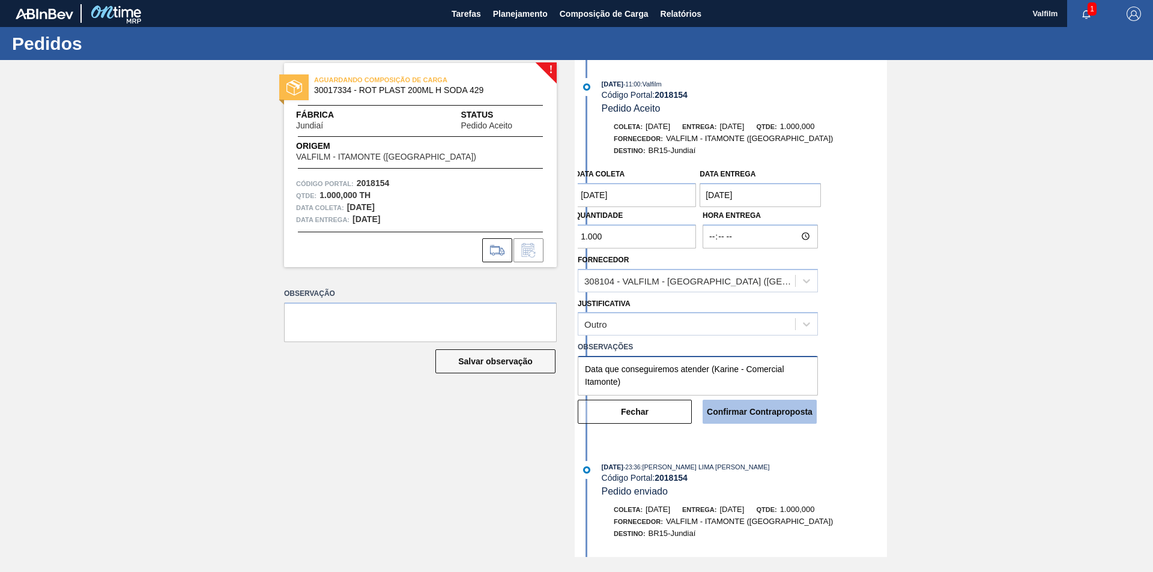
type textarea "Data que conseguiremos atender (Karine - Comercial Itamonte)"
click at [778, 417] on button "Confirmar Contraproposta" at bounding box center [760, 412] width 114 height 24
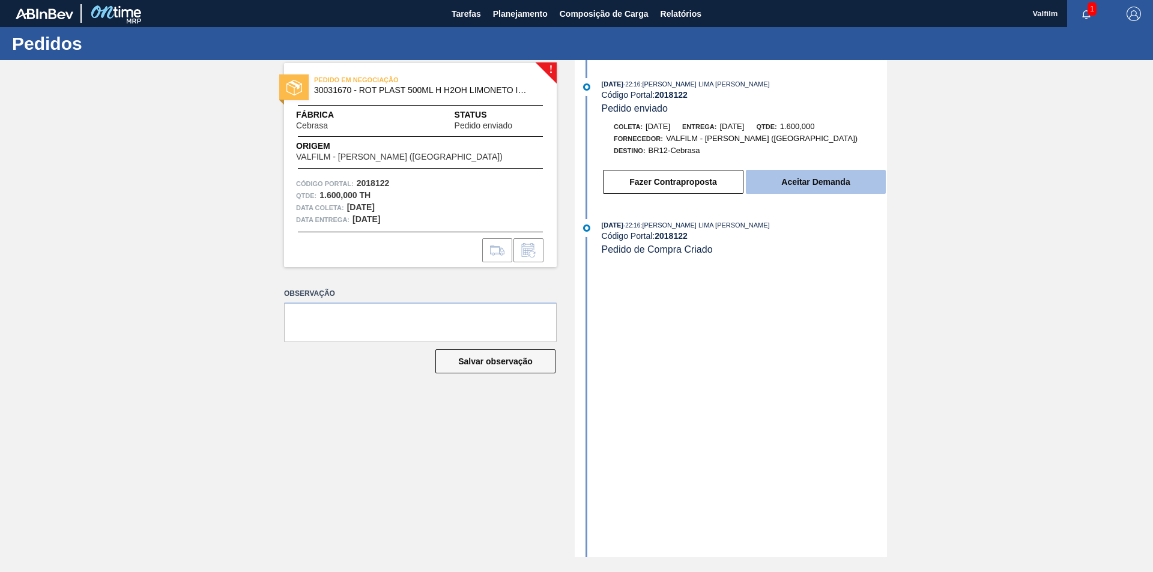
click at [850, 185] on button "Aceitar Demanda" at bounding box center [816, 182] width 140 height 24
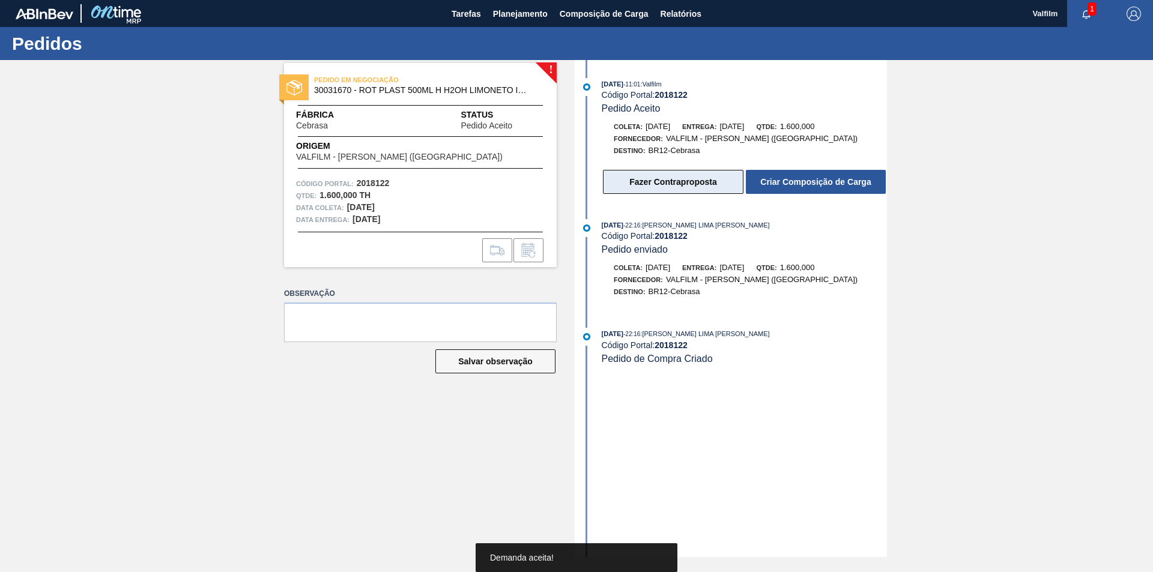
click at [697, 185] on button "Fazer Contraproposta" at bounding box center [673, 182] width 141 height 24
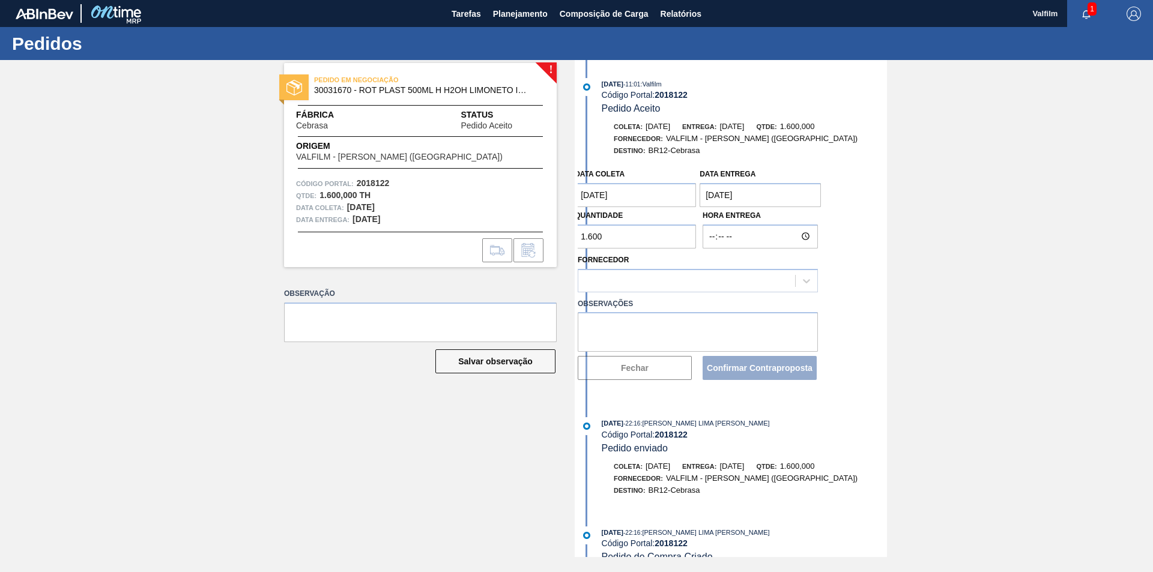
click at [669, 186] on coleta "[DATE]" at bounding box center [635, 195] width 121 height 24
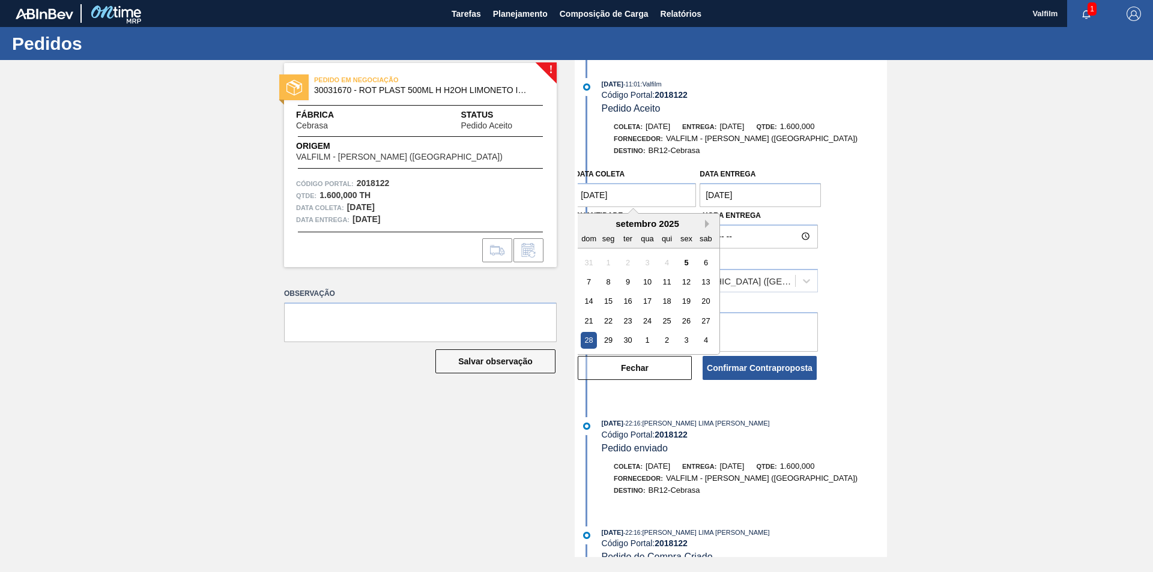
click at [709, 223] on button "Next Month" at bounding box center [709, 224] width 8 height 8
click at [611, 283] on div "6" at bounding box center [609, 282] width 16 height 16
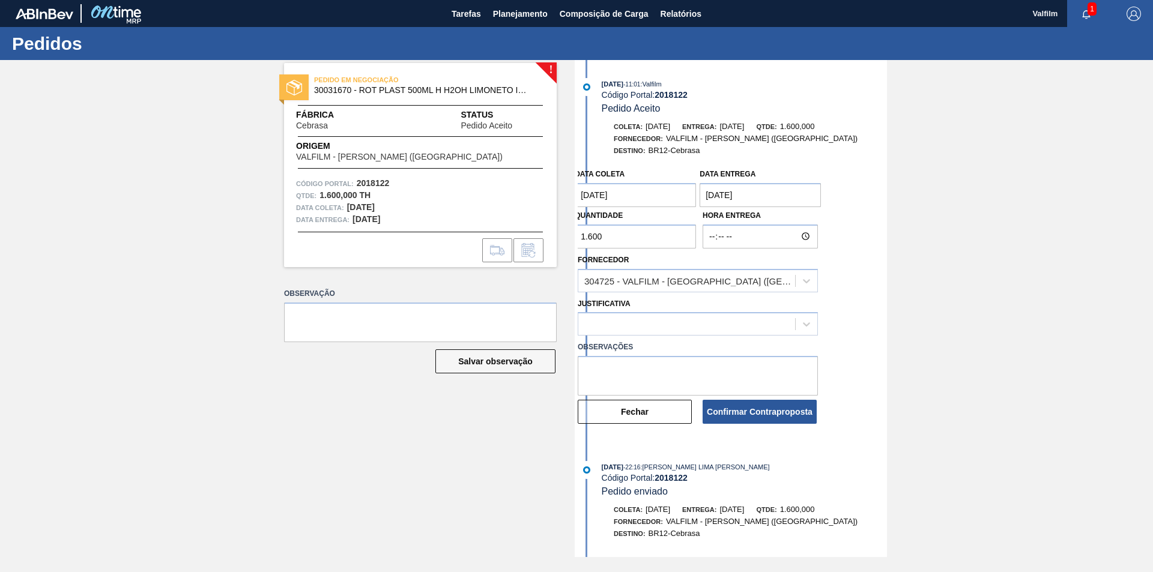
click at [616, 201] on coleta "[DATE]" at bounding box center [635, 195] width 121 height 24
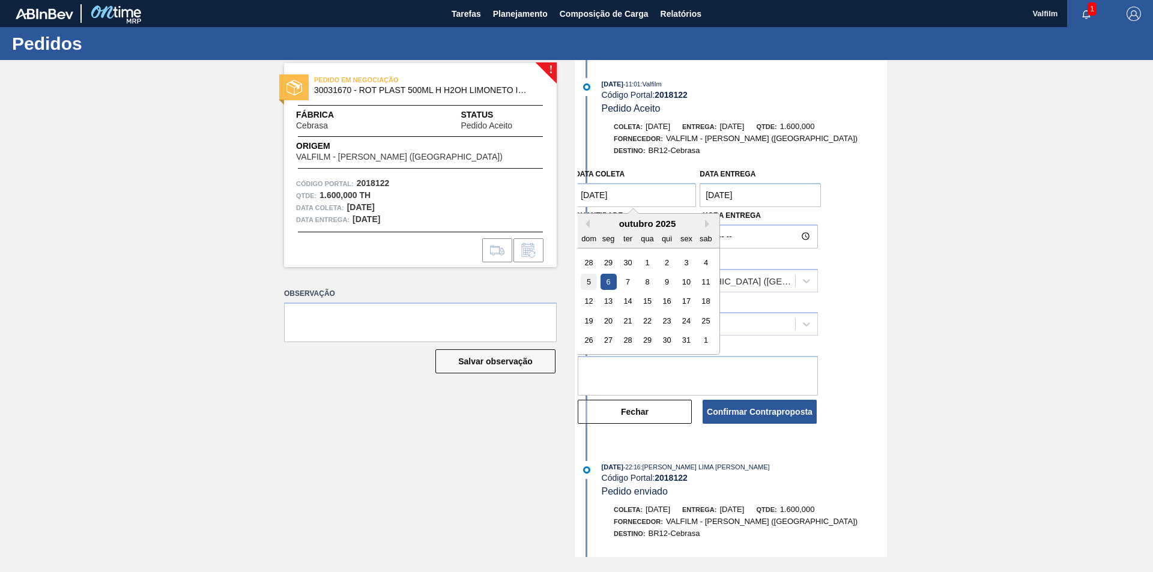
click at [592, 282] on div "5" at bounding box center [589, 282] width 16 height 16
type coleta "[DATE]"
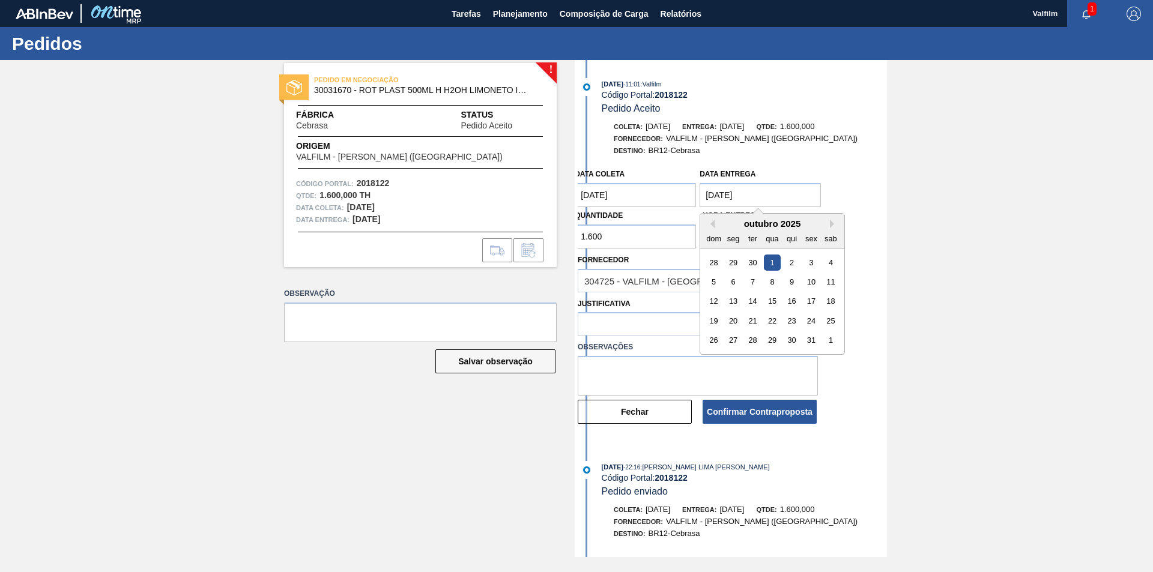
click at [776, 201] on entrega "[DATE]" at bounding box center [760, 195] width 121 height 24
click at [734, 283] on div "6" at bounding box center [733, 282] width 16 height 16
type entrega "[DATE]"
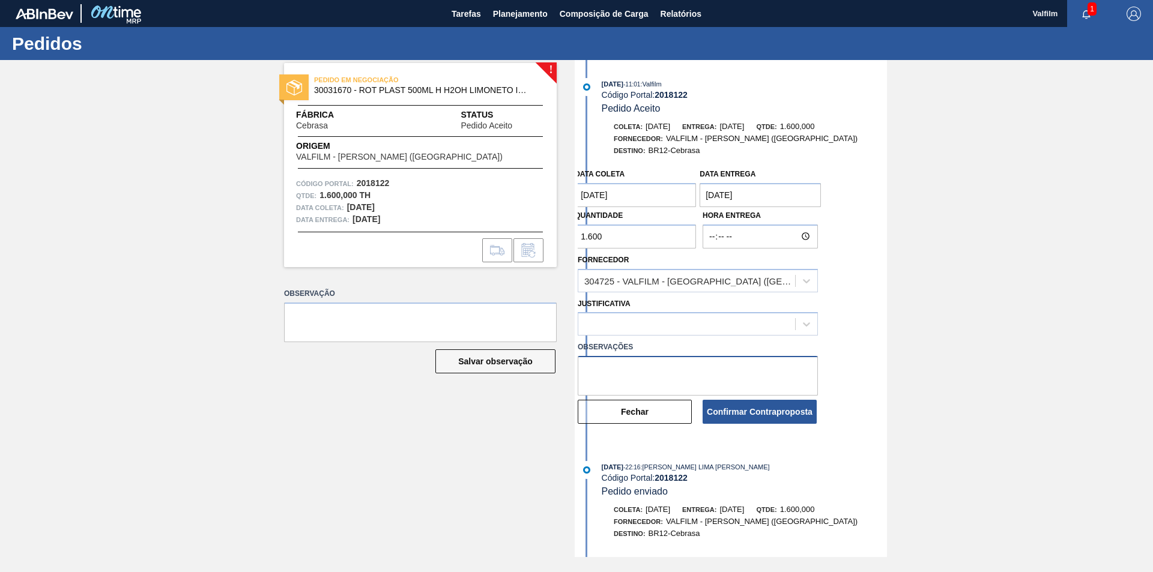
click at [664, 371] on textarea at bounding box center [698, 376] width 240 height 40
paste textarea "Data que conseguiremos atender (Karine - Comercial Itamonte)"
type textarea "Data que conseguiremos atender (Karine - Comercial Itamonte)"
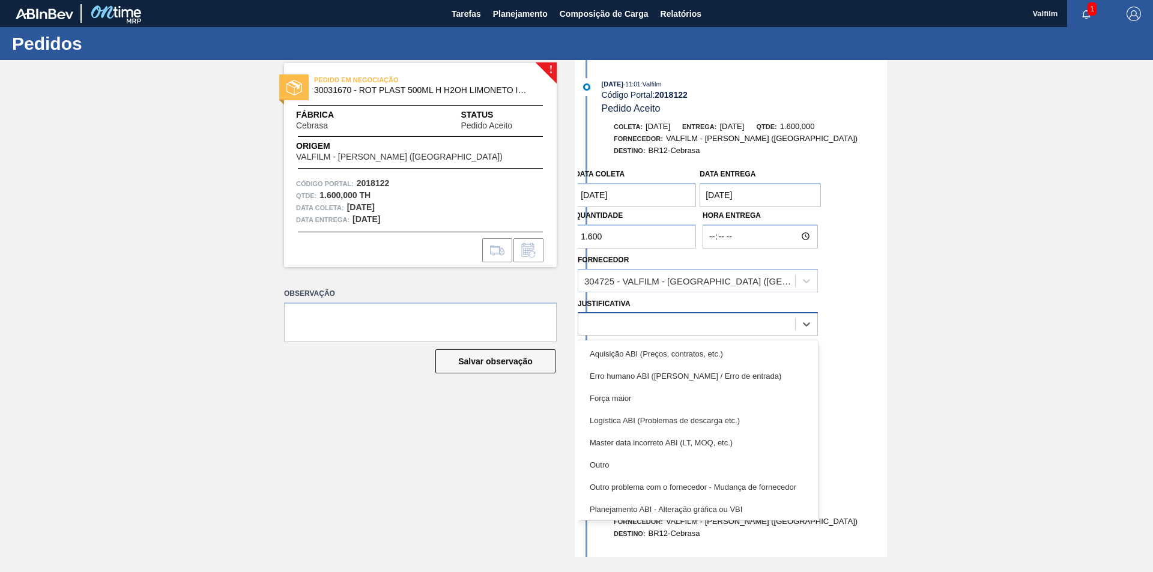
click at [649, 320] on div at bounding box center [686, 324] width 217 height 17
click at [616, 460] on div "Outro" at bounding box center [698, 465] width 240 height 22
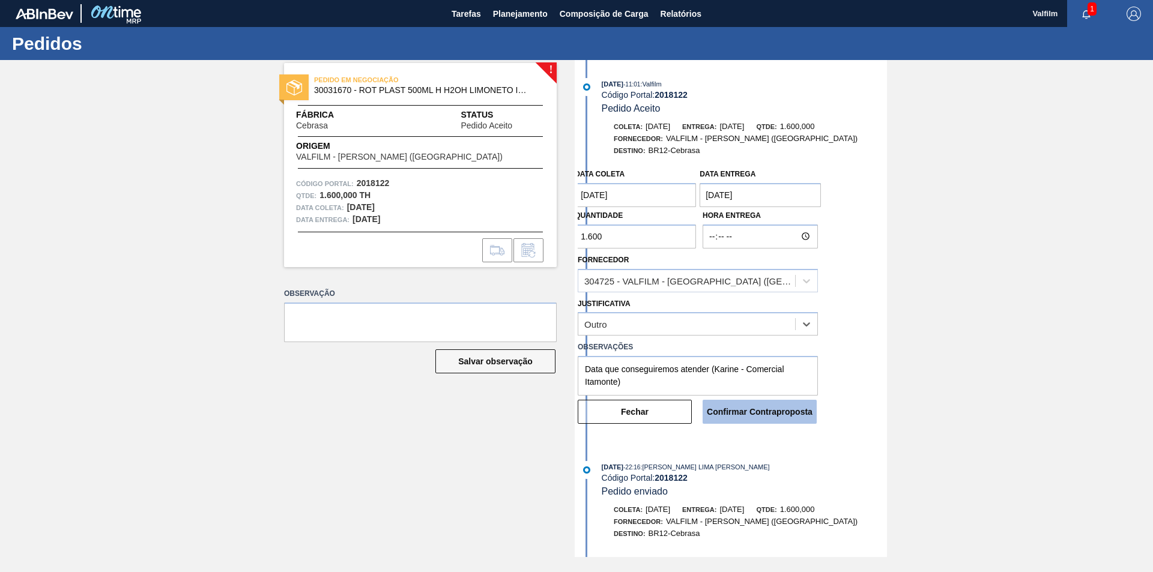
click at [745, 415] on button "Confirmar Contraproposta" at bounding box center [760, 412] width 114 height 24
